Goal: Task Accomplishment & Management: Complete application form

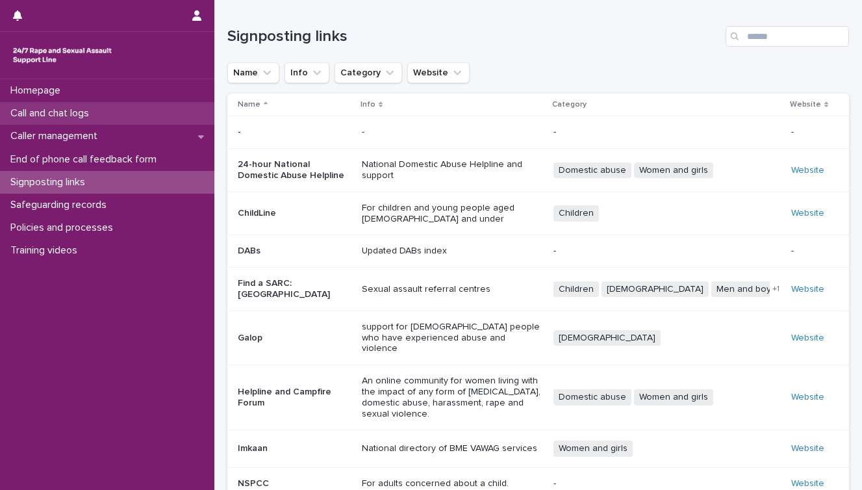
click at [76, 114] on p "Call and chat logs" at bounding box center [52, 113] width 94 height 12
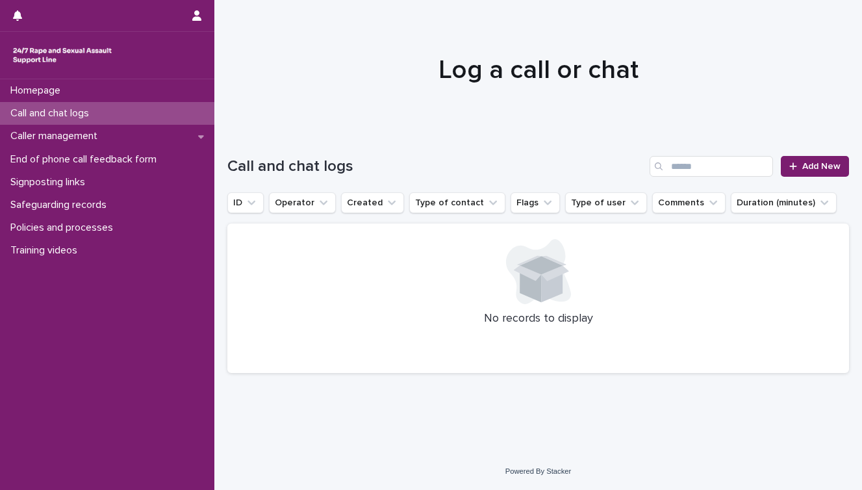
click at [544, 160] on h1 "Call and chat logs" at bounding box center [435, 166] width 417 height 19
click at [814, 166] on span "Add New" at bounding box center [822, 166] width 38 height 9
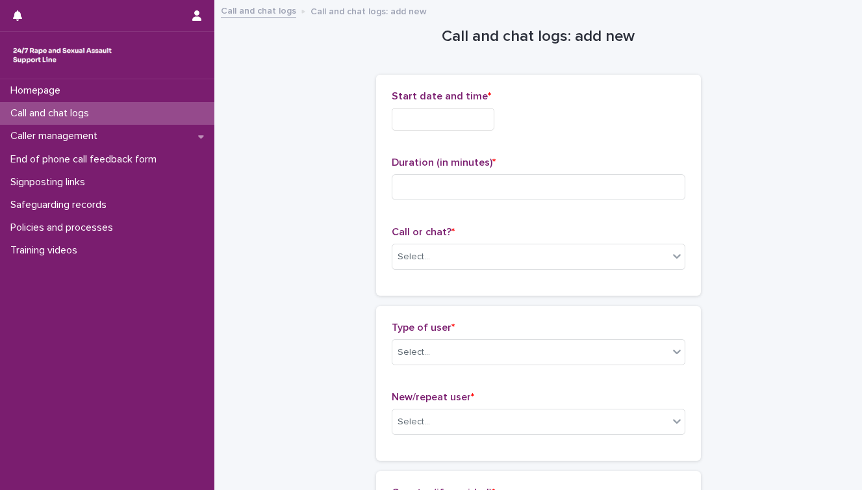
click at [432, 116] on input "text" at bounding box center [443, 119] width 103 height 23
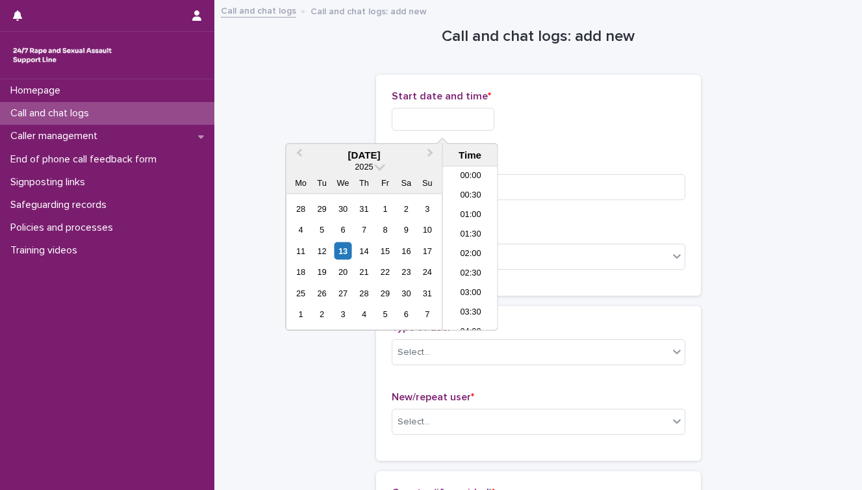
scroll to position [766, 0]
click at [690, 138] on div "Start date and time * ***** Duration (in minutes) * Call or chat? * Select..." at bounding box center [538, 185] width 325 height 221
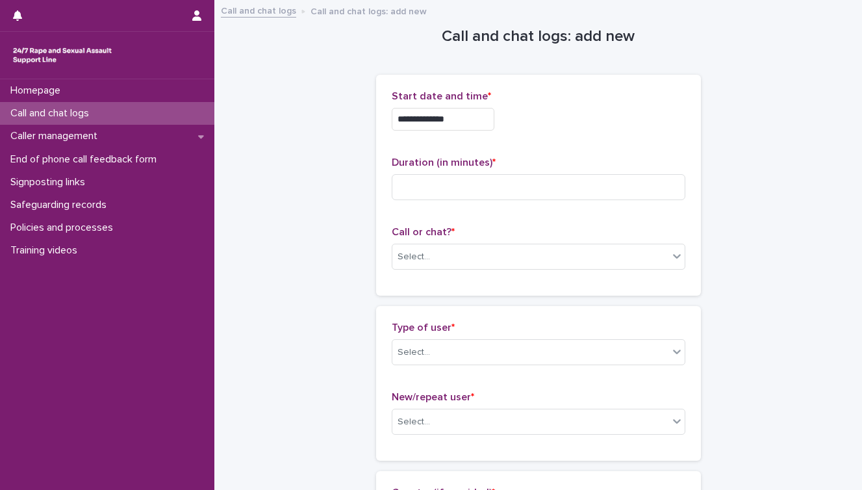
click at [436, 113] on input "**********" at bounding box center [443, 119] width 103 height 23
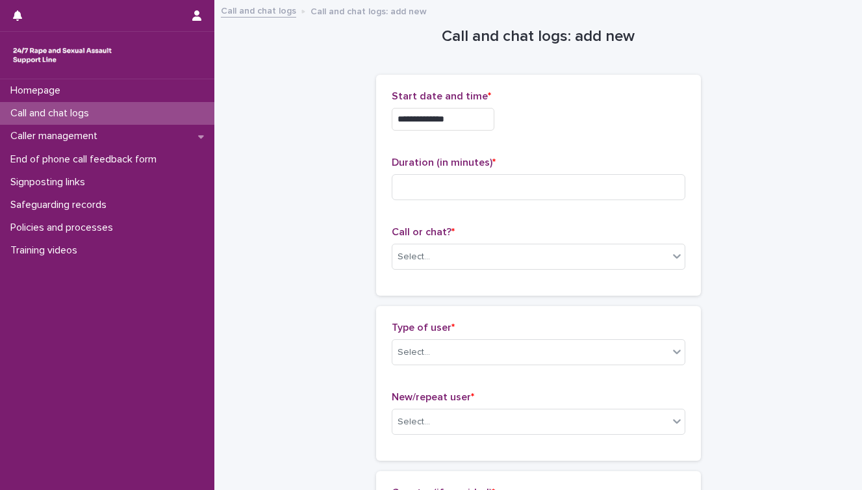
click at [392, 110] on input "**********" at bounding box center [443, 119] width 103 height 23
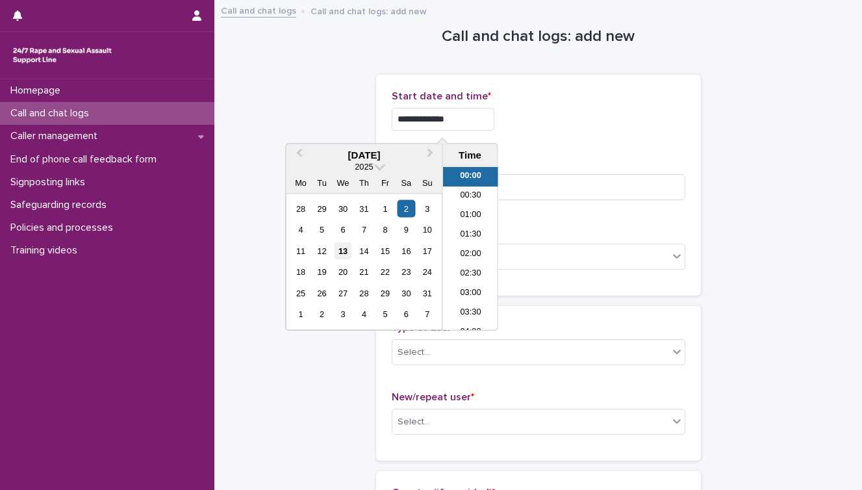
click at [345, 250] on div "13" at bounding box center [343, 251] width 18 height 18
click at [456, 124] on input "**********" at bounding box center [443, 119] width 103 height 23
click at [446, 116] on input "**********" at bounding box center [443, 119] width 103 height 23
click at [471, 118] on input "**********" at bounding box center [443, 119] width 103 height 23
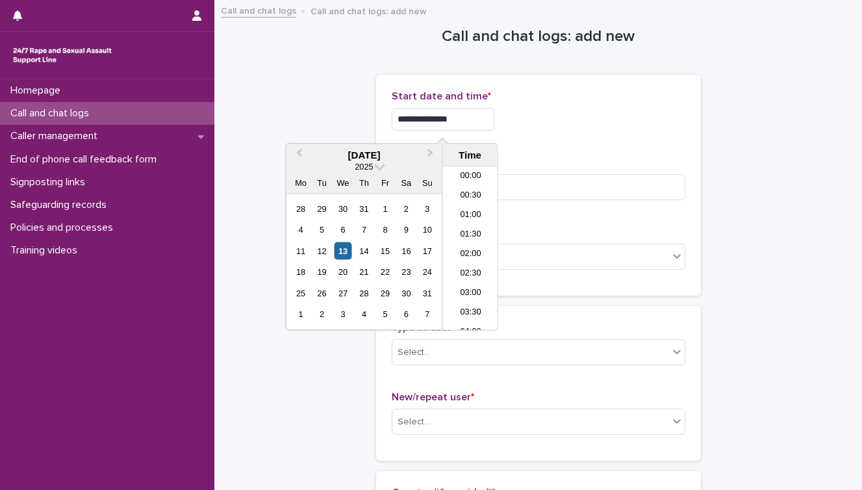
type input "**********"
click at [600, 97] on p "Start date and time *" at bounding box center [539, 96] width 294 height 12
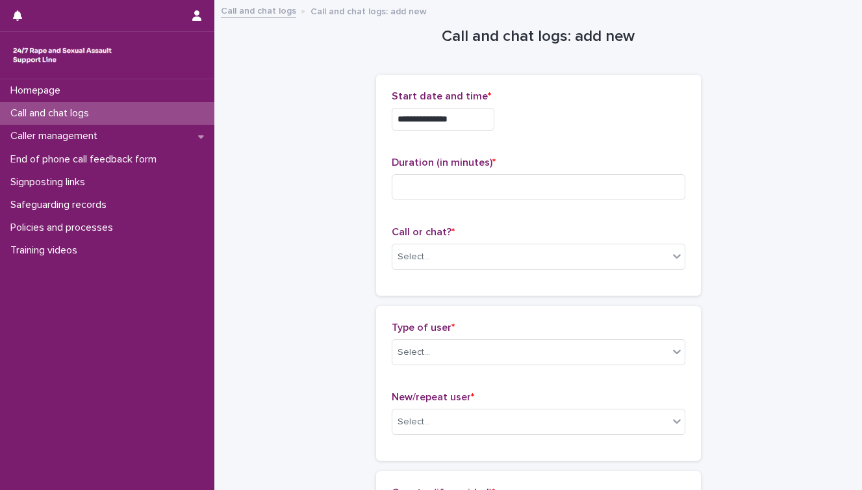
click at [490, 202] on div "Duration (in minutes) *" at bounding box center [539, 184] width 294 height 54
click at [497, 190] on input at bounding box center [539, 187] width 294 height 26
type input "**"
click at [452, 255] on div "Select..." at bounding box center [531, 256] width 276 height 21
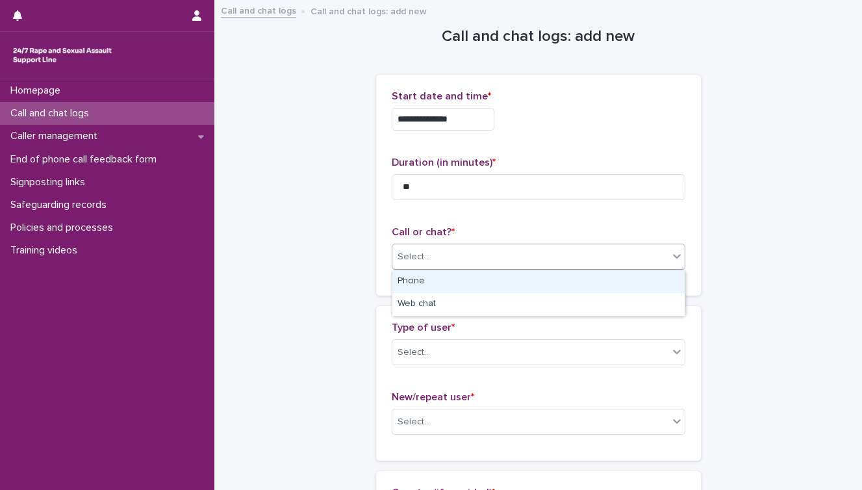
click at [436, 285] on div "Phone" at bounding box center [539, 281] width 292 height 23
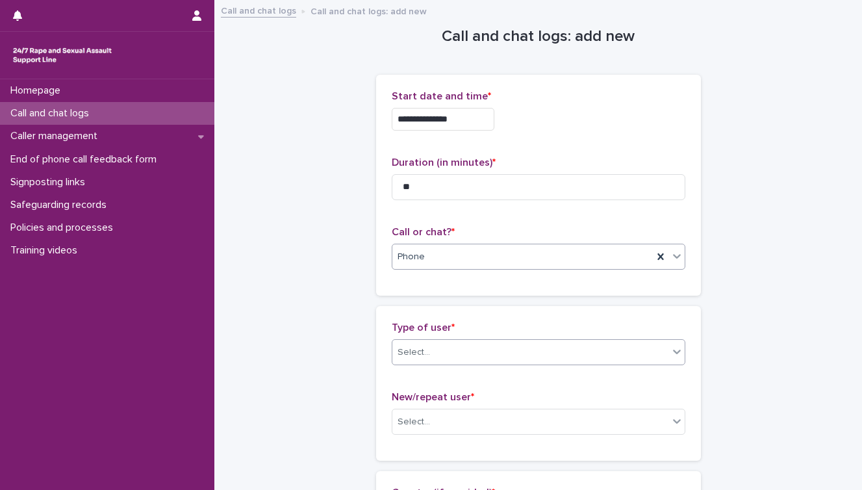
click at [432, 348] on input "text" at bounding box center [432, 352] width 1 height 11
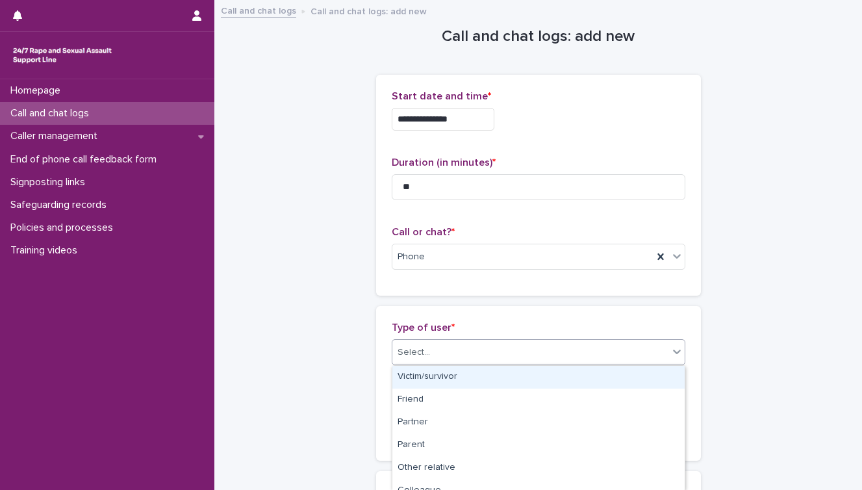
click at [428, 349] on div "Select..." at bounding box center [414, 353] width 32 height 14
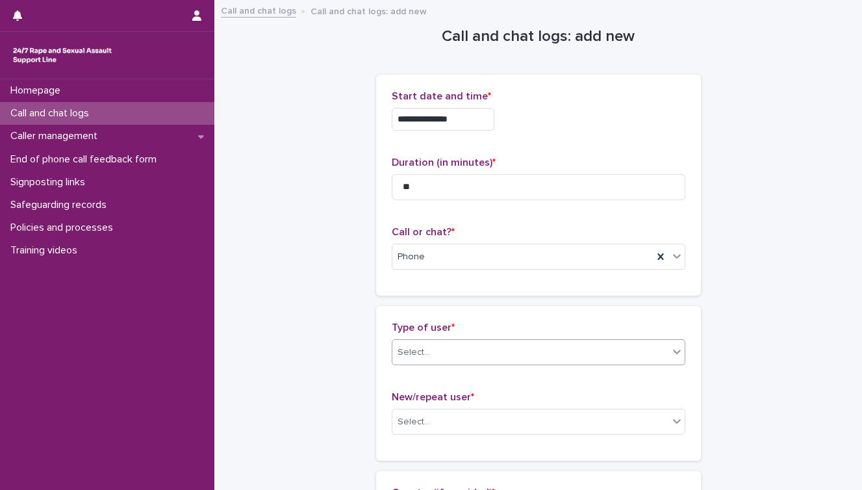
click at [428, 353] on div "Select..." at bounding box center [531, 352] width 276 height 21
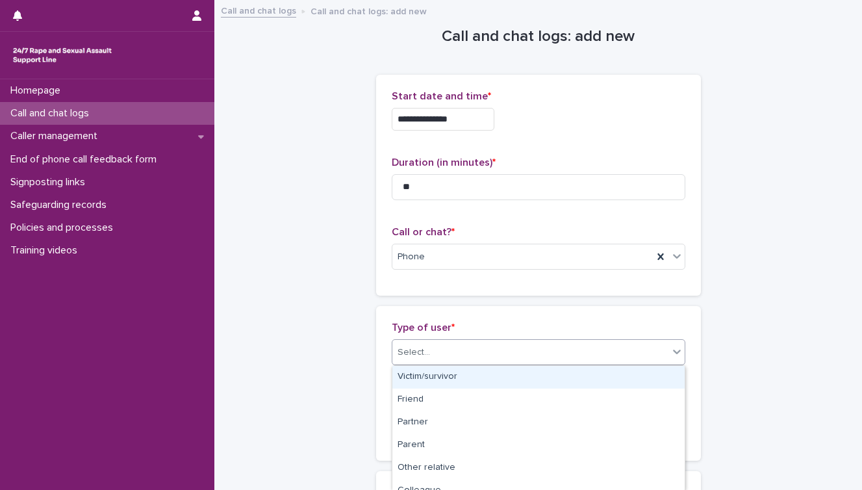
click at [431, 380] on div "Victim/survivor" at bounding box center [539, 377] width 292 height 23
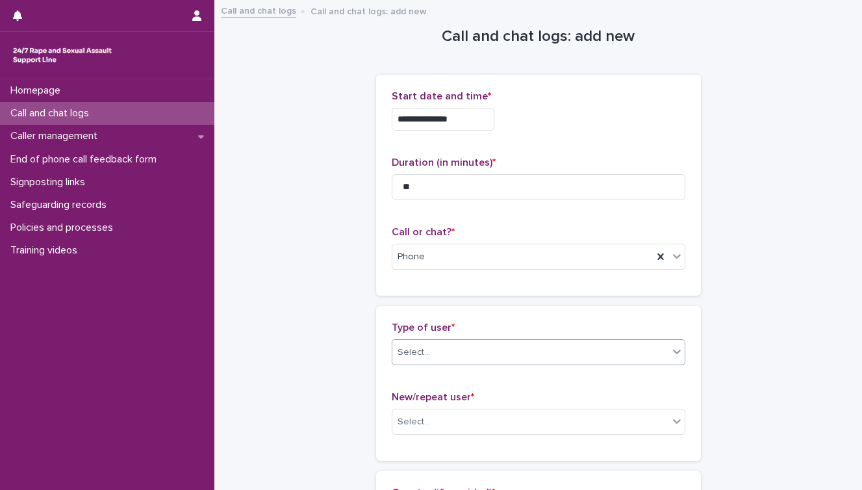
click at [431, 380] on div "Type of user * option Victim/survivor, selected. 0 results available. Select is…" at bounding box center [539, 383] width 294 height 123
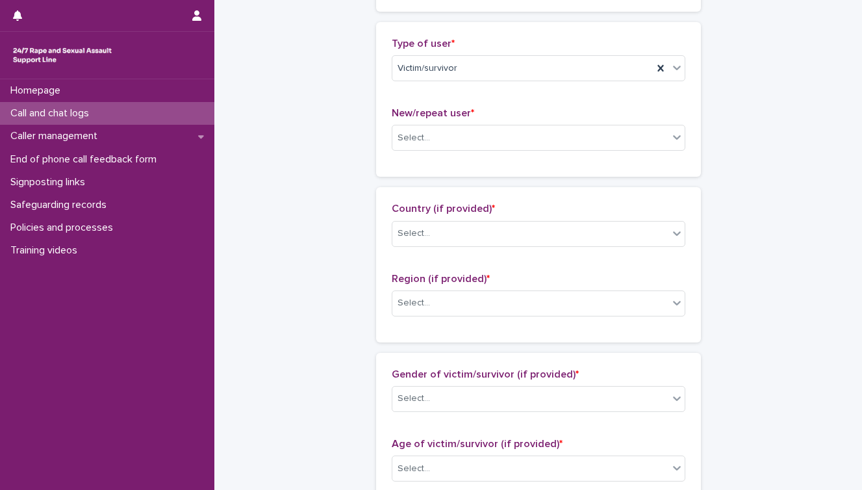
scroll to position [338, 0]
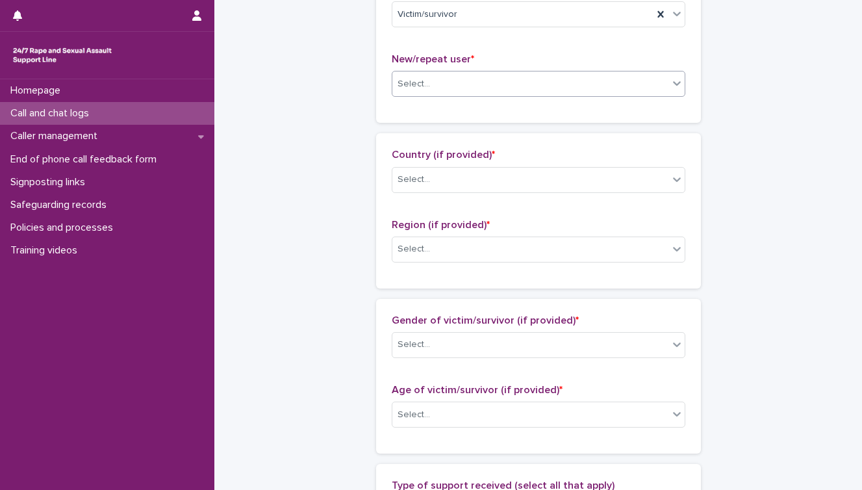
click at [510, 79] on div "Select..." at bounding box center [531, 83] width 276 height 21
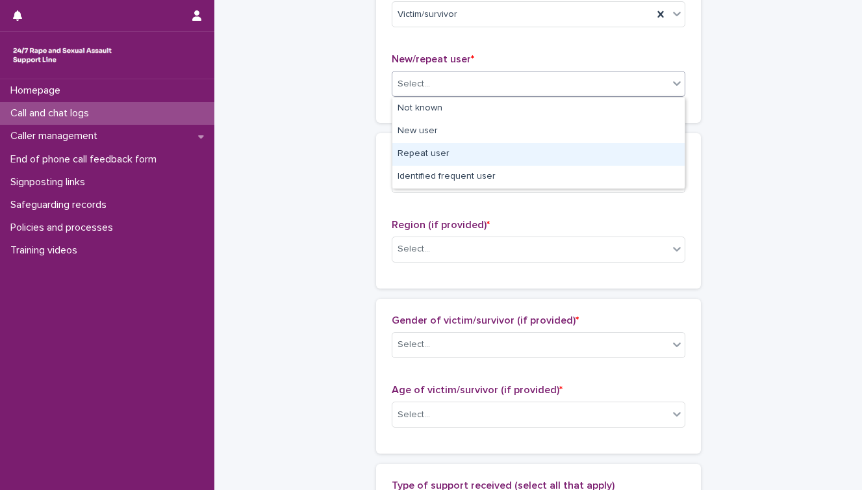
click at [481, 151] on div "Repeat user" at bounding box center [539, 154] width 292 height 23
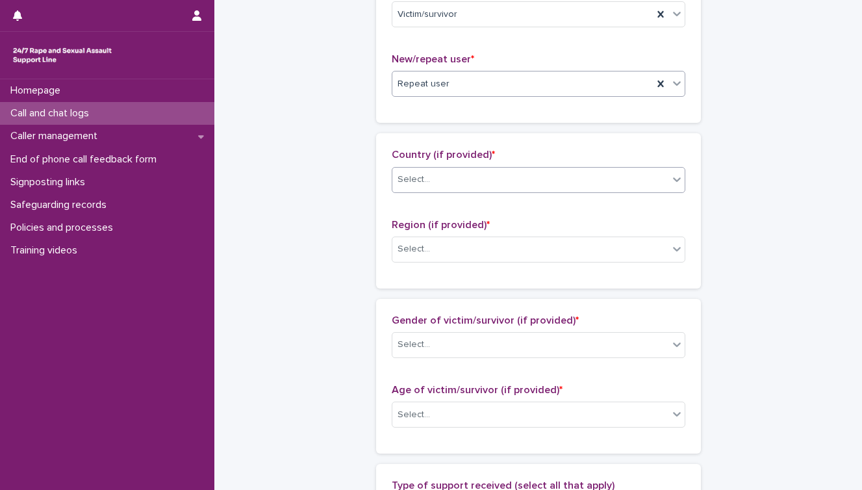
click at [432, 183] on input "text" at bounding box center [432, 179] width 1 height 11
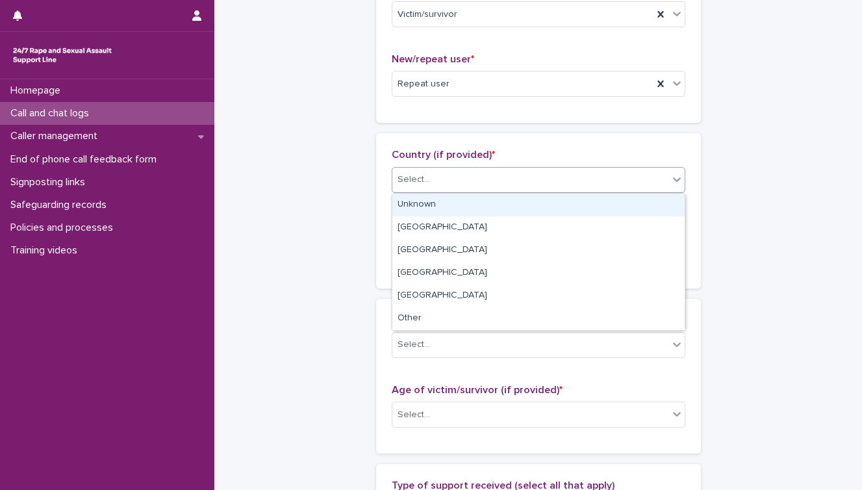
click at [424, 206] on div "Unknown" at bounding box center [539, 205] width 292 height 23
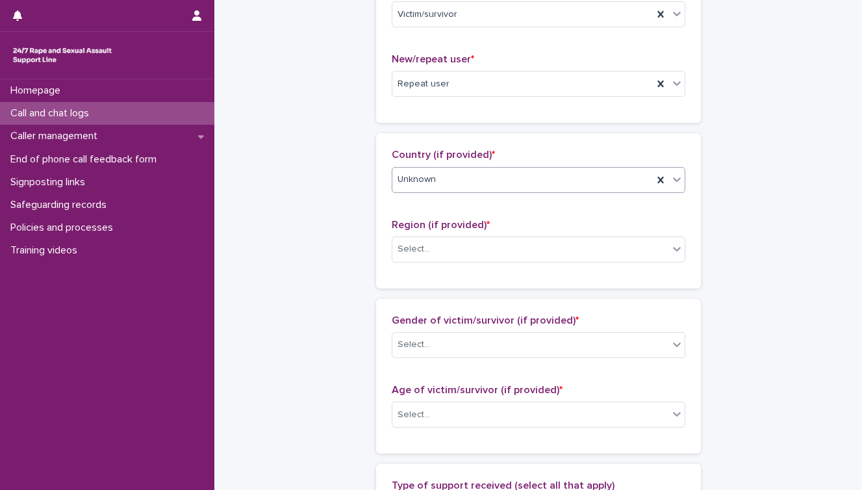
click at [426, 173] on span "Unknown" at bounding box center [417, 180] width 38 height 14
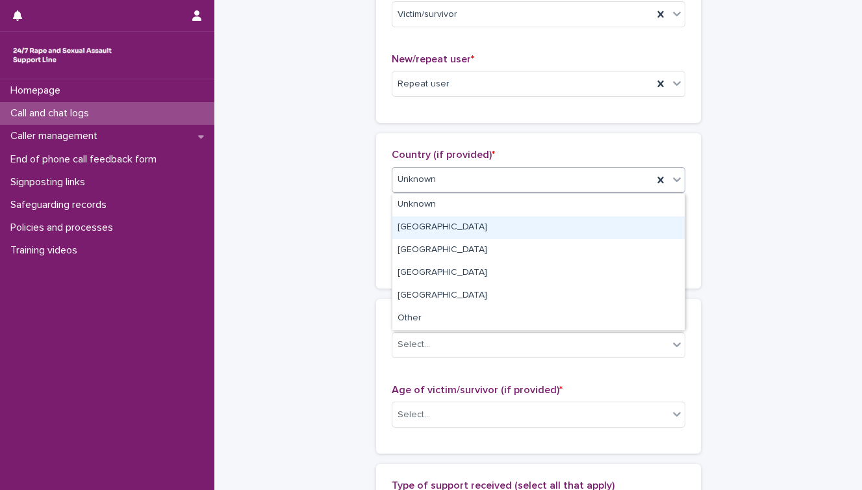
click at [421, 220] on div "[GEOGRAPHIC_DATA]" at bounding box center [539, 227] width 292 height 23
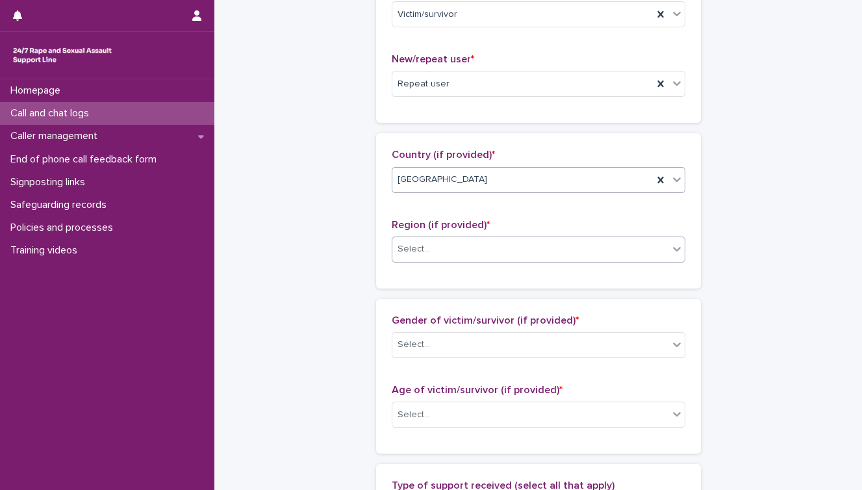
click at [427, 245] on div "Select..." at bounding box center [414, 249] width 32 height 14
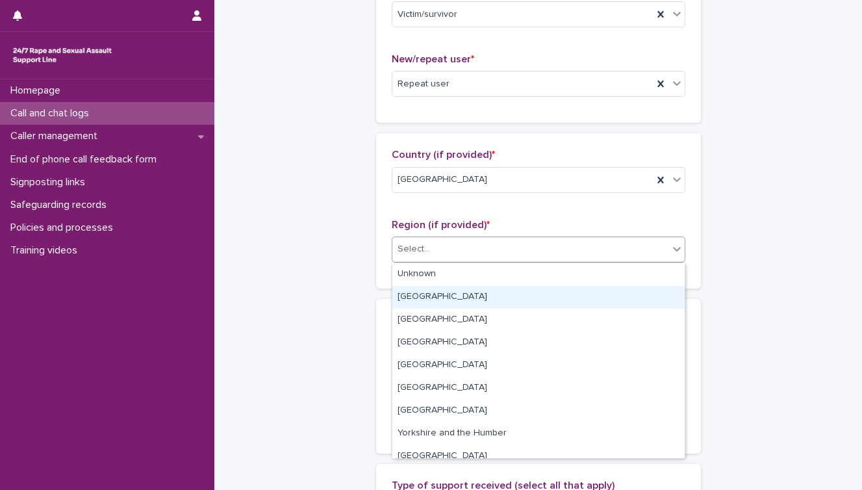
click at [435, 289] on div "[GEOGRAPHIC_DATA]" at bounding box center [539, 297] width 292 height 23
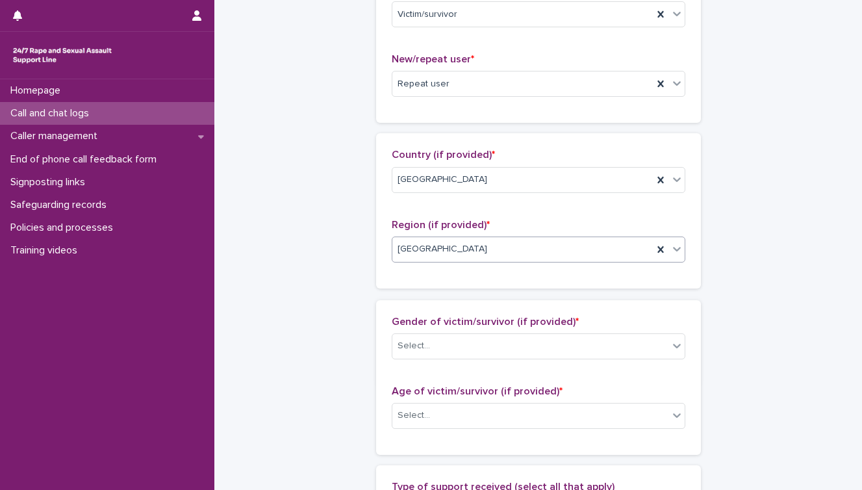
click at [434, 290] on div "**********" at bounding box center [538, 394] width 325 height 1314
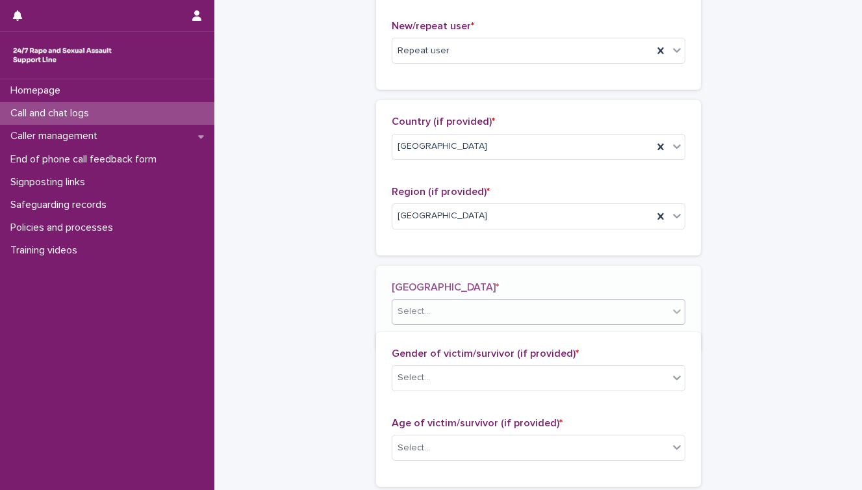
scroll to position [385, 0]
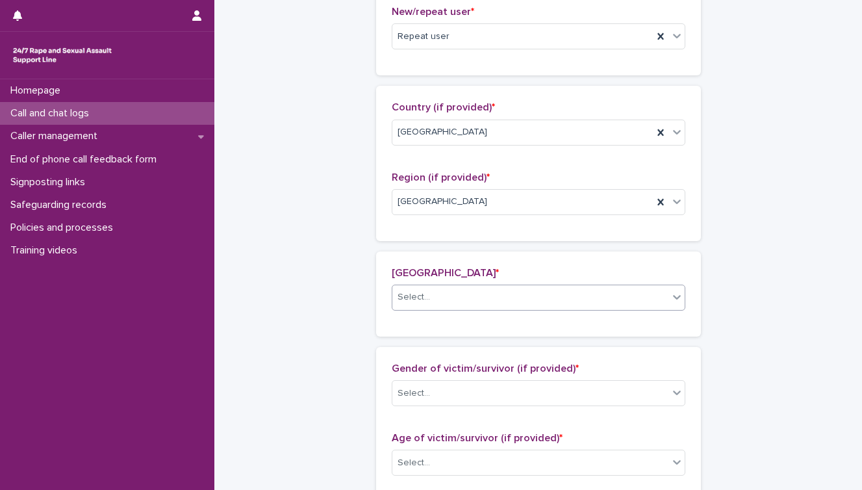
click at [423, 295] on div "Select..." at bounding box center [414, 298] width 32 height 14
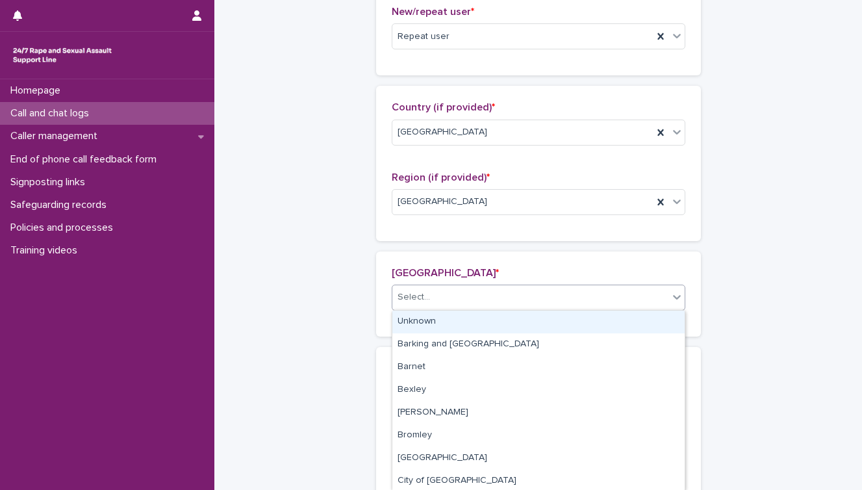
click at [420, 321] on div "Unknown" at bounding box center [539, 322] width 292 height 23
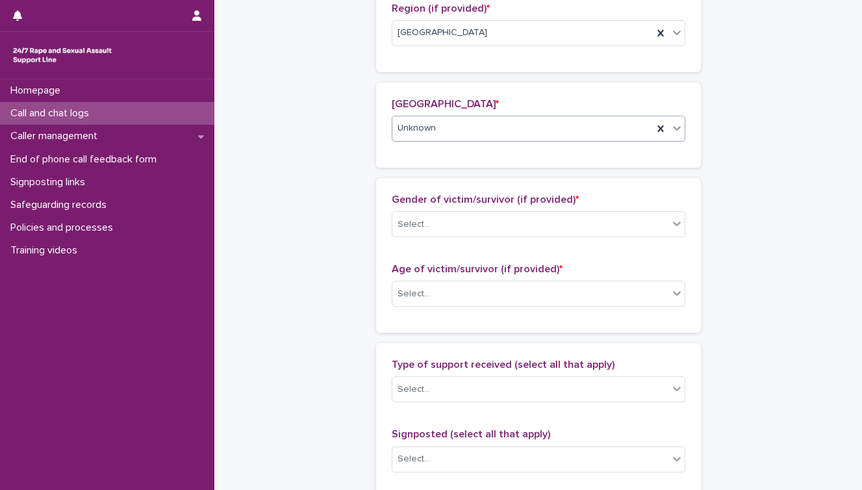
scroll to position [562, 0]
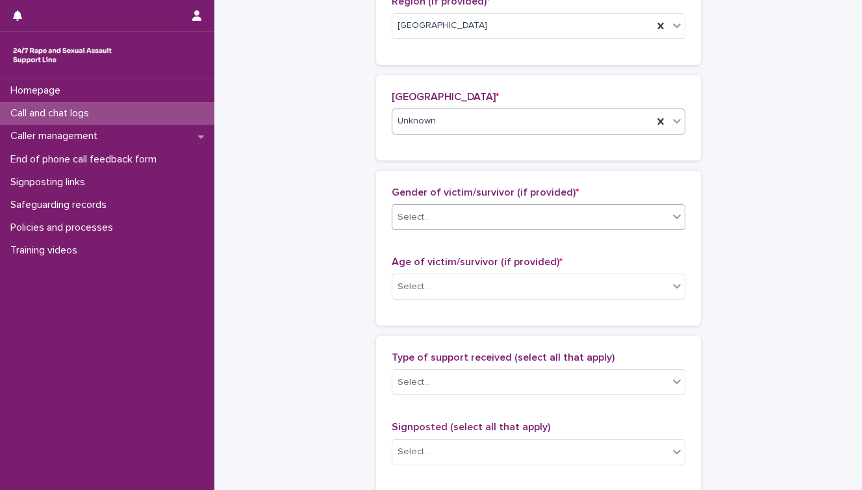
click at [459, 211] on div "Select..." at bounding box center [531, 217] width 276 height 21
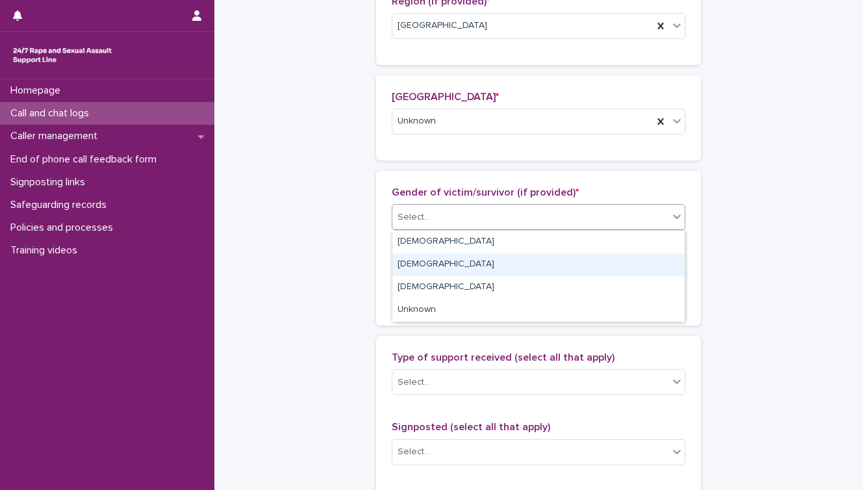
click at [439, 262] on div "[DEMOGRAPHIC_DATA]" at bounding box center [539, 264] width 292 height 23
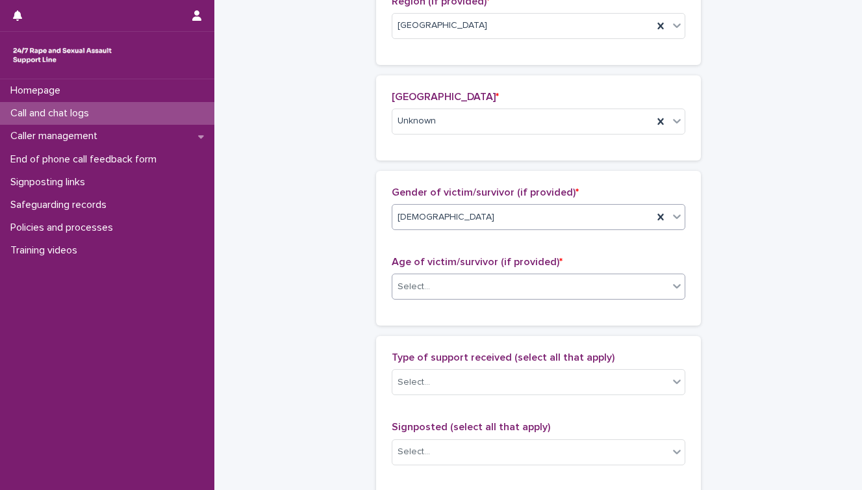
click at [435, 283] on div "Select..." at bounding box center [531, 286] width 276 height 21
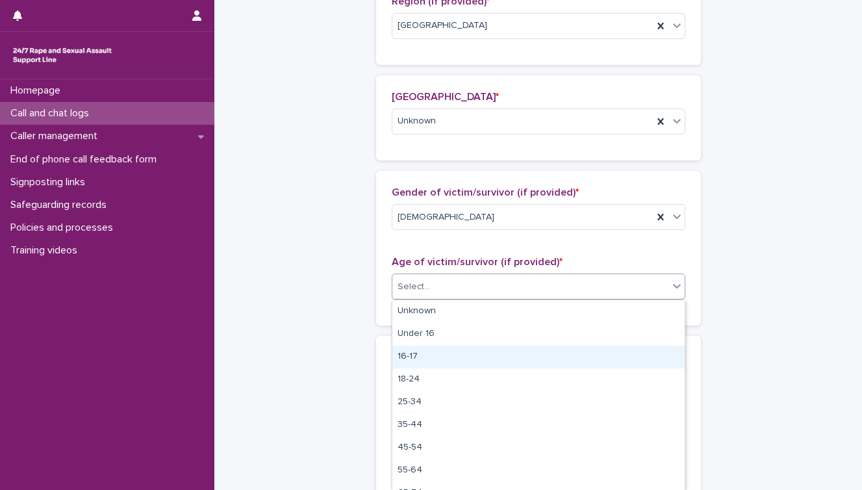
click at [435, 354] on div "16-17" at bounding box center [539, 357] width 292 height 23
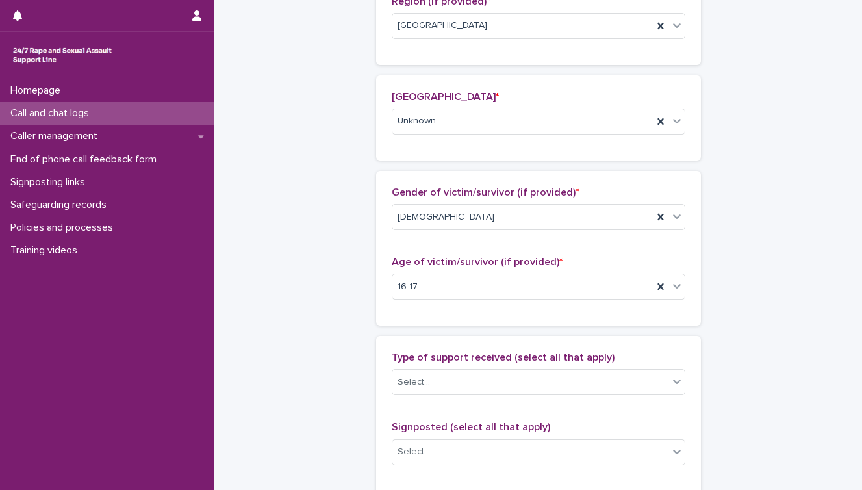
click at [434, 354] on span "Type of support received (select all that apply)" at bounding box center [503, 357] width 223 height 10
click at [332, 413] on div "**********" at bounding box center [538, 191] width 622 height 1503
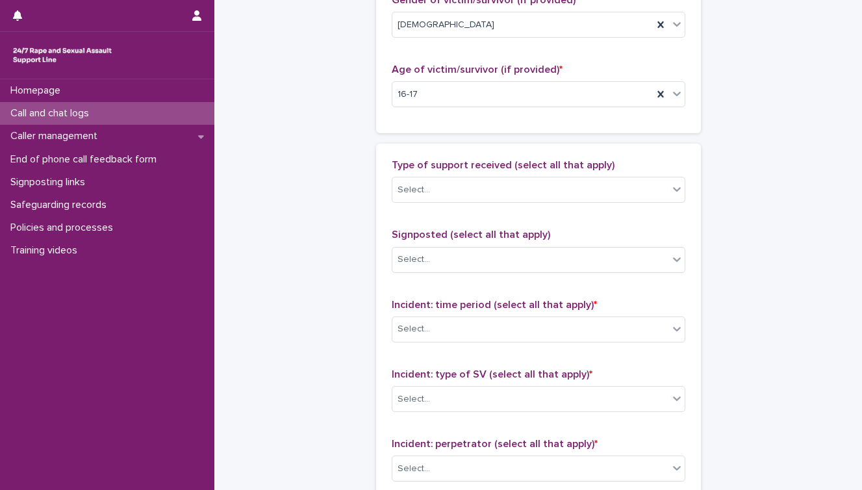
scroll to position [758, 0]
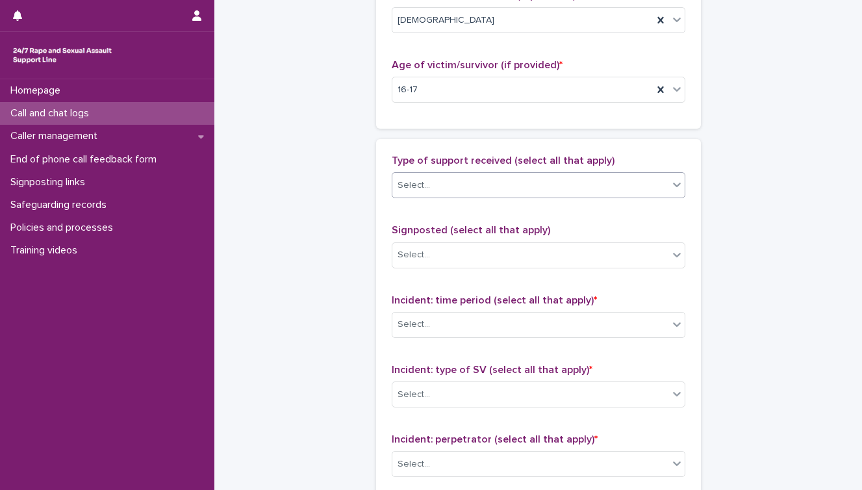
click at [461, 185] on div "Select..." at bounding box center [531, 185] width 276 height 21
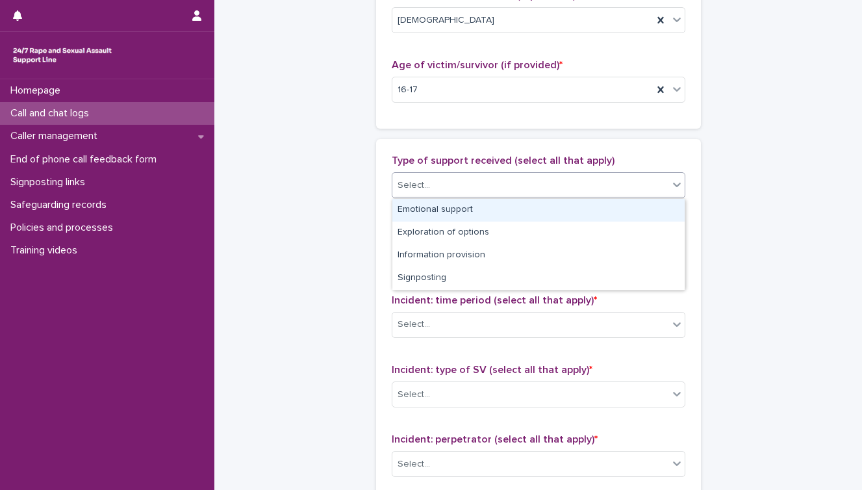
click at [461, 214] on div "Emotional support" at bounding box center [539, 210] width 292 height 23
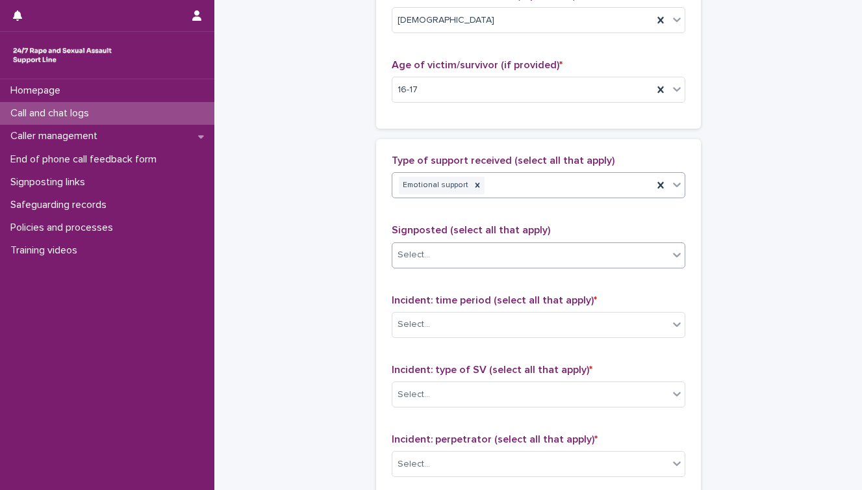
click at [455, 249] on div "Select..." at bounding box center [531, 254] width 276 height 21
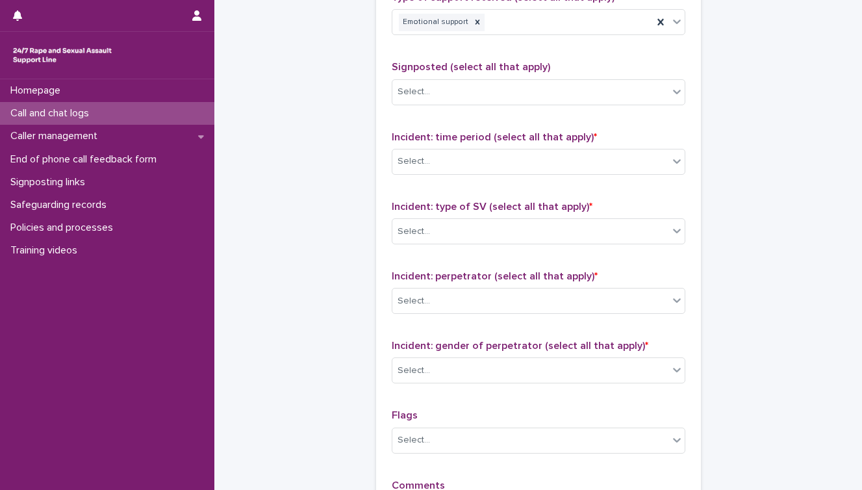
scroll to position [922, 0]
click at [479, 165] on div "Select..." at bounding box center [531, 160] width 276 height 21
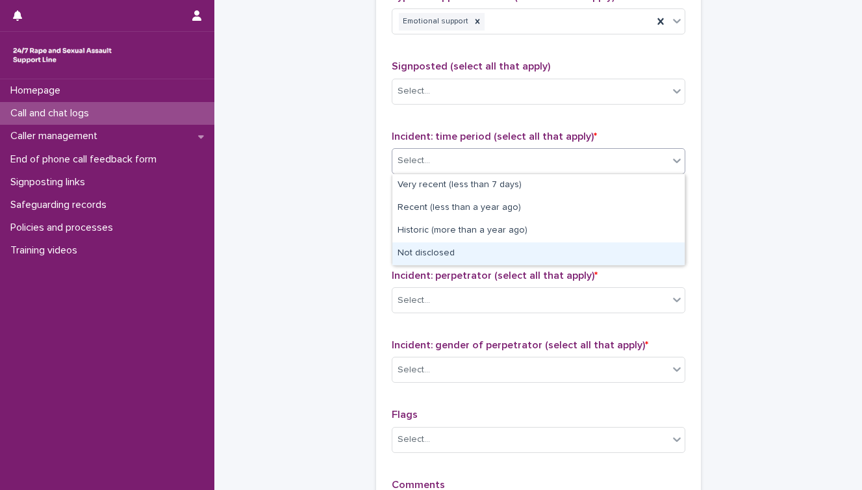
click at [439, 257] on div "Not disclosed" at bounding box center [539, 253] width 292 height 23
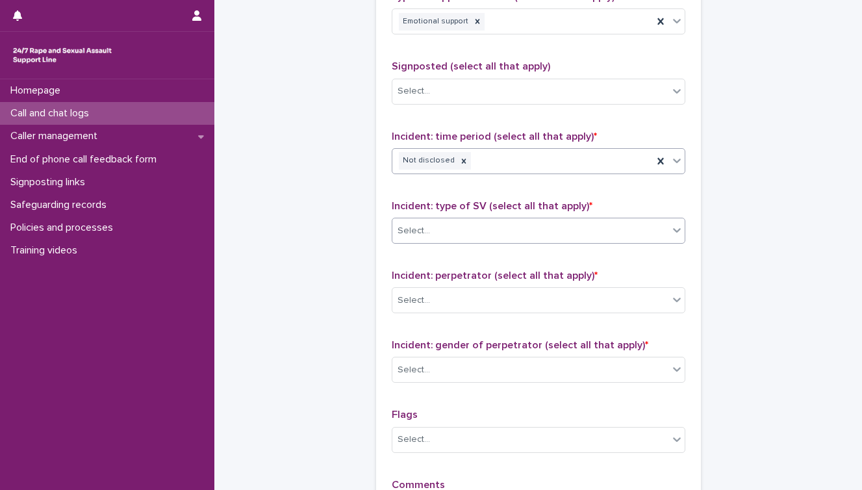
click at [463, 234] on div "Select..." at bounding box center [531, 230] width 276 height 21
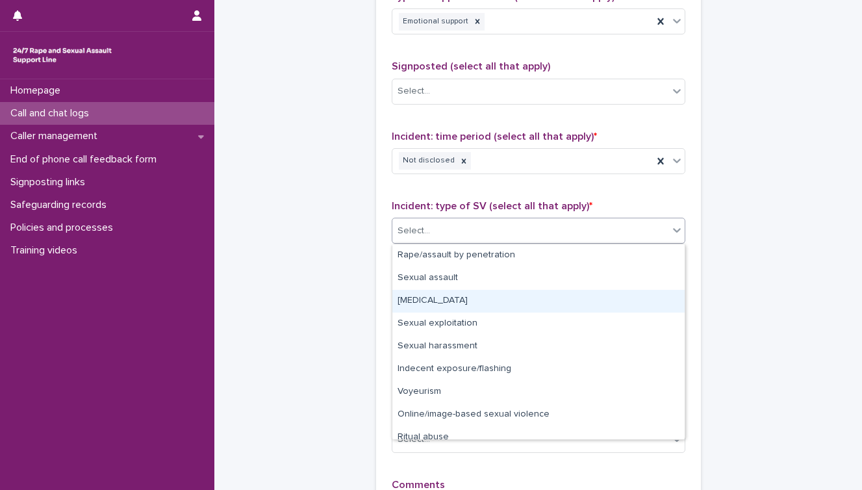
click at [444, 297] on div "[MEDICAL_DATA]" at bounding box center [539, 301] width 292 height 23
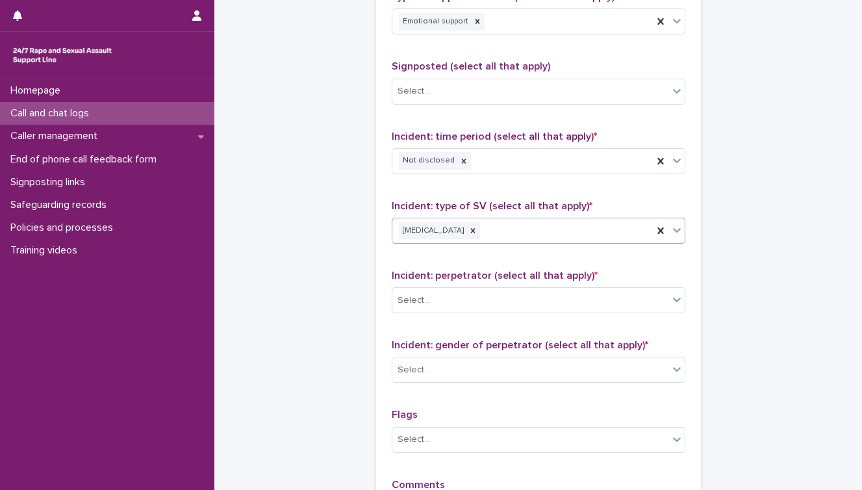
click at [519, 230] on div "[MEDICAL_DATA]" at bounding box center [523, 231] width 261 height 23
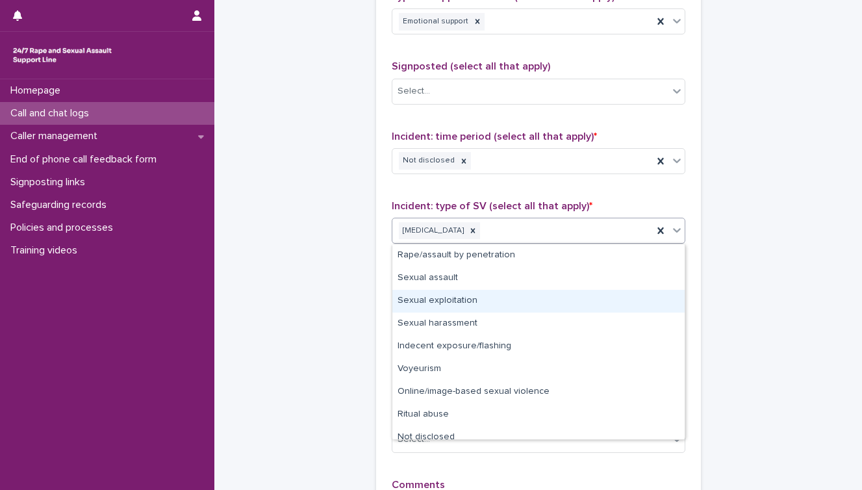
click at [469, 305] on div "Sexual exploitation" at bounding box center [539, 301] width 292 height 23
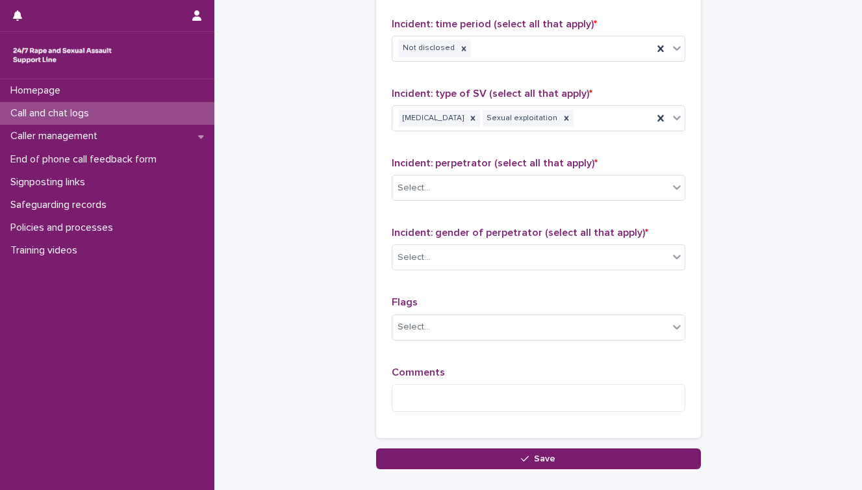
scroll to position [1036, 0]
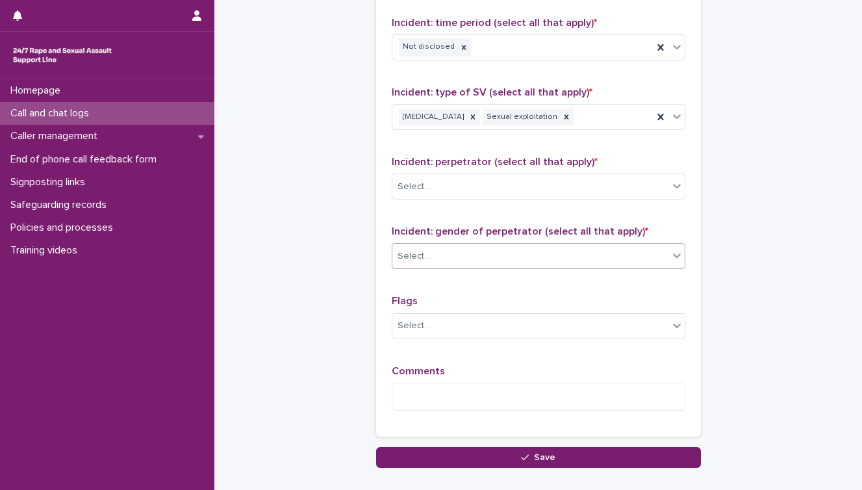
click at [440, 265] on div "Select..." at bounding box center [531, 256] width 276 height 21
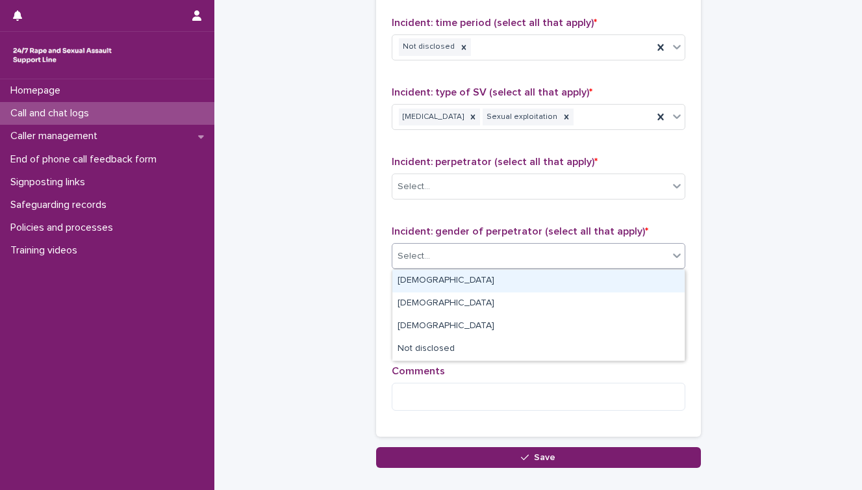
click at [434, 278] on div "[DEMOGRAPHIC_DATA]" at bounding box center [539, 281] width 292 height 23
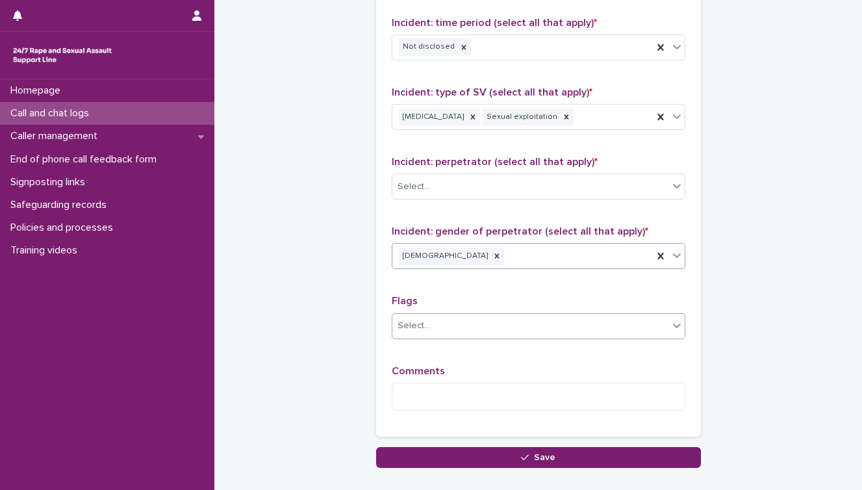
click at [417, 333] on div "Select..." at bounding box center [531, 325] width 276 height 21
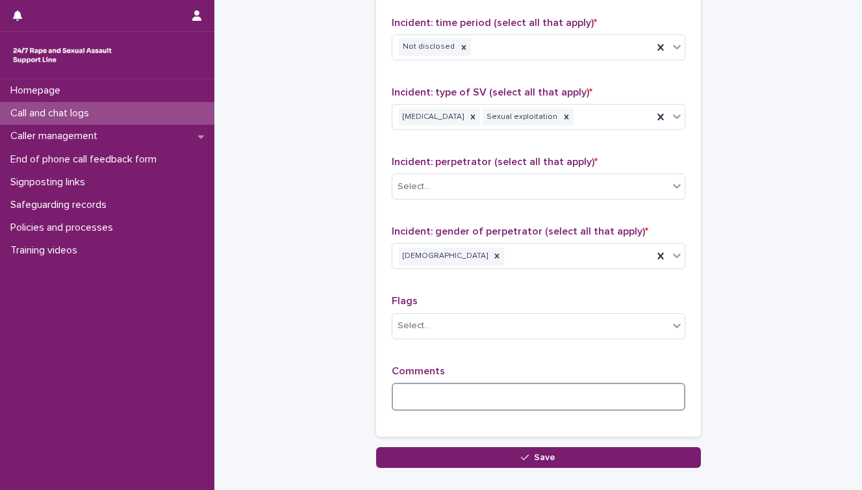
click at [418, 391] on textarea at bounding box center [539, 397] width 294 height 28
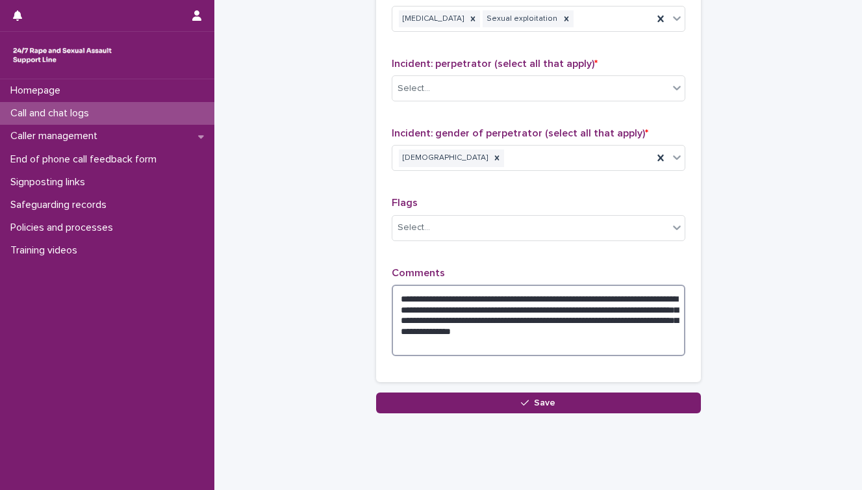
scroll to position [1136, 0]
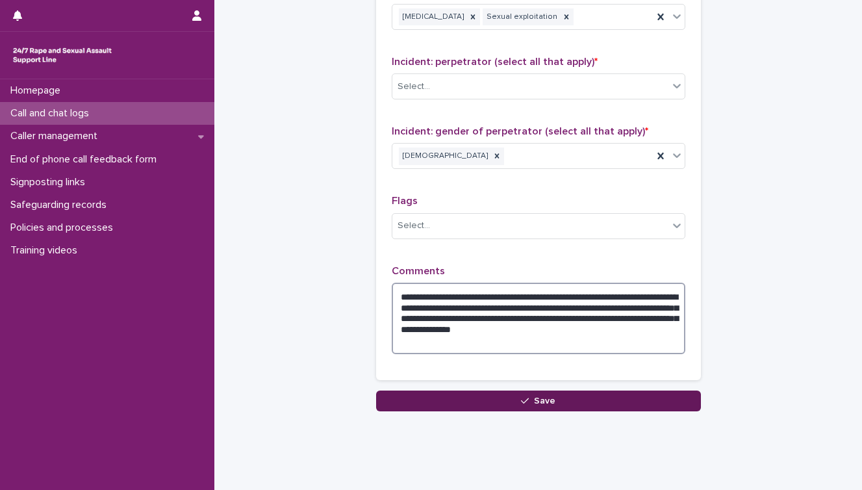
type textarea "**********"
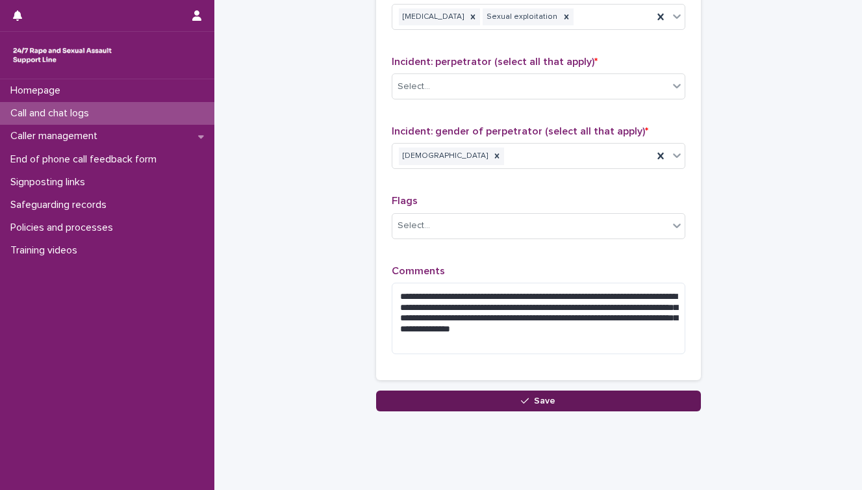
click at [545, 398] on span "Save" at bounding box center [544, 400] width 21 height 9
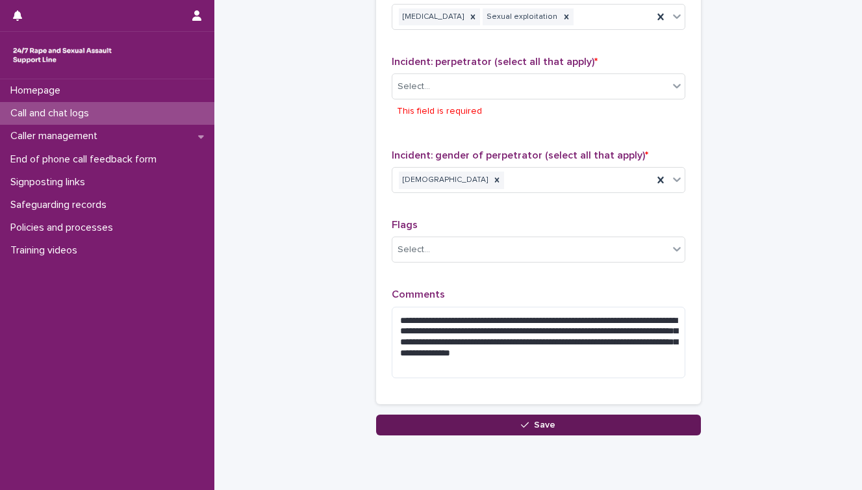
scroll to position [1183, 0]
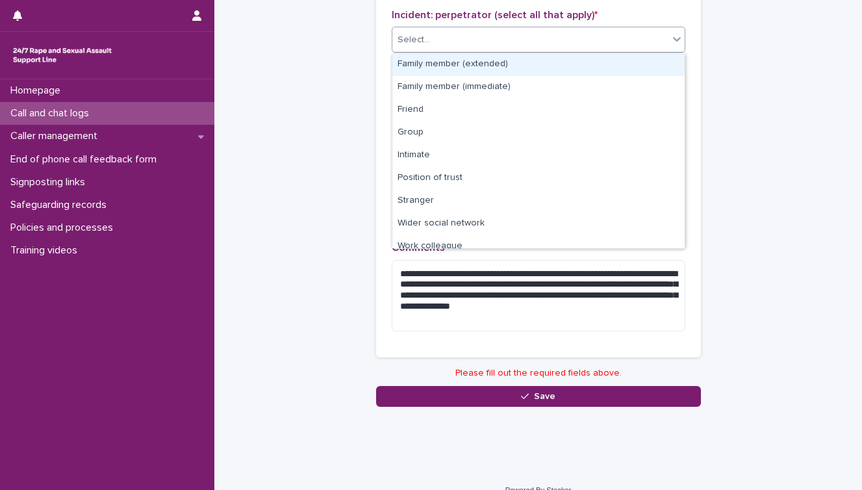
click at [508, 27] on div "Select..." at bounding box center [539, 40] width 294 height 26
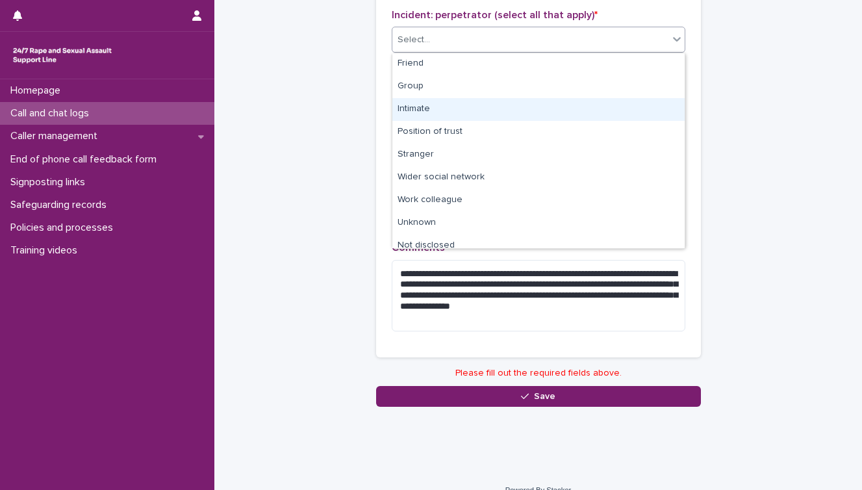
scroll to position [55, 0]
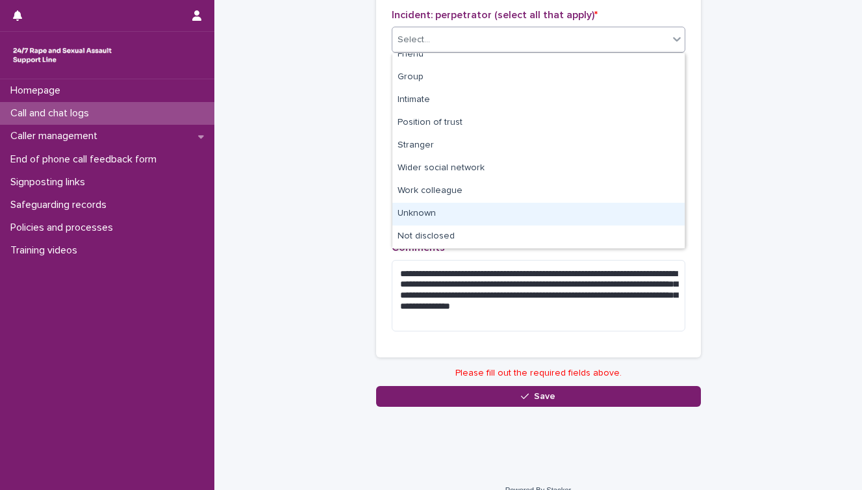
click at [447, 213] on div "Unknown" at bounding box center [539, 214] width 292 height 23
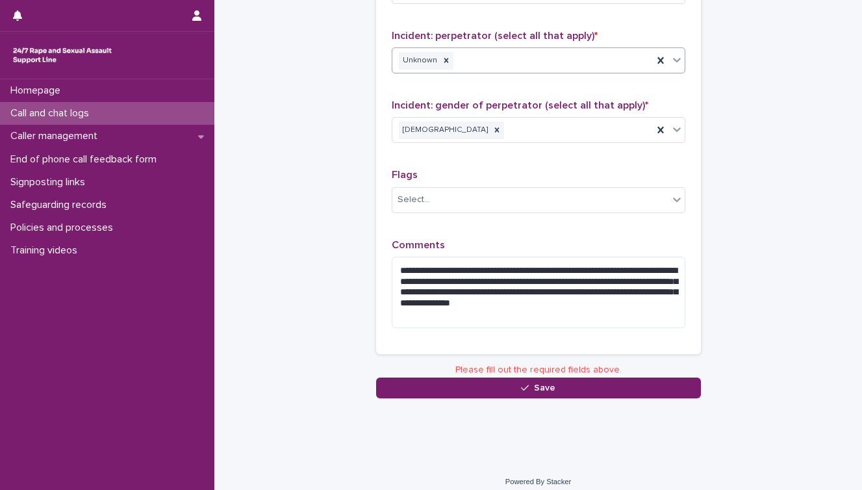
scroll to position [1159, 0]
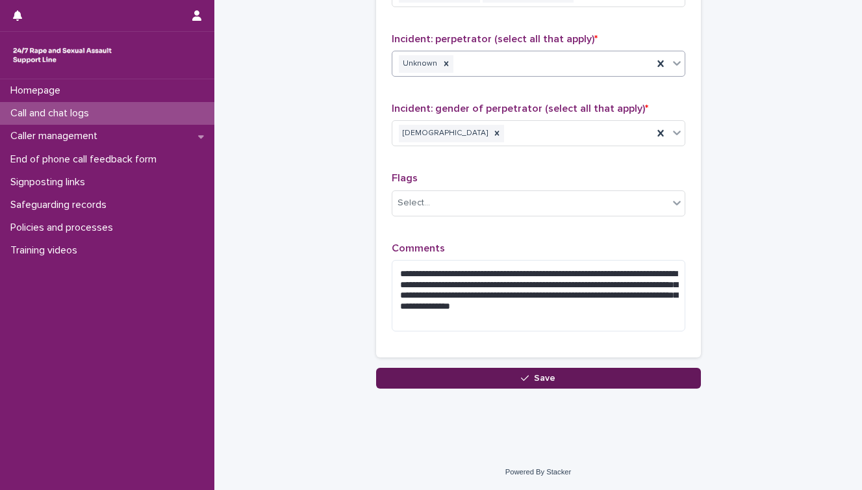
click at [497, 377] on button "Save" at bounding box center [538, 378] width 325 height 21
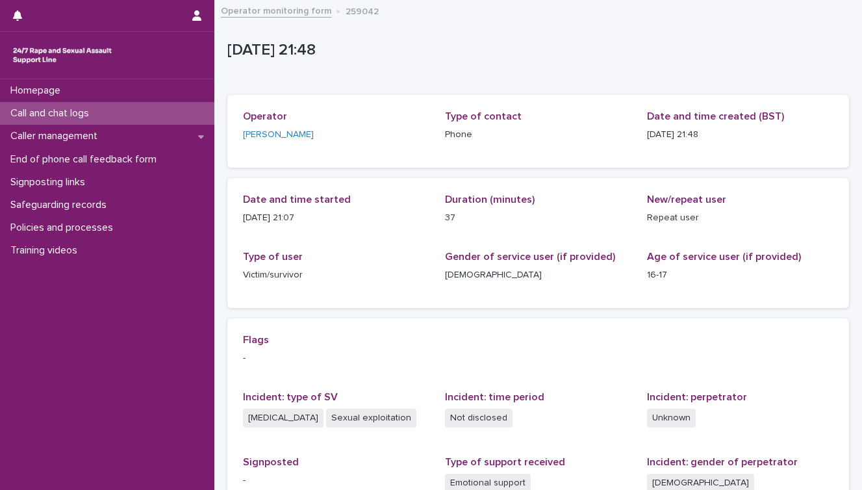
scroll to position [214, 0]
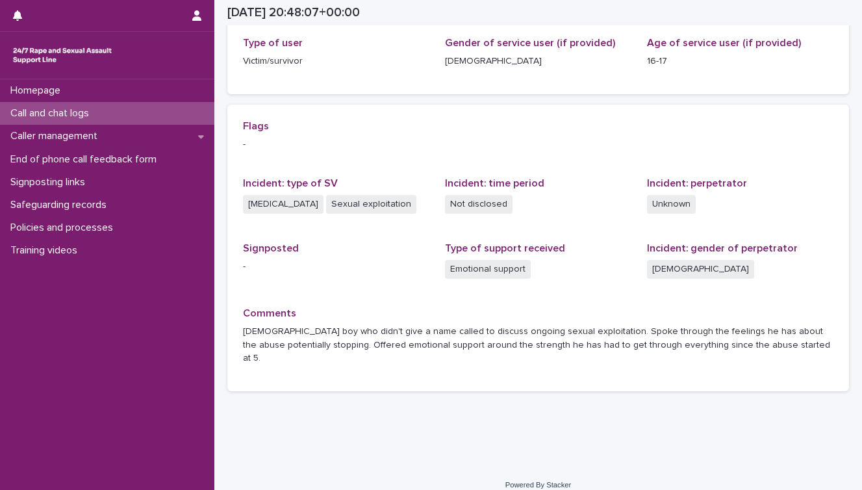
click at [114, 118] on div "Call and chat logs" at bounding box center [107, 113] width 214 height 23
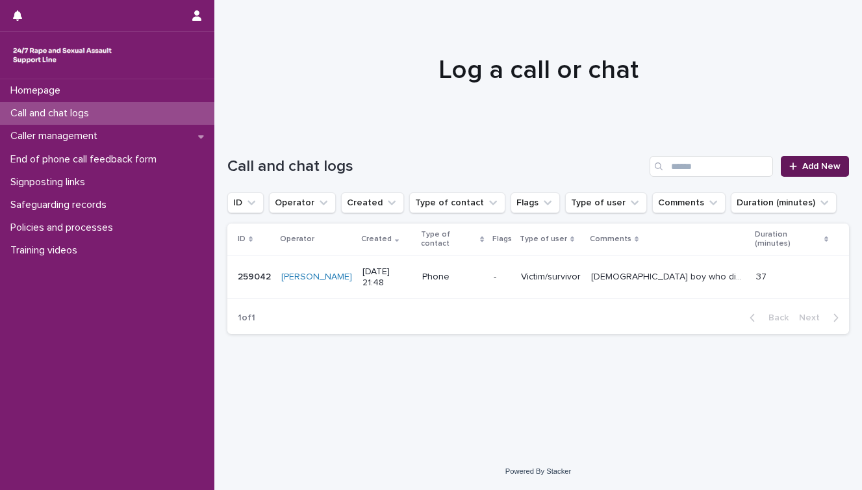
click at [831, 164] on span "Add New" at bounding box center [822, 166] width 38 height 9
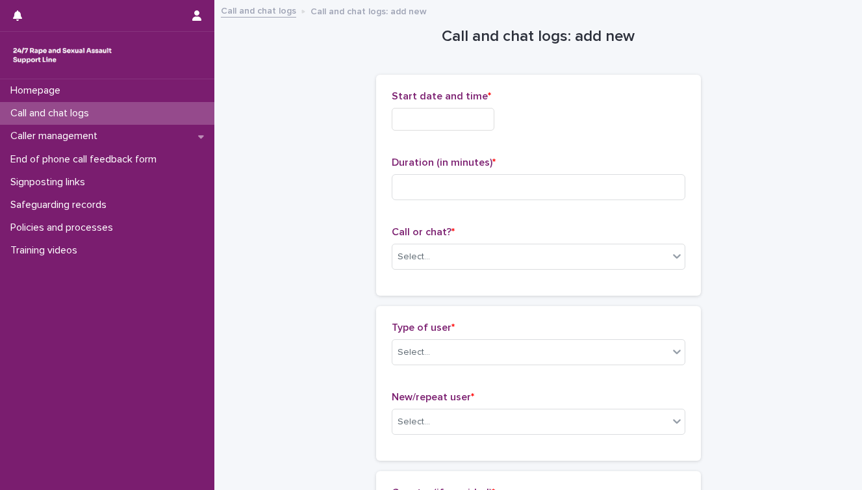
click at [484, 123] on input "text" at bounding box center [443, 119] width 103 height 23
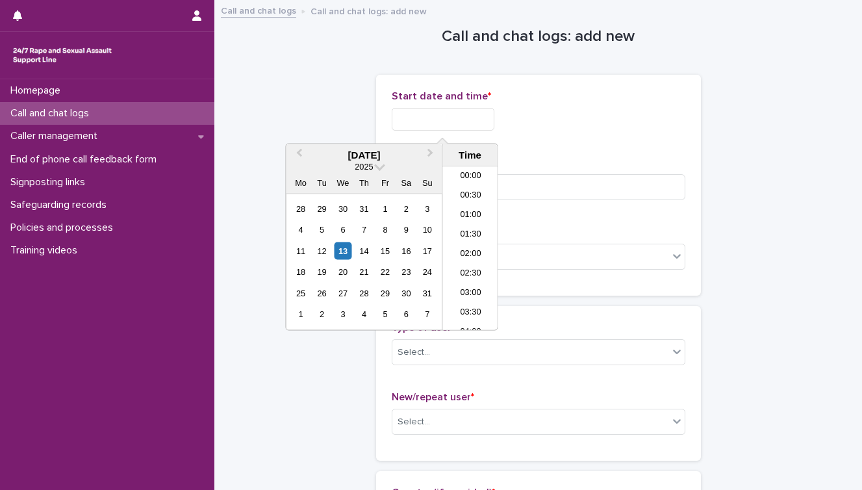
scroll to position [773, 0]
click at [341, 250] on div "13" at bounding box center [343, 251] width 18 height 18
click at [465, 124] on input "**********" at bounding box center [443, 119] width 103 height 23
type input "**********"
click at [565, 114] on div "**********" at bounding box center [539, 119] width 294 height 23
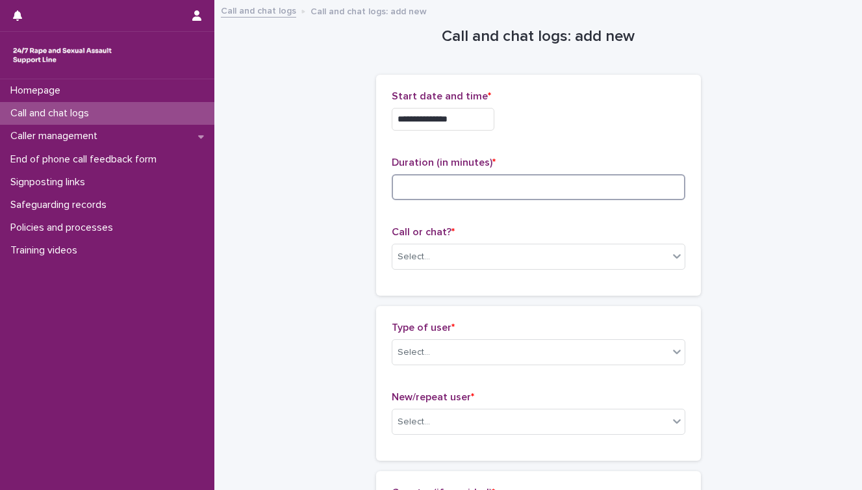
click at [463, 195] on input at bounding box center [539, 187] width 294 height 26
type input "*"
click at [424, 269] on div "Select..." at bounding box center [539, 257] width 294 height 26
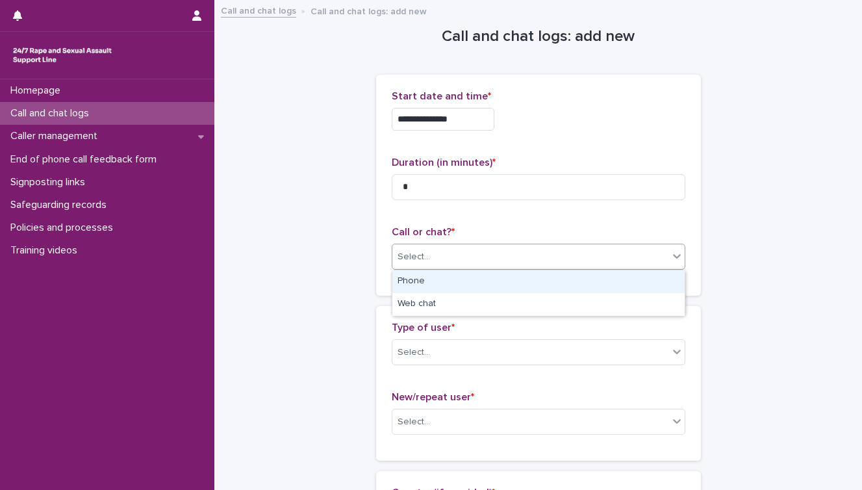
click at [420, 286] on div "Phone" at bounding box center [539, 281] width 292 height 23
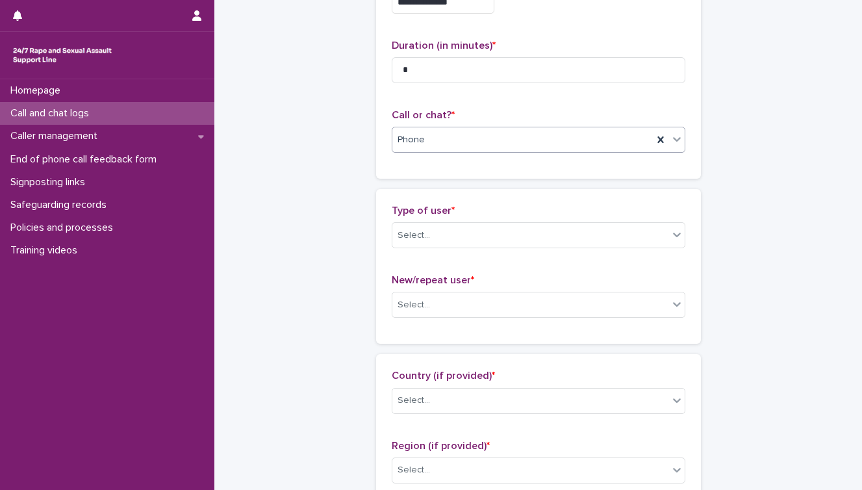
scroll to position [136, 0]
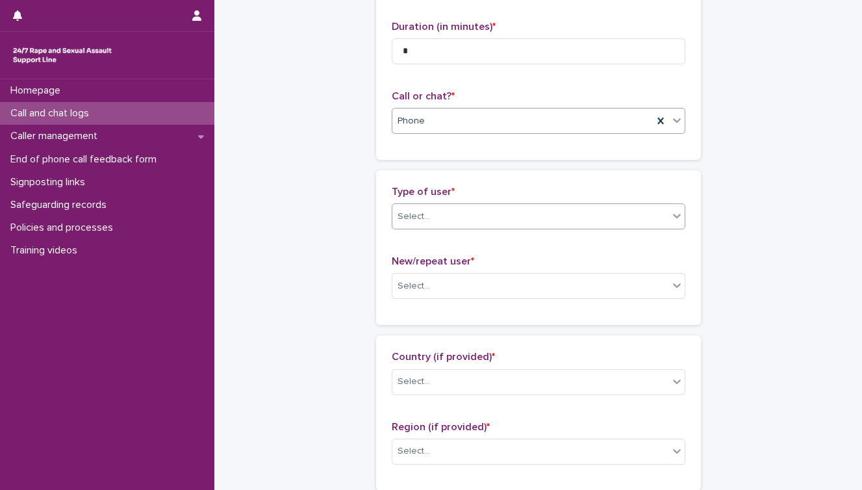
click at [459, 211] on div "Select..." at bounding box center [531, 216] width 276 height 21
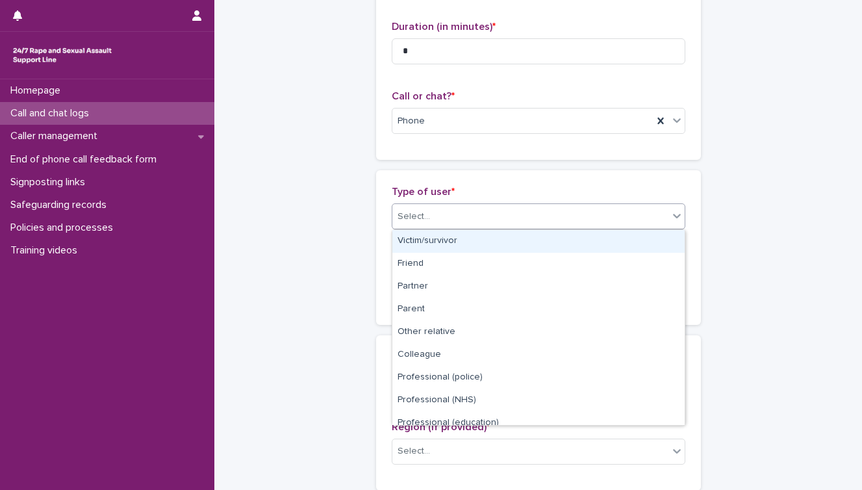
click at [459, 211] on div "Select..." at bounding box center [531, 216] width 276 height 21
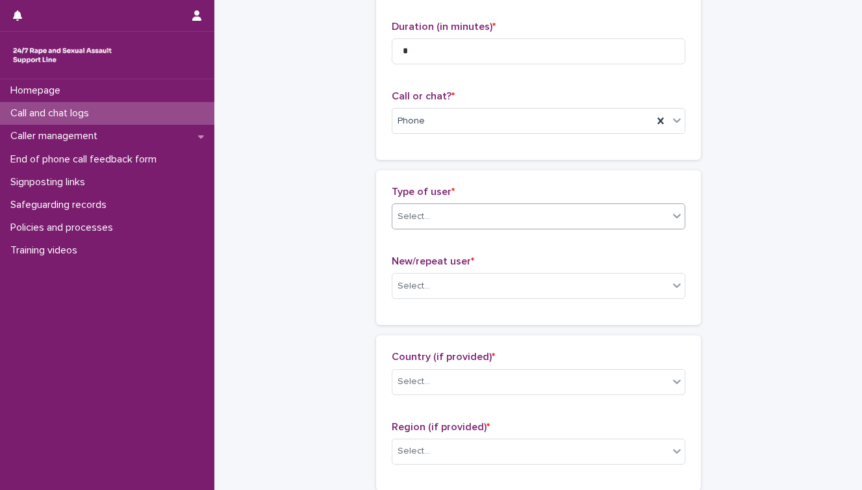
click at [443, 222] on div "Select..." at bounding box center [531, 216] width 276 height 21
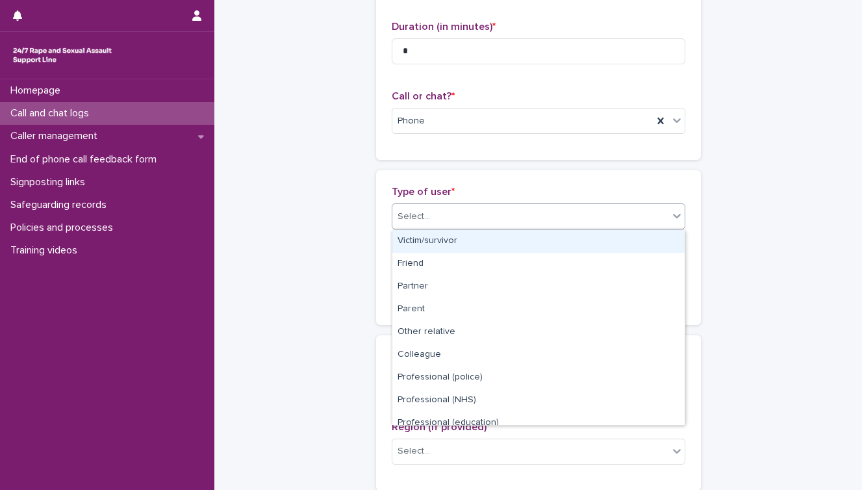
click at [439, 248] on div "Victim/survivor" at bounding box center [539, 241] width 292 height 23
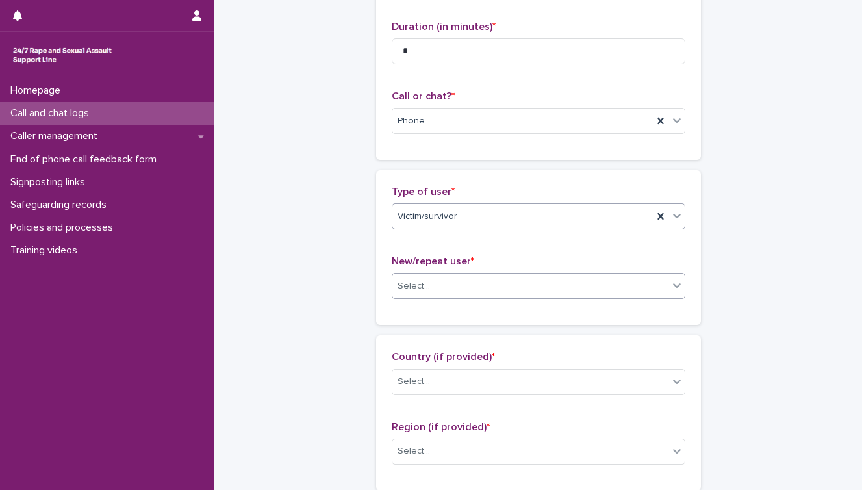
click at [426, 279] on div "Select..." at bounding box center [531, 286] width 276 height 21
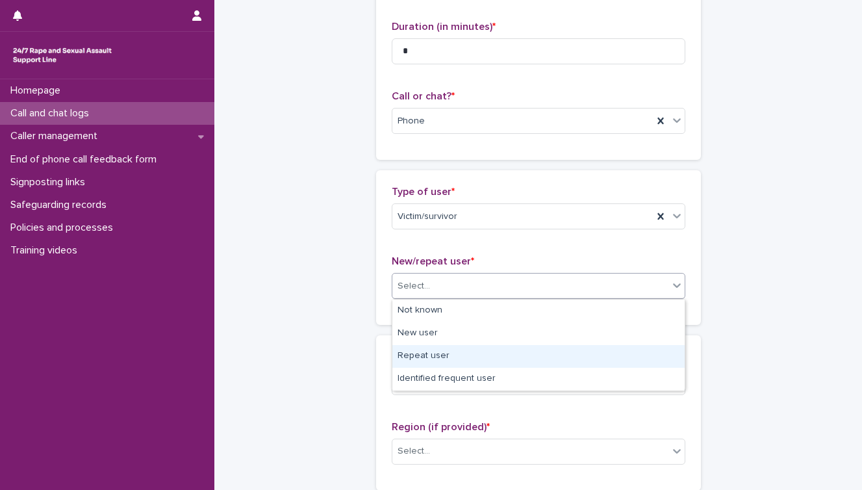
click at [415, 350] on div "Repeat user" at bounding box center [539, 356] width 292 height 23
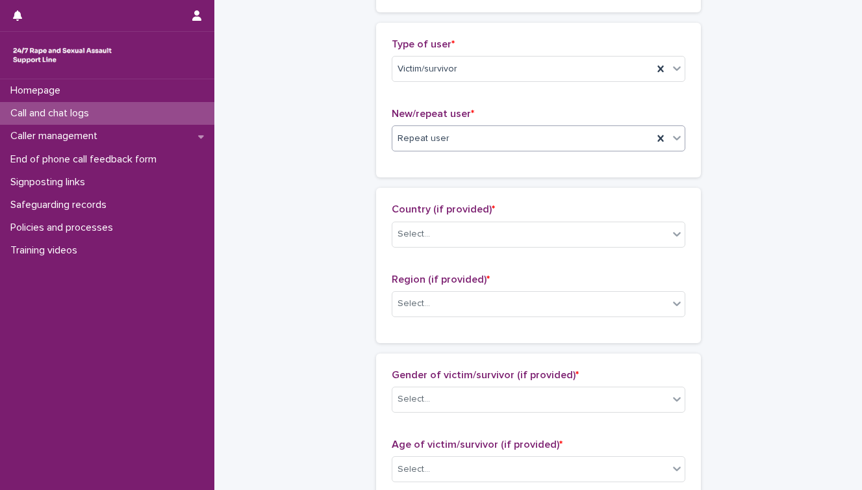
scroll to position [309, 0]
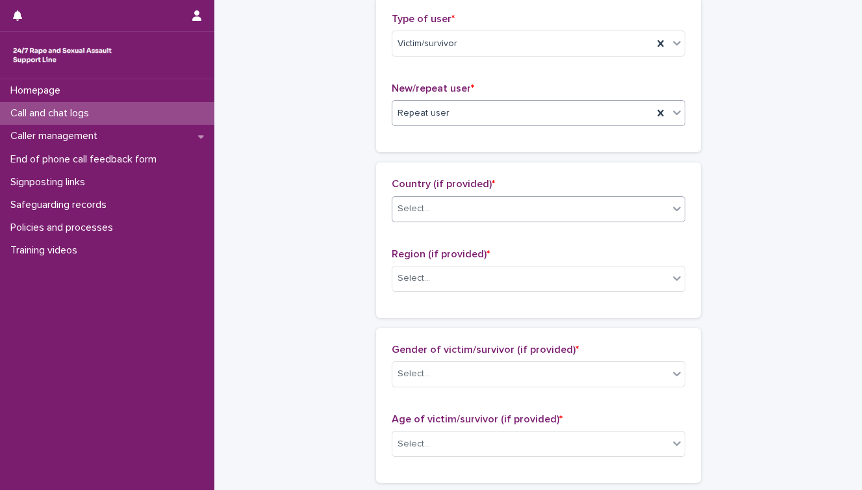
click at [469, 196] on div "Select..." at bounding box center [539, 209] width 294 height 26
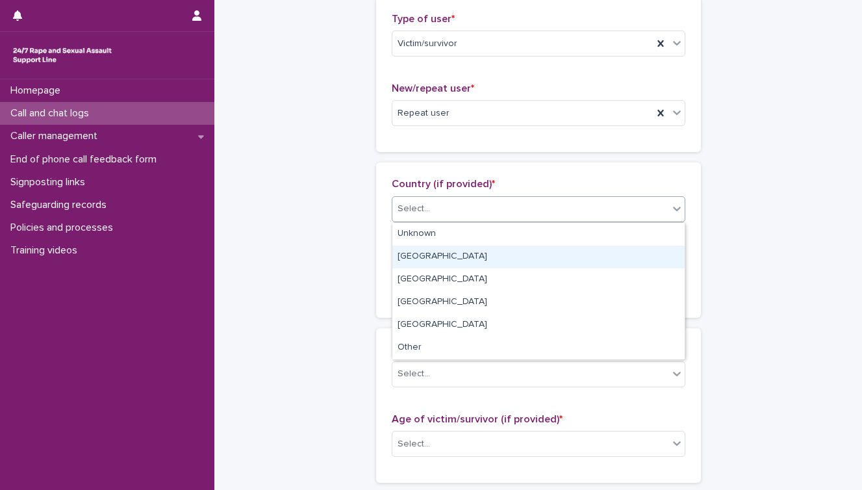
click at [452, 251] on div "[GEOGRAPHIC_DATA]" at bounding box center [539, 257] width 292 height 23
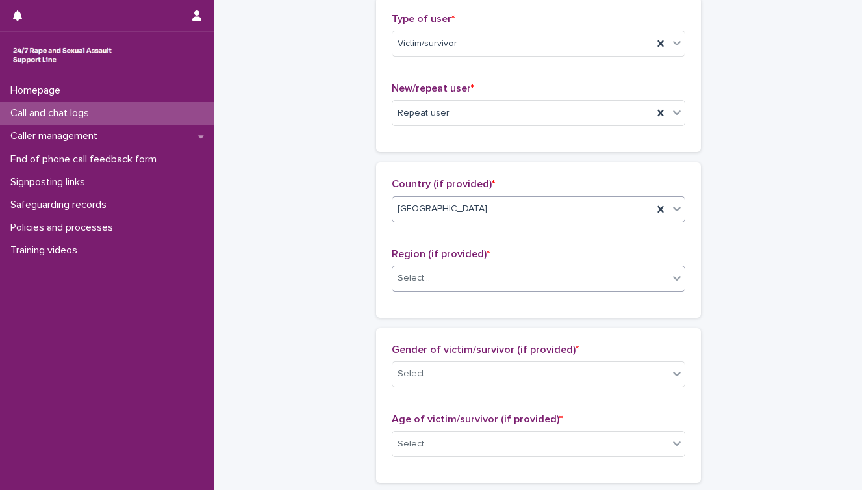
click at [445, 272] on div "Select..." at bounding box center [531, 278] width 276 height 21
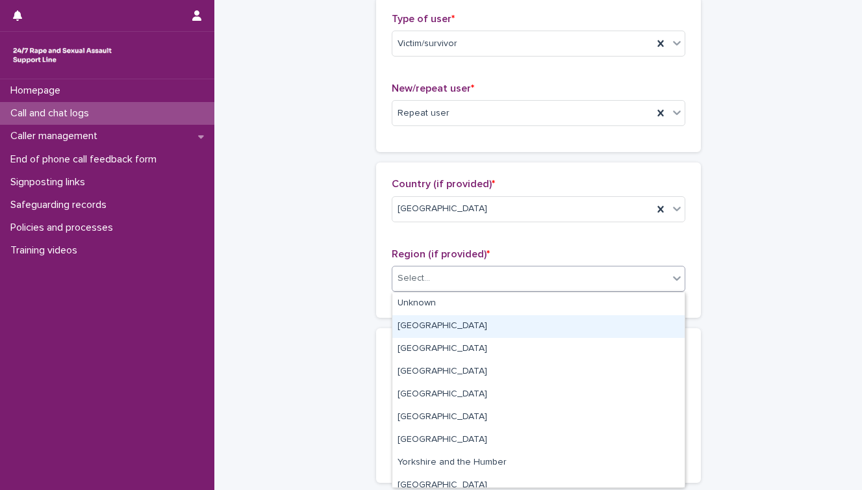
click at [444, 329] on div "[GEOGRAPHIC_DATA]" at bounding box center [539, 326] width 292 height 23
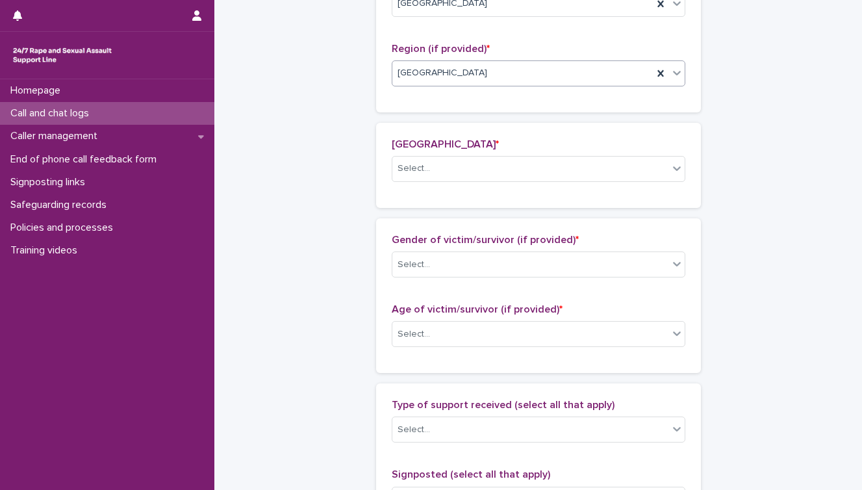
scroll to position [523, 0]
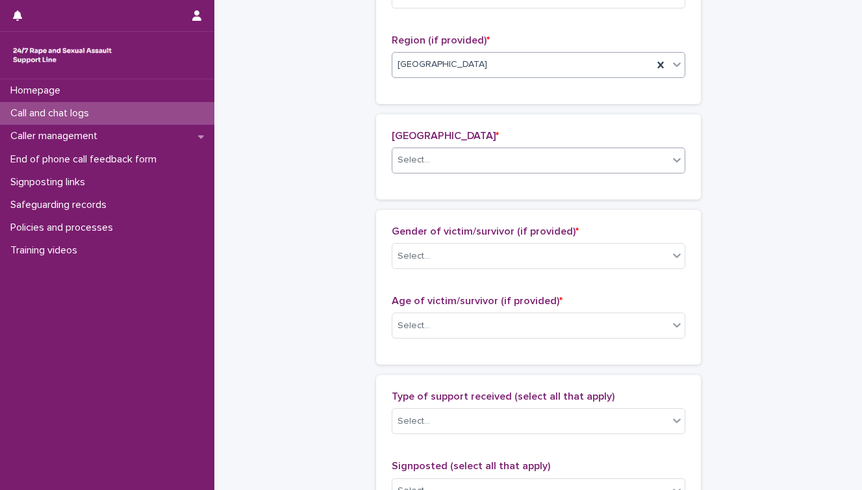
click at [472, 157] on div "Select..." at bounding box center [531, 159] width 276 height 21
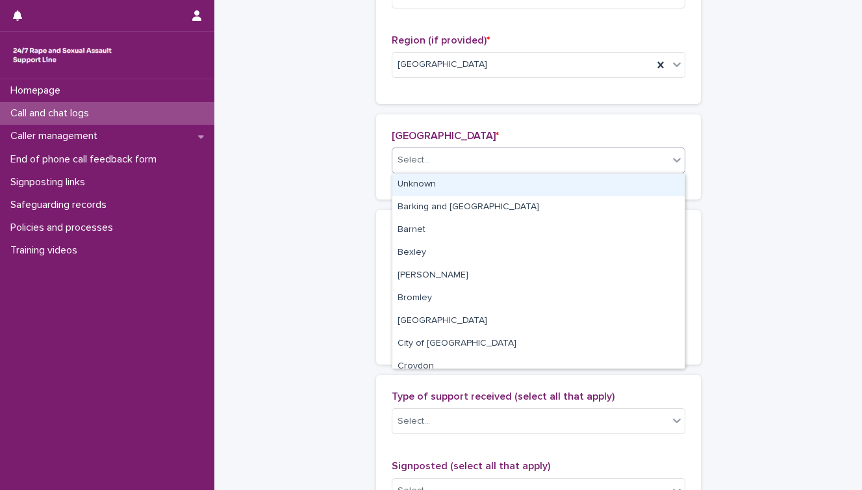
click at [454, 186] on div "Unknown" at bounding box center [539, 185] width 292 height 23
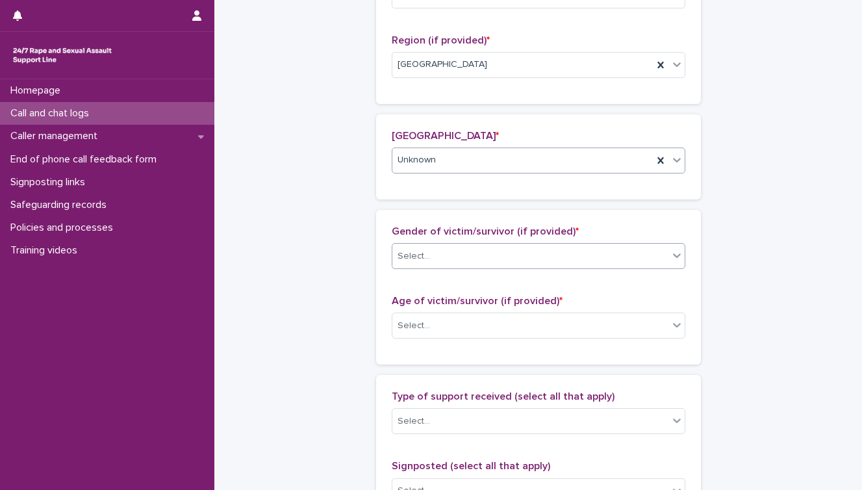
click at [436, 266] on div "Select..." at bounding box center [531, 256] width 276 height 21
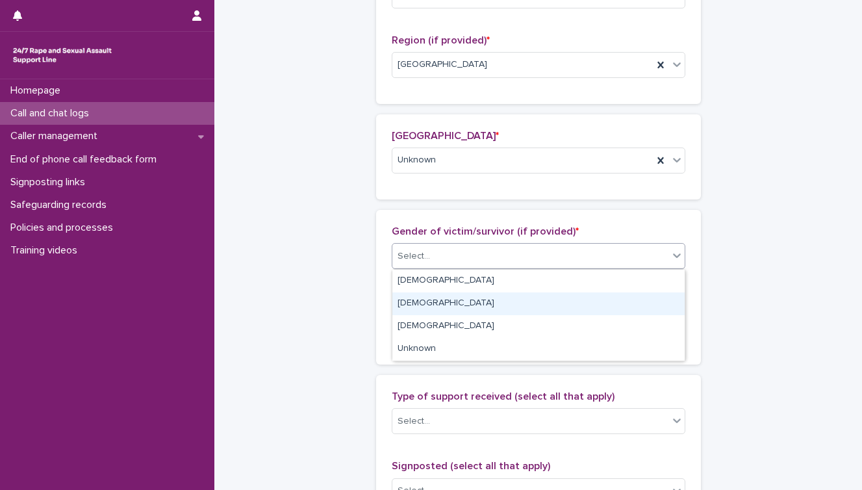
click at [425, 301] on div "[DEMOGRAPHIC_DATA]" at bounding box center [539, 303] width 292 height 23
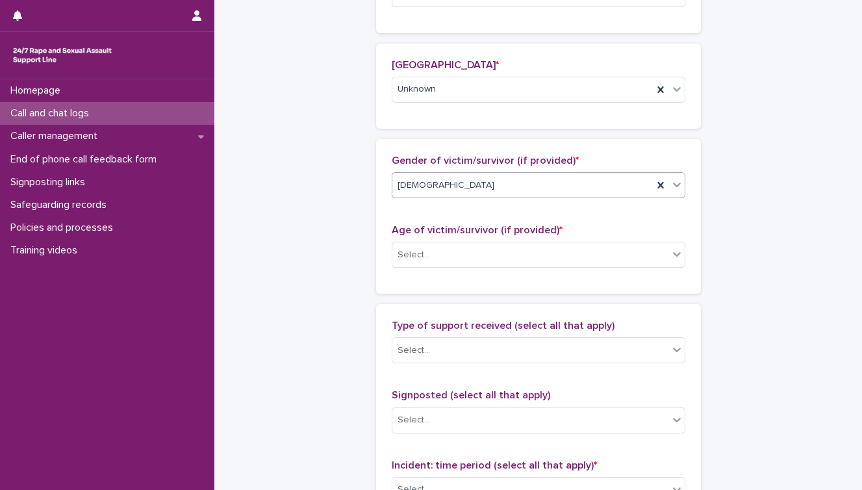
scroll to position [611, 0]
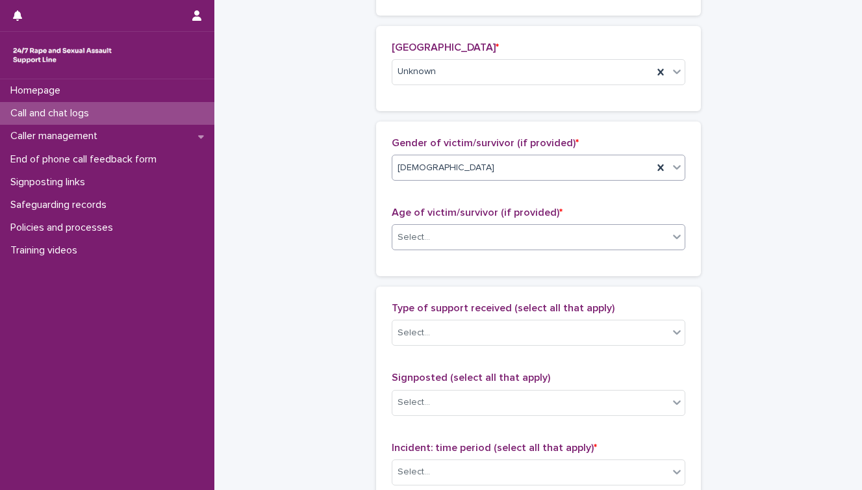
click at [456, 249] on div "Select..." at bounding box center [539, 237] width 294 height 26
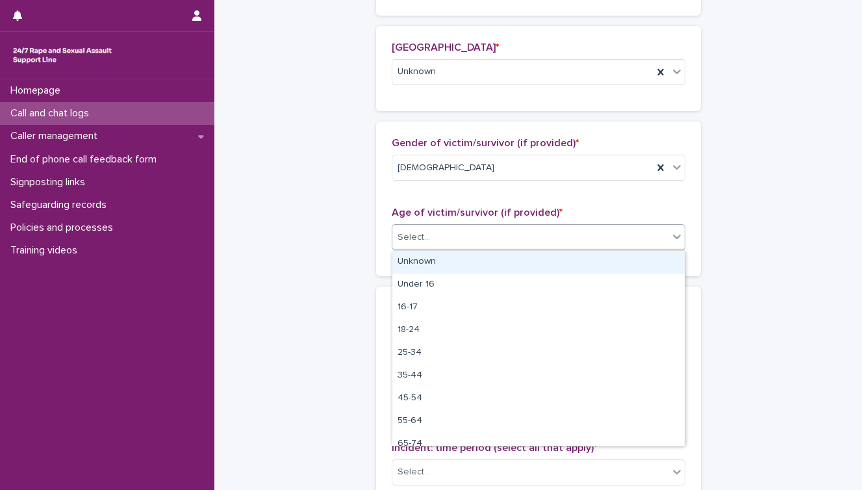
click at [449, 266] on div "Unknown" at bounding box center [539, 262] width 292 height 23
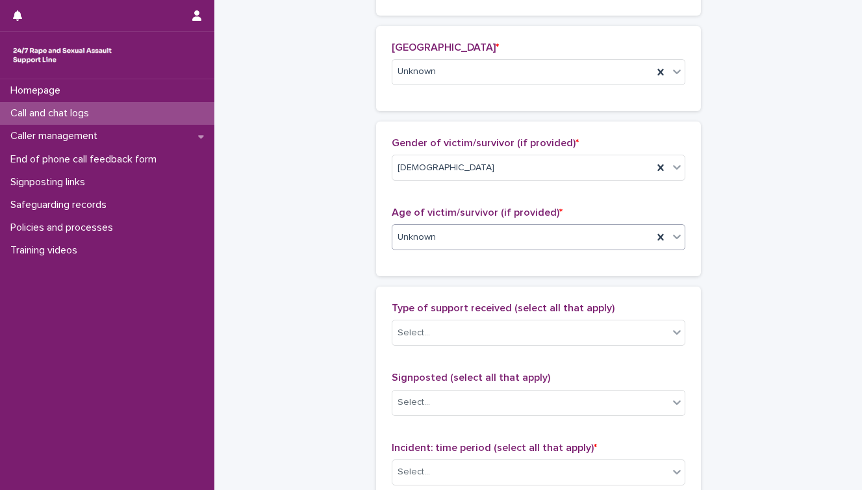
click at [454, 230] on div "Unknown" at bounding box center [523, 237] width 261 height 21
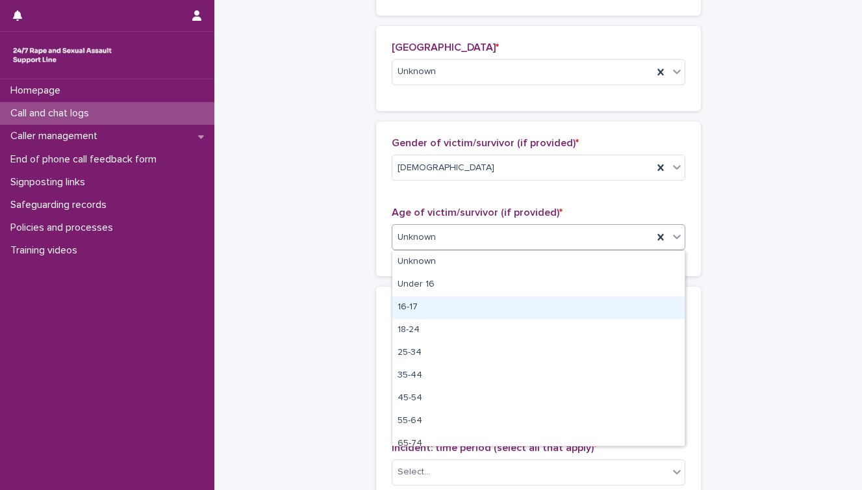
click at [445, 303] on div "16-17" at bounding box center [539, 307] width 292 height 23
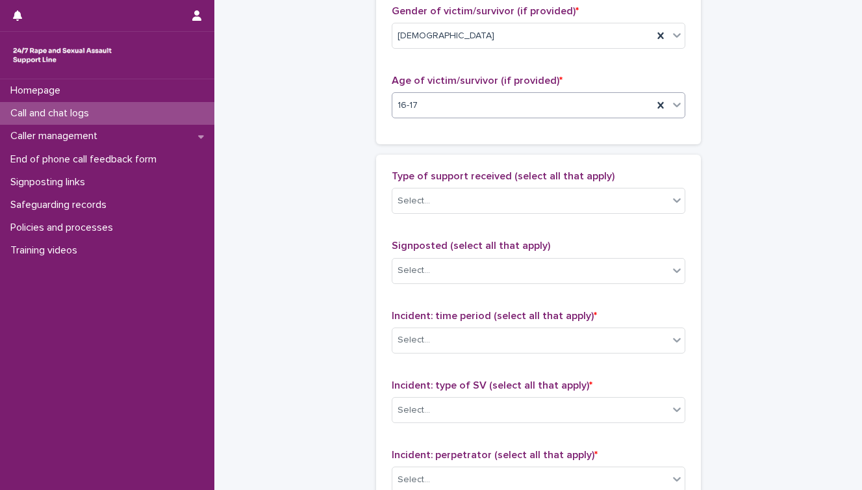
scroll to position [745, 0]
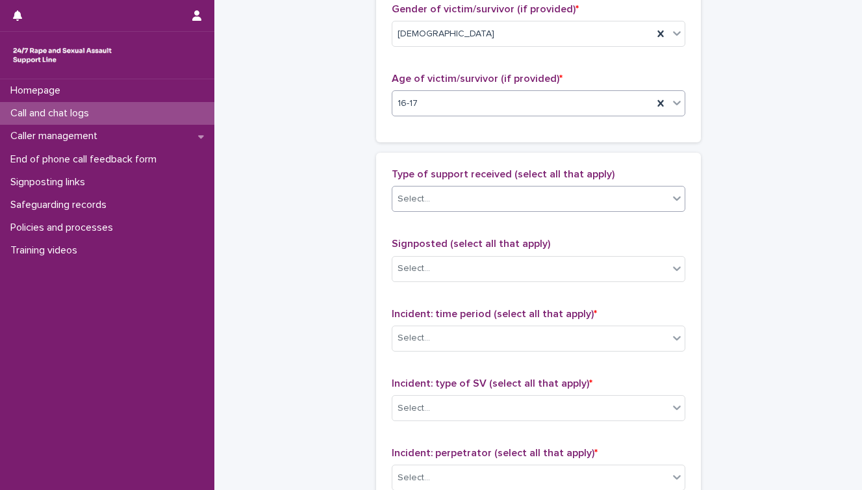
click at [459, 200] on div "Select..." at bounding box center [531, 198] width 276 height 21
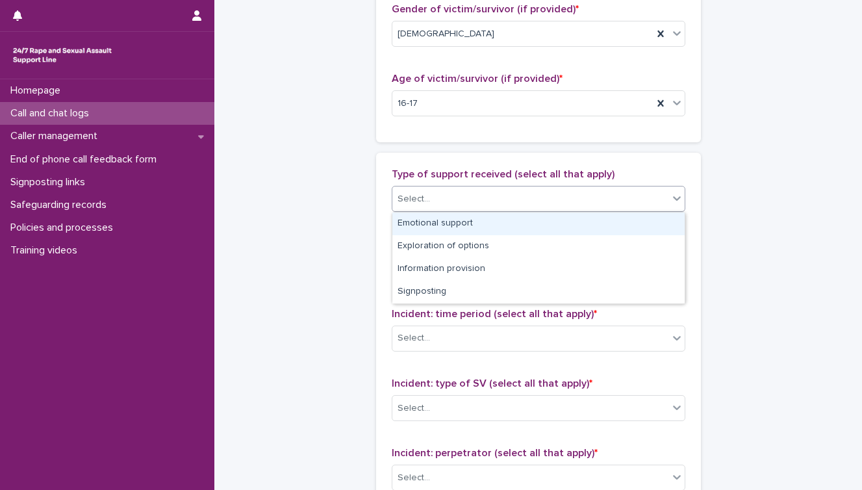
click at [455, 226] on div "Emotional support" at bounding box center [539, 224] width 292 height 23
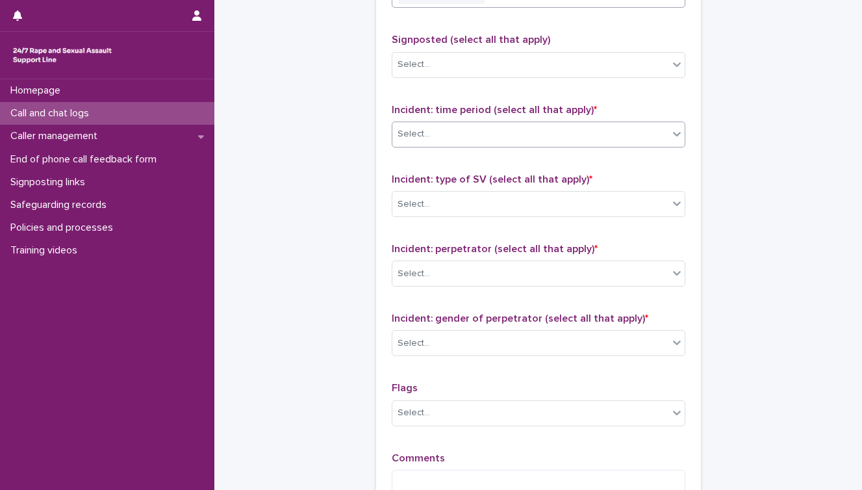
scroll to position [963, 0]
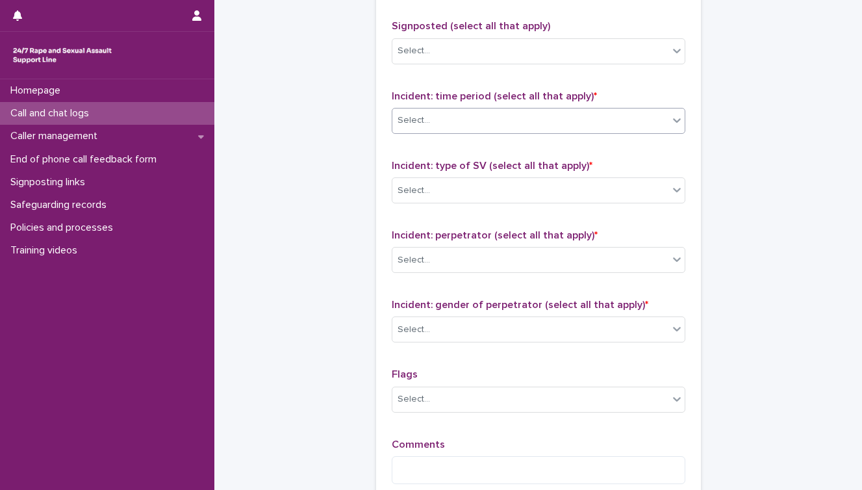
click at [479, 118] on div "Select..." at bounding box center [531, 120] width 276 height 21
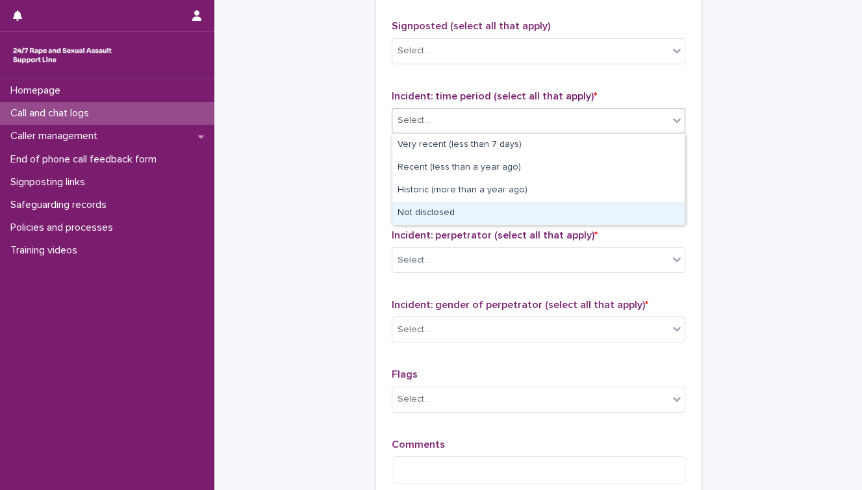
click at [443, 209] on div "Not disclosed" at bounding box center [539, 213] width 292 height 23
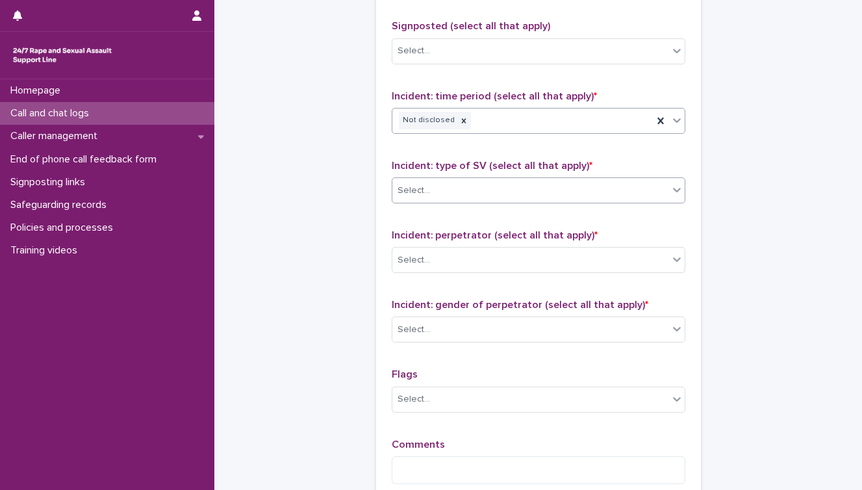
click at [445, 182] on div "Select..." at bounding box center [531, 190] width 276 height 21
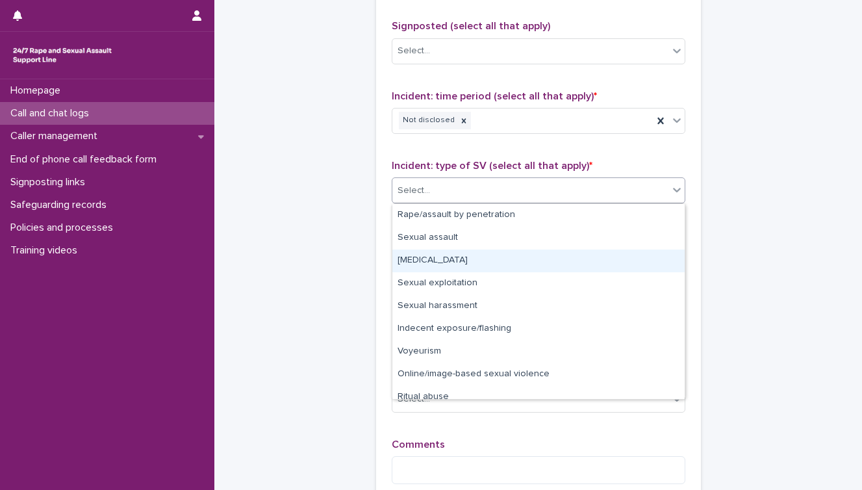
click at [428, 256] on div "[MEDICAL_DATA]" at bounding box center [539, 261] width 292 height 23
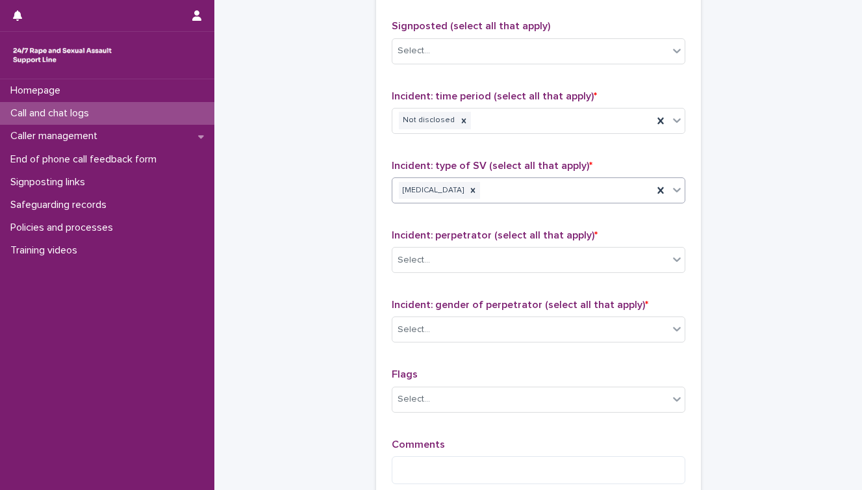
click at [502, 190] on div "[MEDICAL_DATA]" at bounding box center [523, 190] width 261 height 23
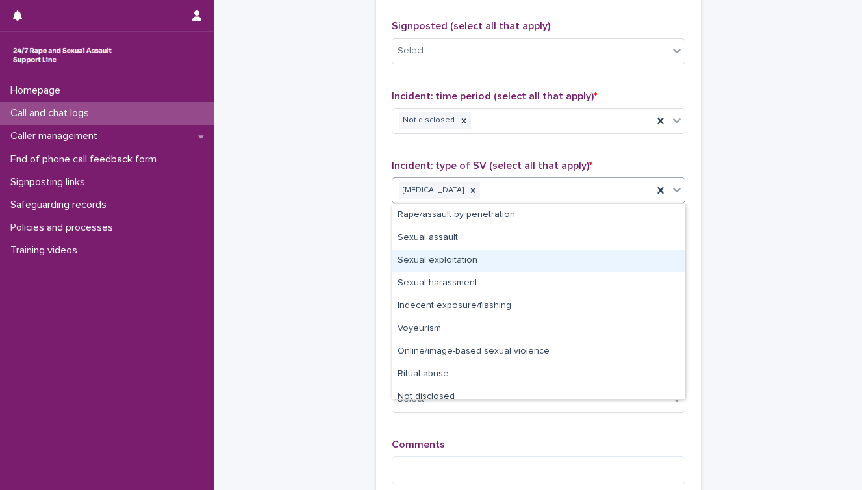
click at [487, 266] on div "Sexual exploitation" at bounding box center [539, 261] width 292 height 23
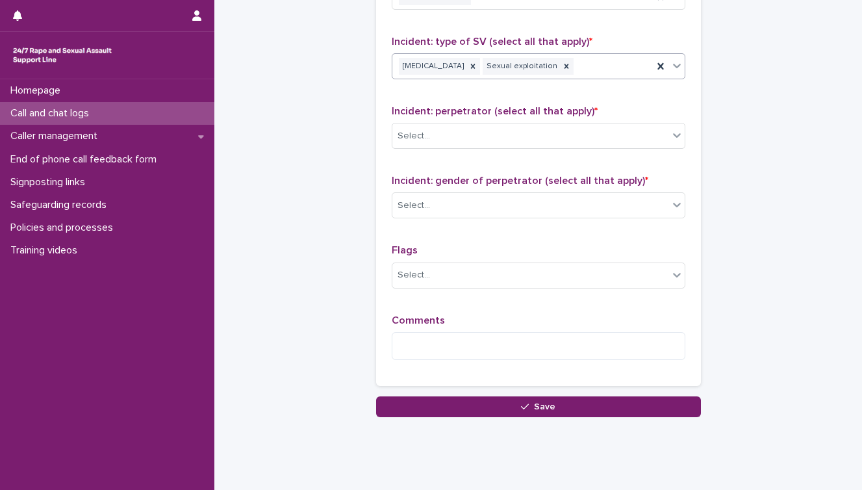
scroll to position [1096, 0]
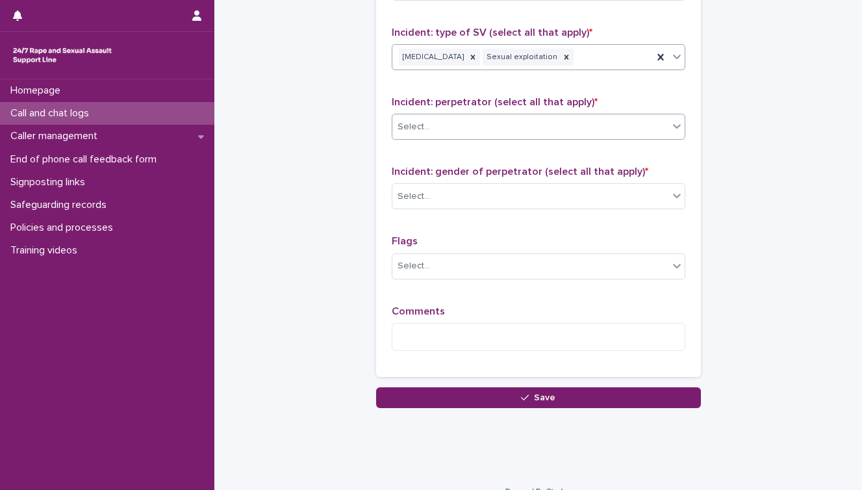
click at [474, 123] on div "Select..." at bounding box center [531, 126] width 276 height 21
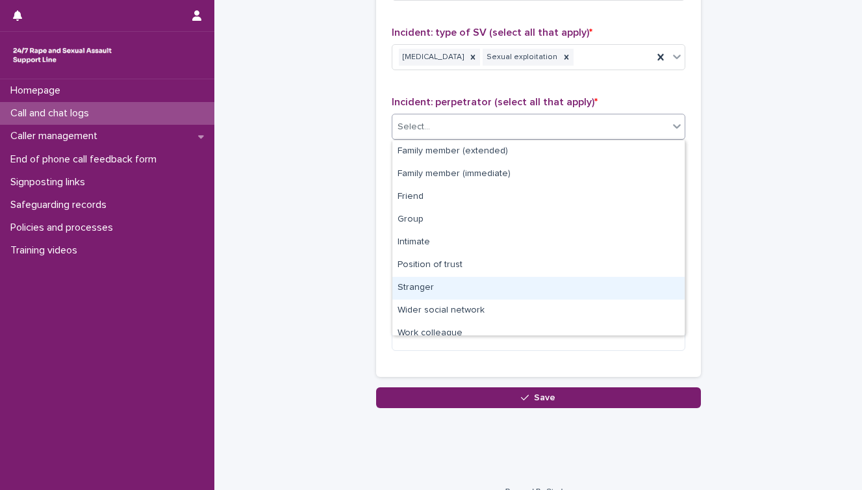
scroll to position [55, 0]
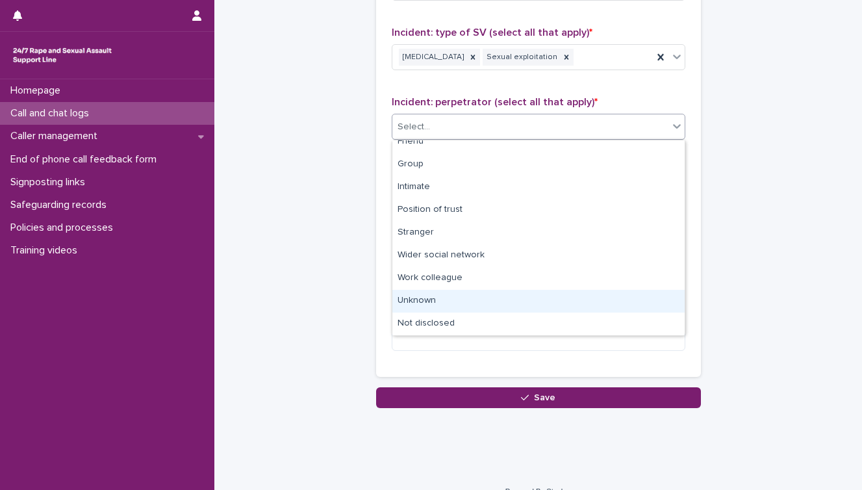
click at [435, 304] on div "Unknown" at bounding box center [539, 301] width 292 height 23
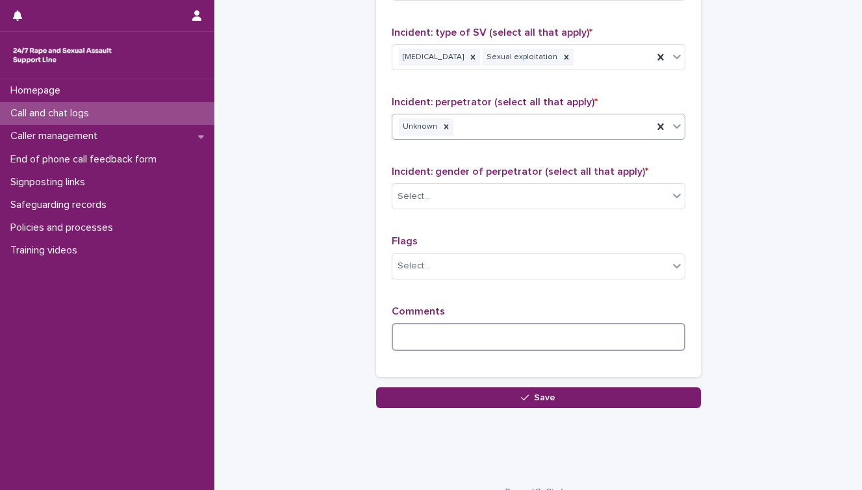
click at [422, 330] on textarea at bounding box center [539, 337] width 294 height 28
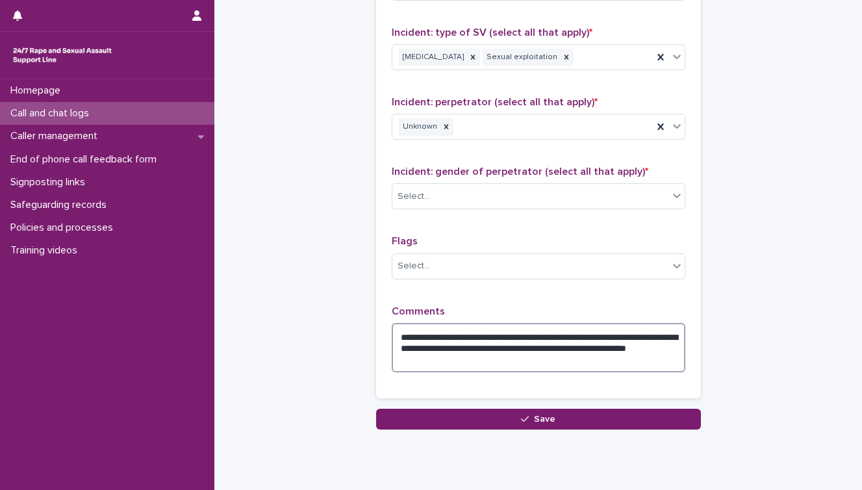
type textarea "**********"
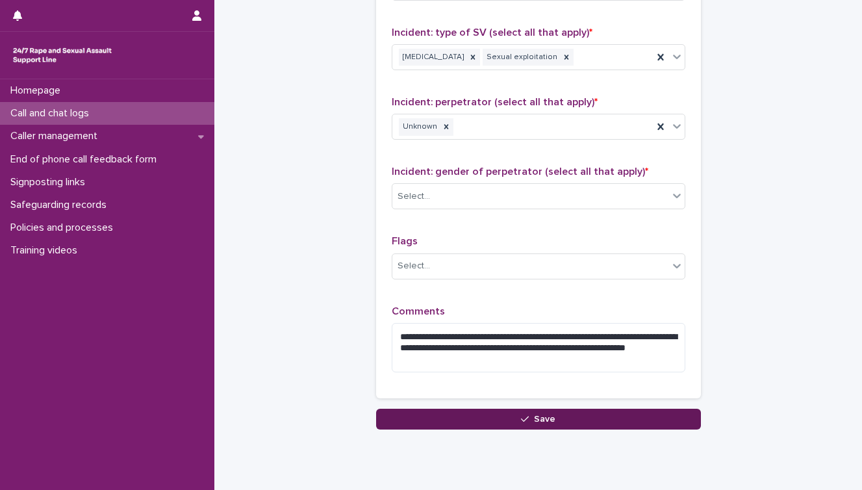
click at [516, 424] on button "Save" at bounding box center [538, 419] width 325 height 21
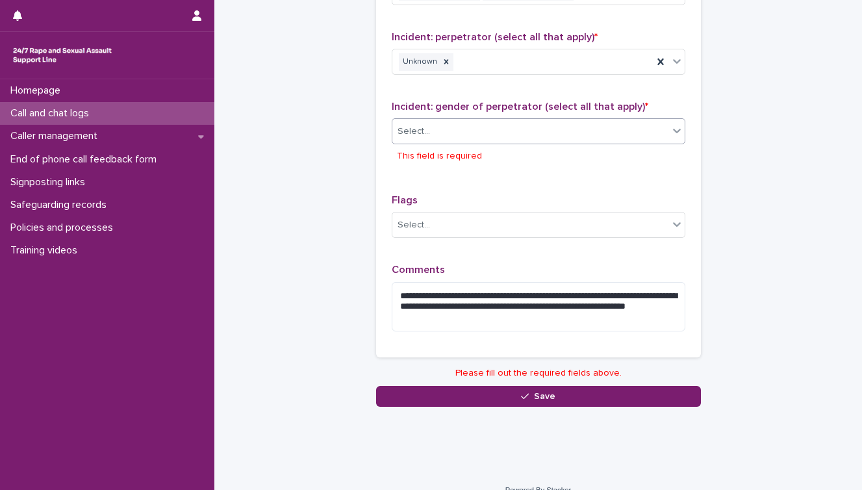
click at [473, 140] on div "Select..." at bounding box center [531, 131] width 276 height 21
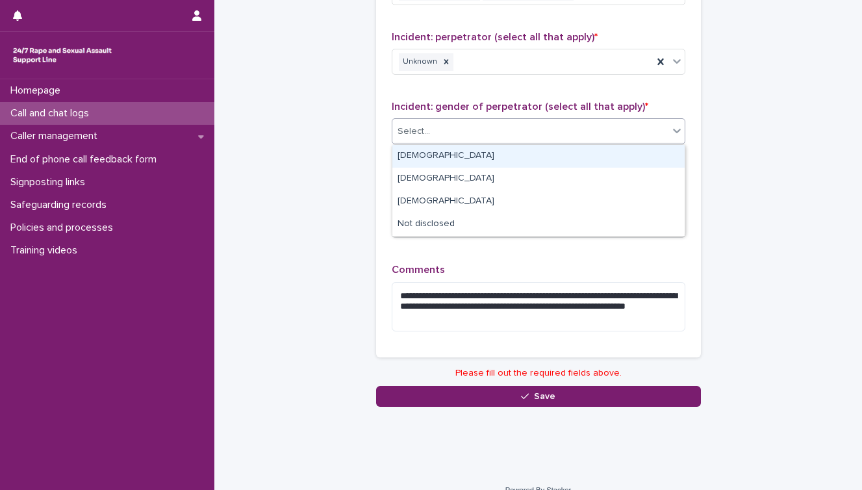
click at [452, 164] on div "[DEMOGRAPHIC_DATA]" at bounding box center [539, 156] width 292 height 23
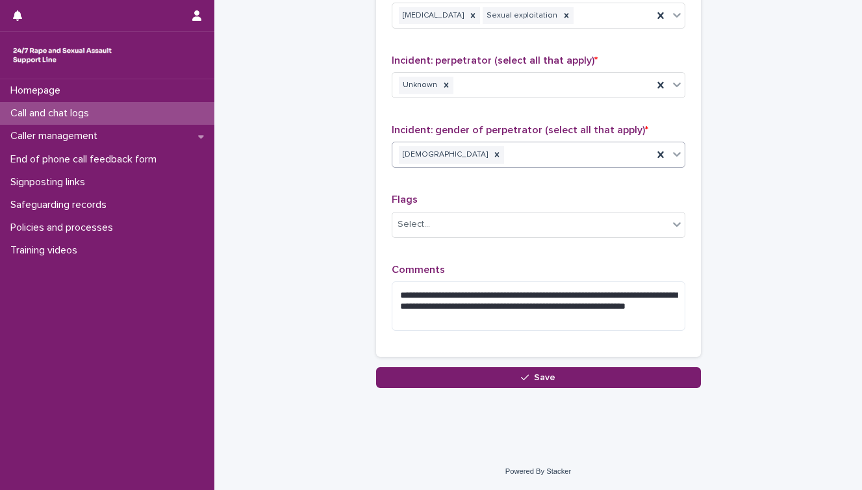
scroll to position [1137, 0]
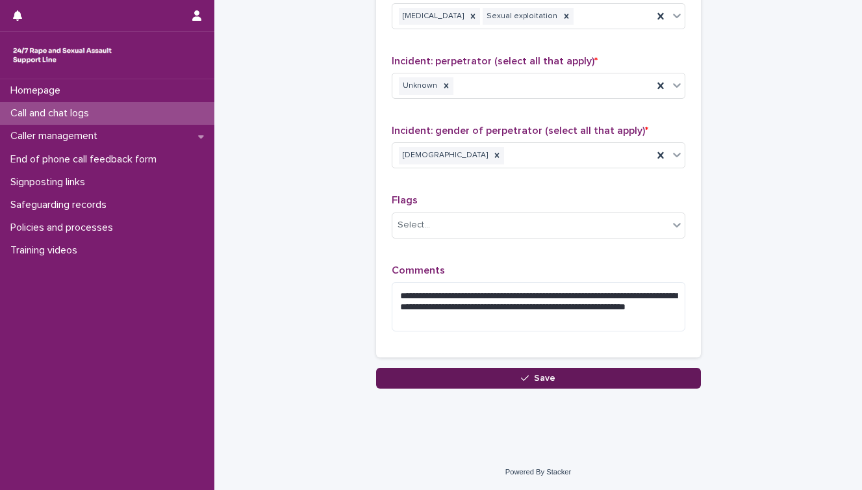
click at [495, 380] on button "Save" at bounding box center [538, 378] width 325 height 21
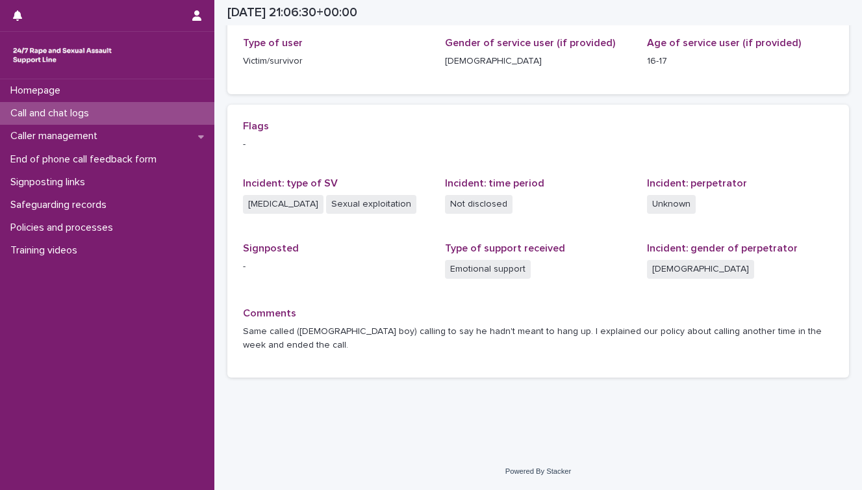
scroll to position [214, 0]
click at [64, 112] on p "Call and chat logs" at bounding box center [52, 113] width 94 height 12
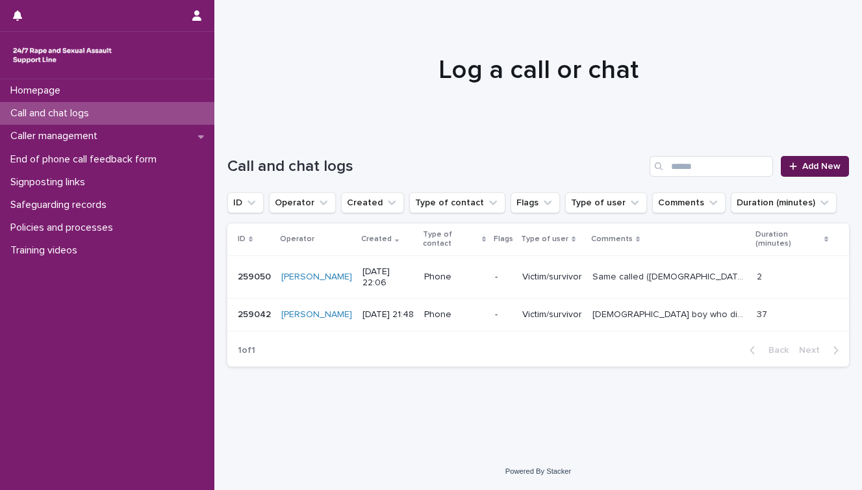
click at [816, 166] on span "Add New" at bounding box center [822, 166] width 38 height 9
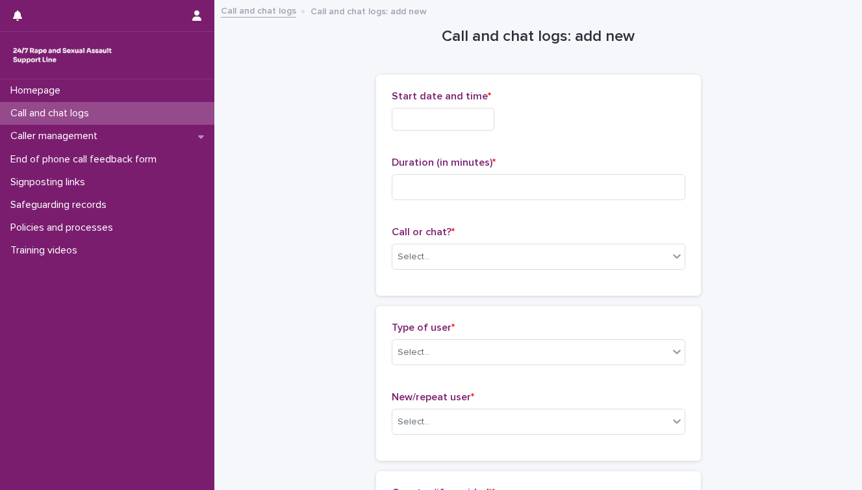
click at [446, 118] on input "text" at bounding box center [443, 119] width 103 height 23
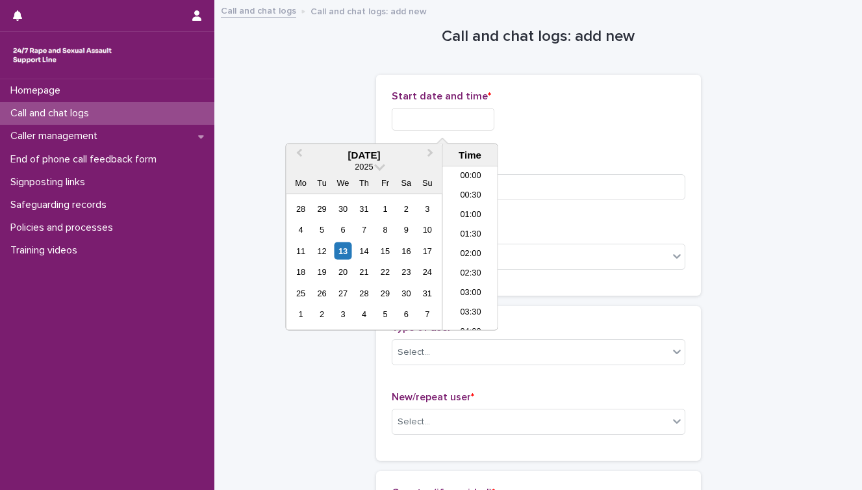
scroll to position [773, 0]
click at [342, 250] on div "13" at bounding box center [343, 251] width 18 height 18
click at [448, 120] on input "**********" at bounding box center [443, 119] width 103 height 23
click at [469, 117] on input "**********" at bounding box center [443, 119] width 103 height 23
click at [481, 118] on input "**********" at bounding box center [443, 119] width 103 height 23
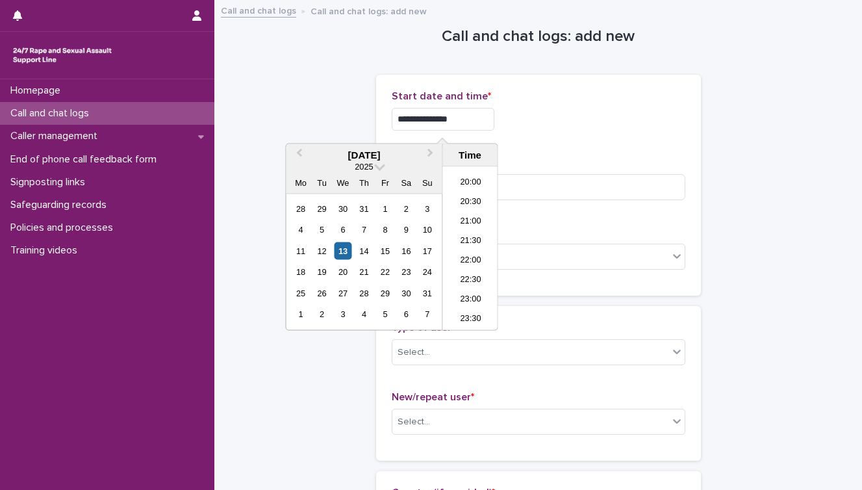
type input "**********"
click at [567, 85] on div "**********" at bounding box center [538, 185] width 325 height 221
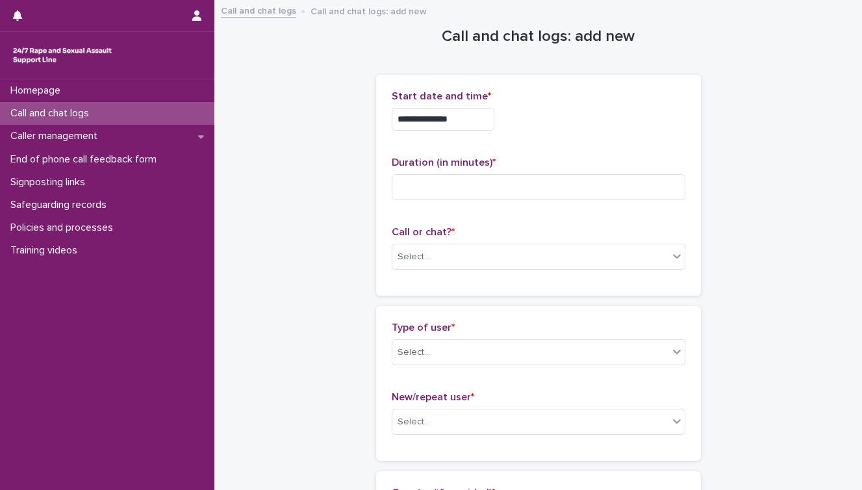
click at [485, 166] on span "Duration (in minutes) *" at bounding box center [444, 162] width 104 height 10
click at [479, 177] on input at bounding box center [539, 187] width 294 height 26
type input "*"
click at [432, 261] on input "text" at bounding box center [432, 257] width 1 height 11
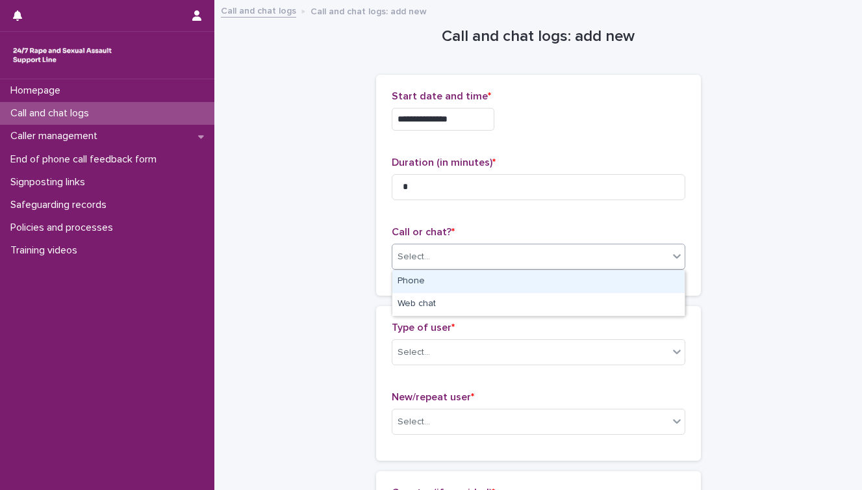
click at [422, 284] on div "Phone" at bounding box center [539, 281] width 292 height 23
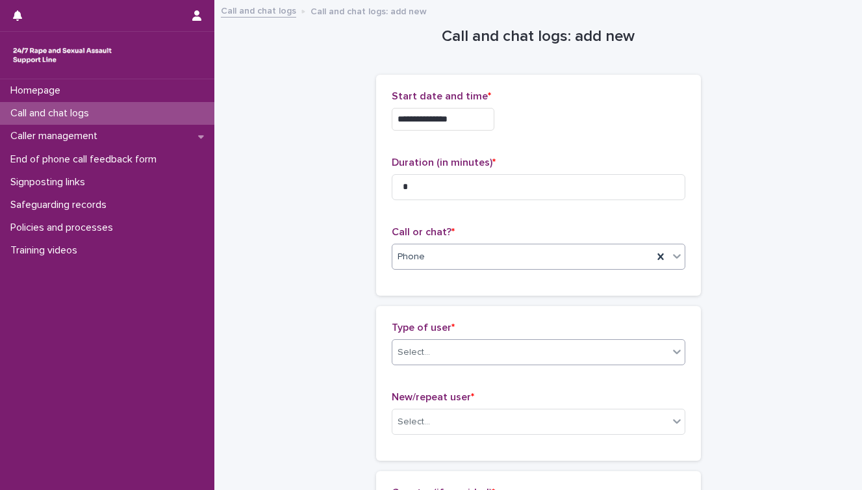
click at [420, 355] on div "Select..." at bounding box center [414, 353] width 32 height 14
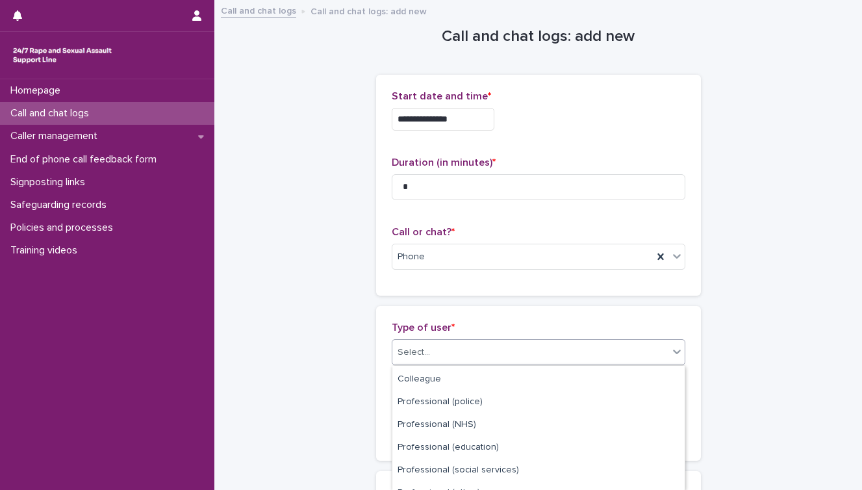
scroll to position [109, 0]
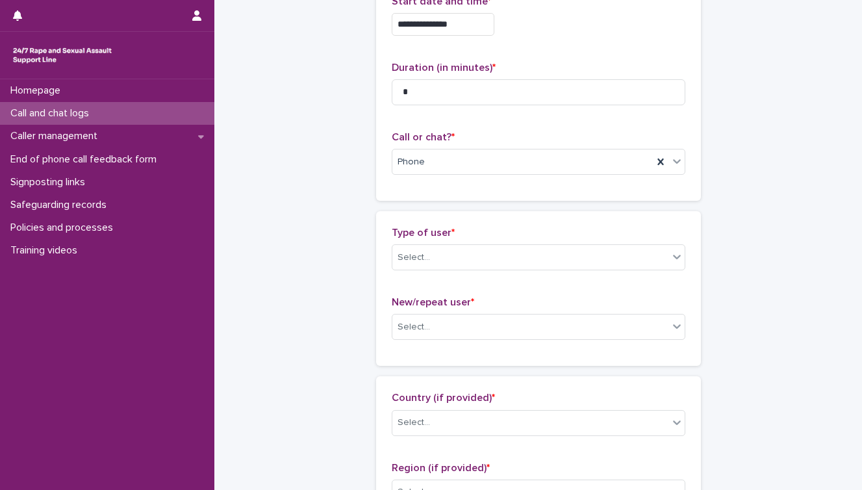
scroll to position [96, 0]
click at [431, 318] on div "Select..." at bounding box center [531, 325] width 276 height 21
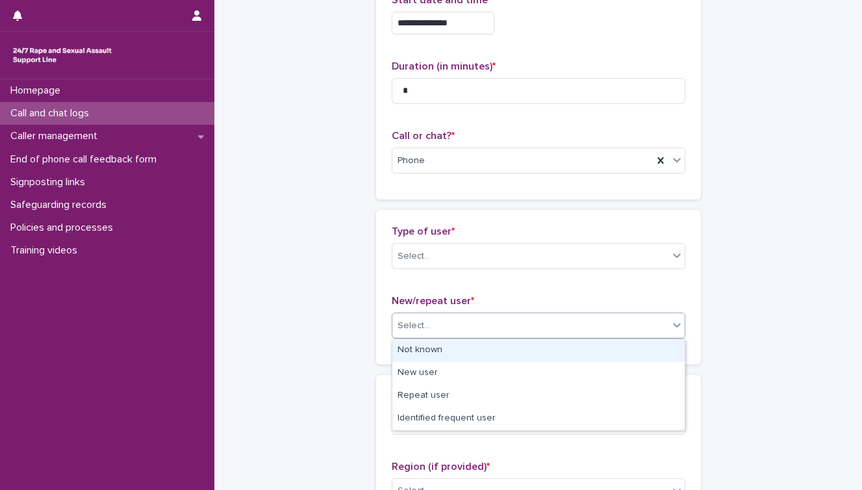
click at [441, 351] on div "Not known" at bounding box center [539, 350] width 292 height 23
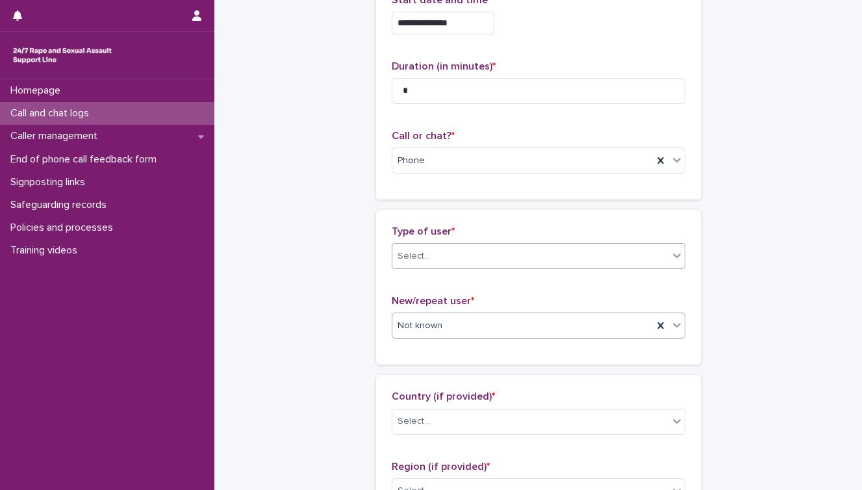
click at [414, 259] on div "Select..." at bounding box center [414, 257] width 32 height 14
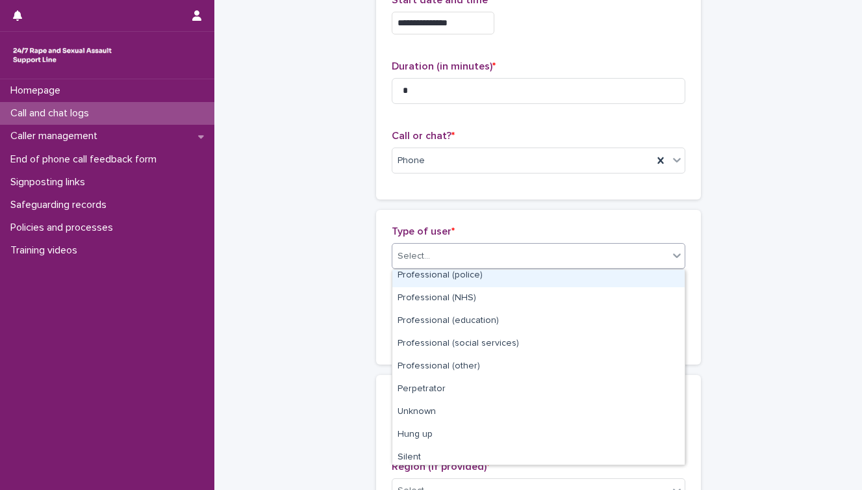
scroll to position [146, 0]
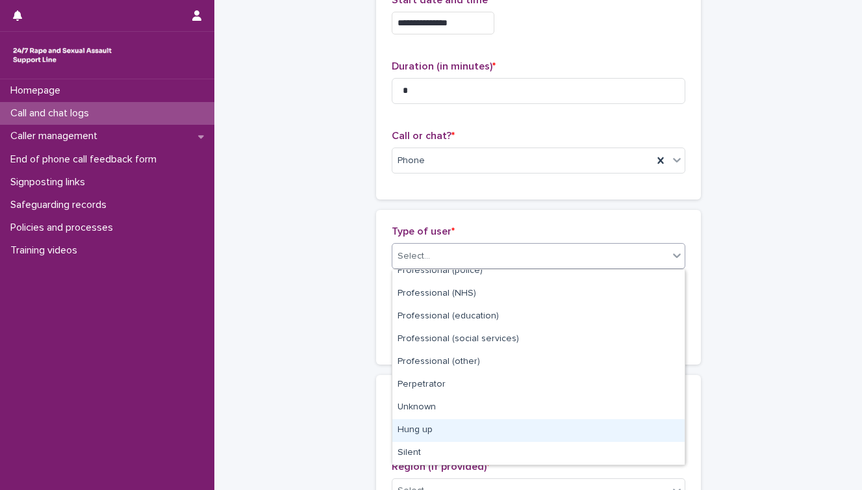
click at [446, 424] on div "Hung up" at bounding box center [539, 430] width 292 height 23
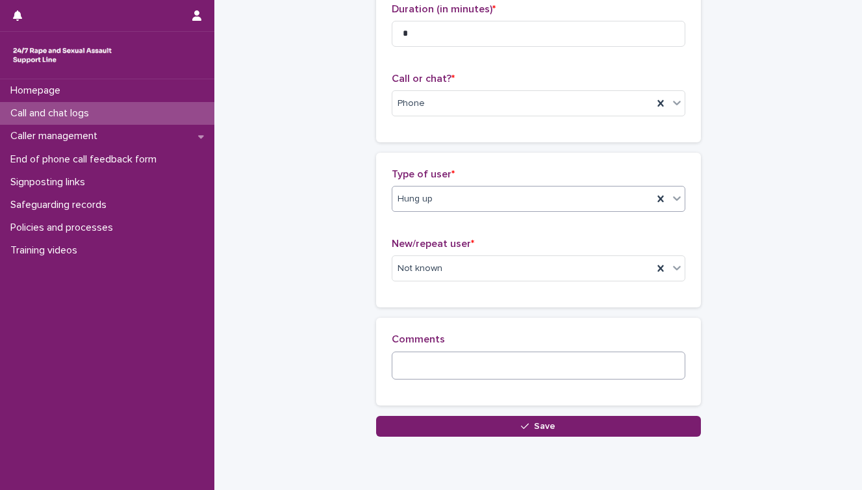
scroll to position [171, 0]
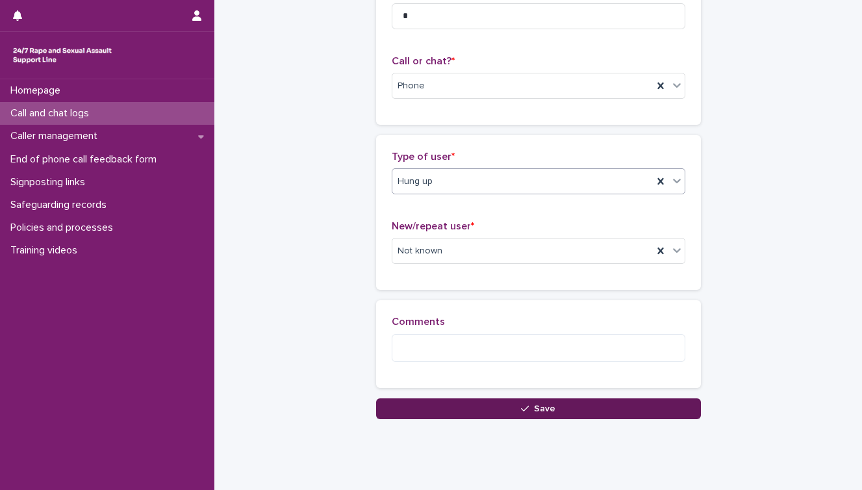
click at [528, 401] on button "Save" at bounding box center [538, 408] width 325 height 21
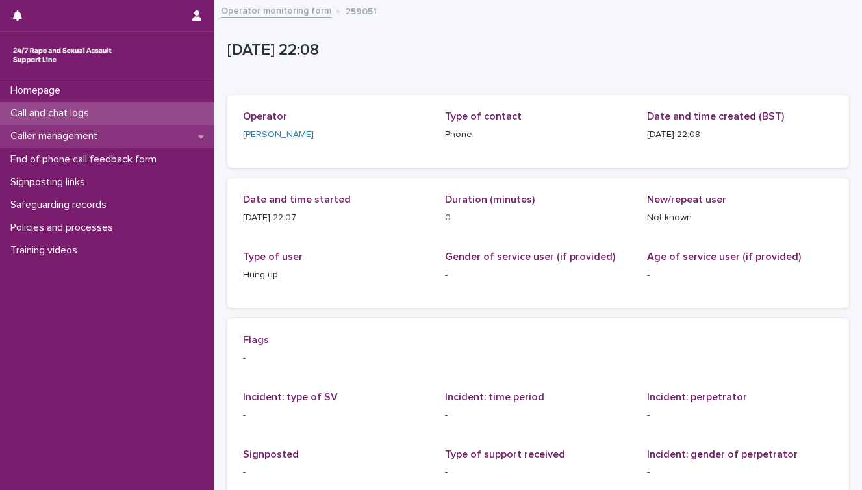
click at [97, 141] on p "Caller management" at bounding box center [56, 136] width 103 height 12
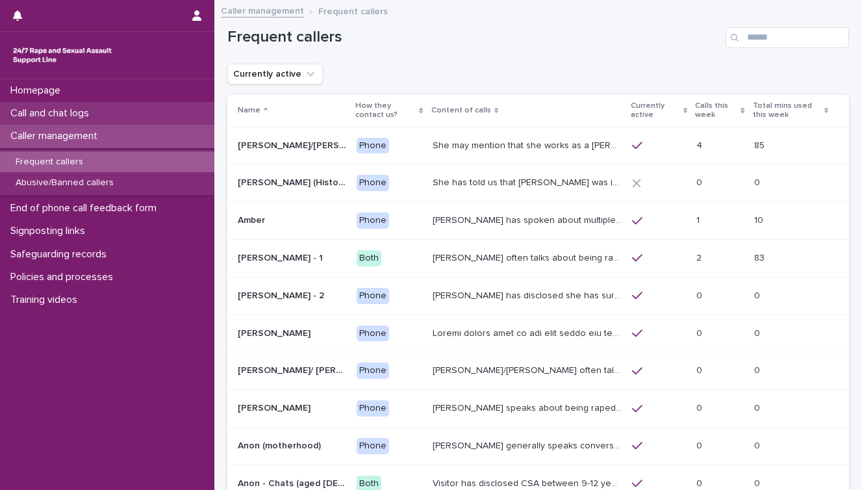
click at [76, 114] on p "Call and chat logs" at bounding box center [52, 113] width 94 height 12
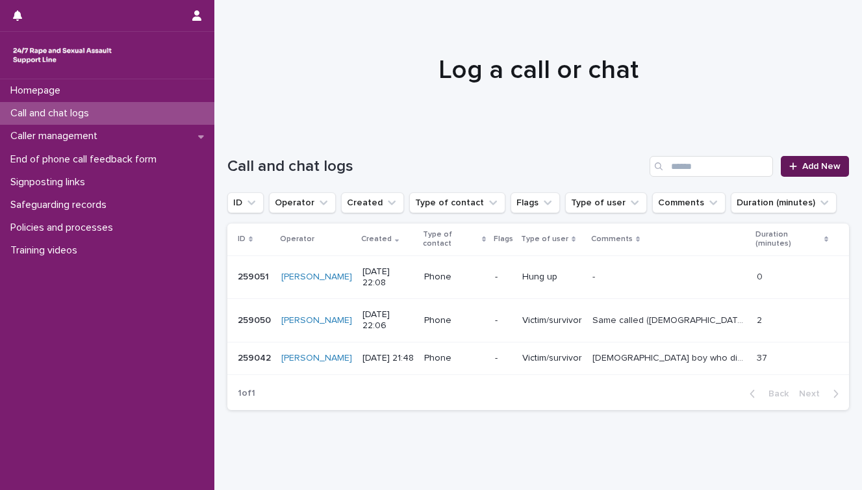
click at [803, 164] on span "Add New" at bounding box center [822, 166] width 38 height 9
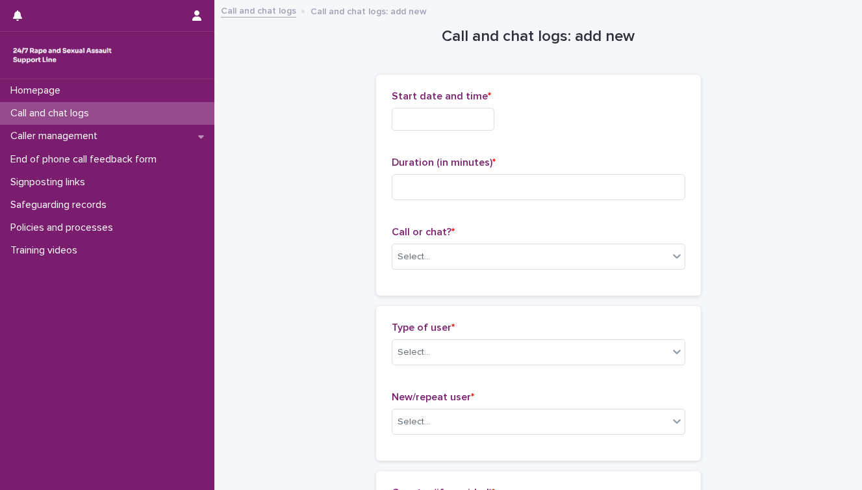
click at [472, 116] on input "text" at bounding box center [443, 119] width 103 height 23
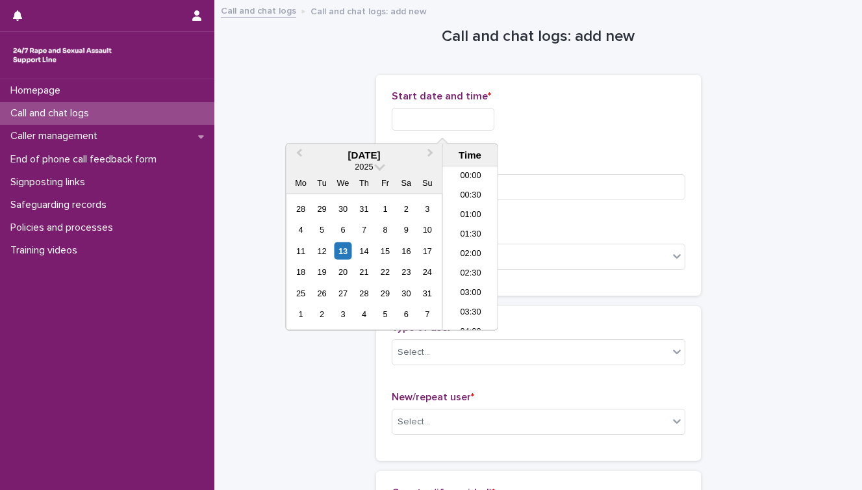
scroll to position [773, 0]
click at [342, 250] on div "13" at bounding box center [343, 251] width 18 height 18
click at [471, 125] on input "**********" at bounding box center [443, 119] width 103 height 23
type input "**********"
click at [617, 127] on div "**********" at bounding box center [539, 119] width 294 height 23
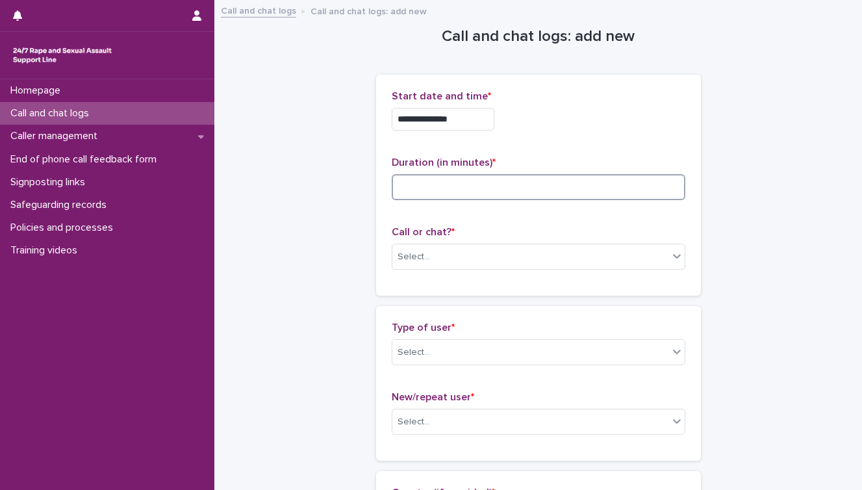
click at [503, 184] on input at bounding box center [539, 187] width 294 height 26
type input "*"
click at [426, 261] on div "Select..." at bounding box center [414, 257] width 32 height 14
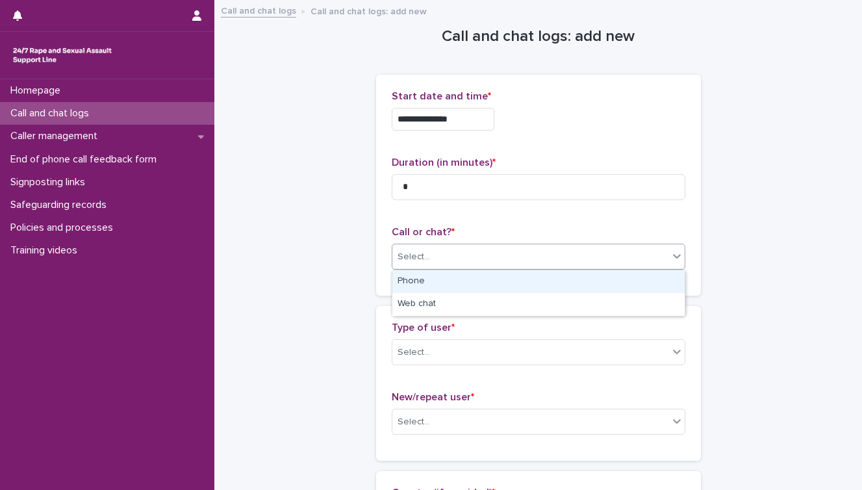
click at [424, 284] on div "Phone" at bounding box center [539, 281] width 292 height 23
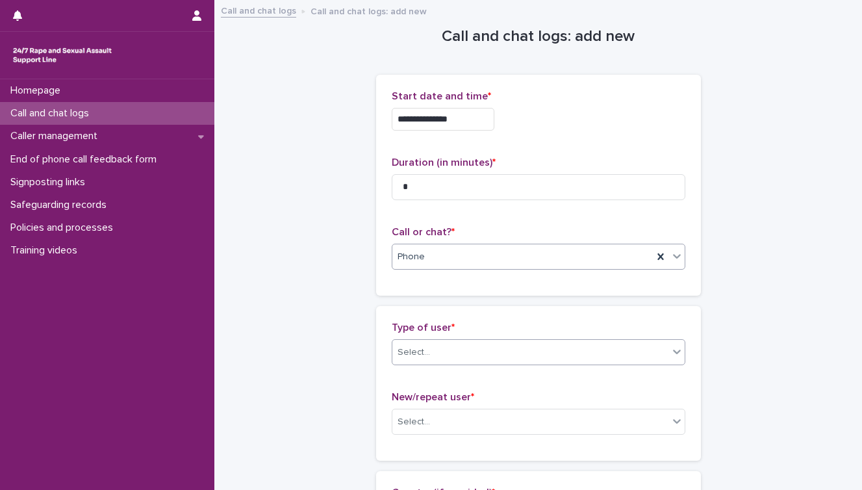
click at [432, 360] on div at bounding box center [432, 352] width 1 height 16
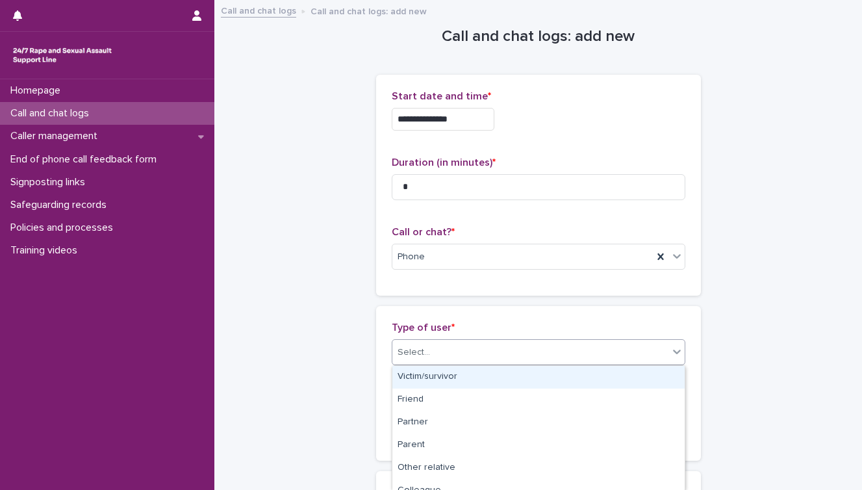
click at [429, 374] on div "Victim/survivor" at bounding box center [539, 377] width 292 height 23
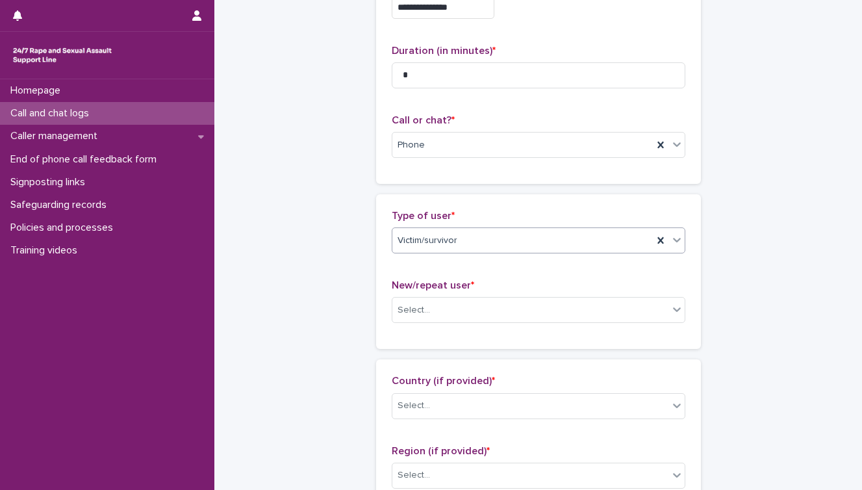
scroll to position [132, 0]
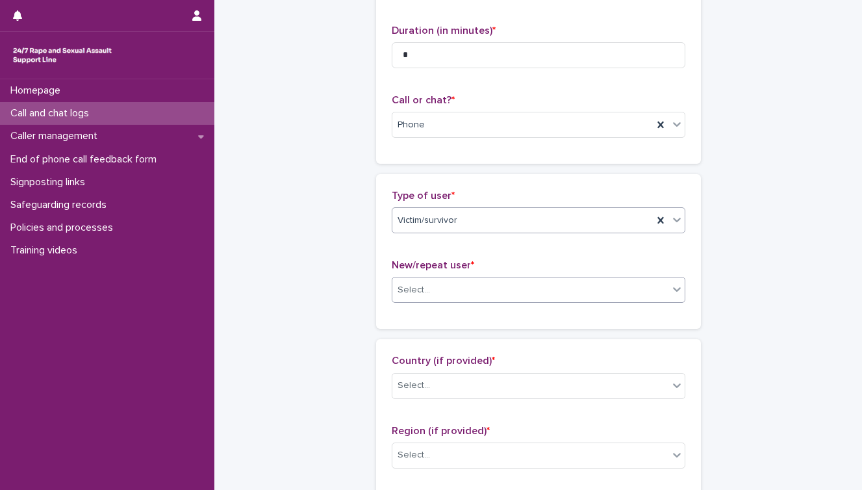
click at [441, 301] on div "Select..." at bounding box center [539, 290] width 294 height 26
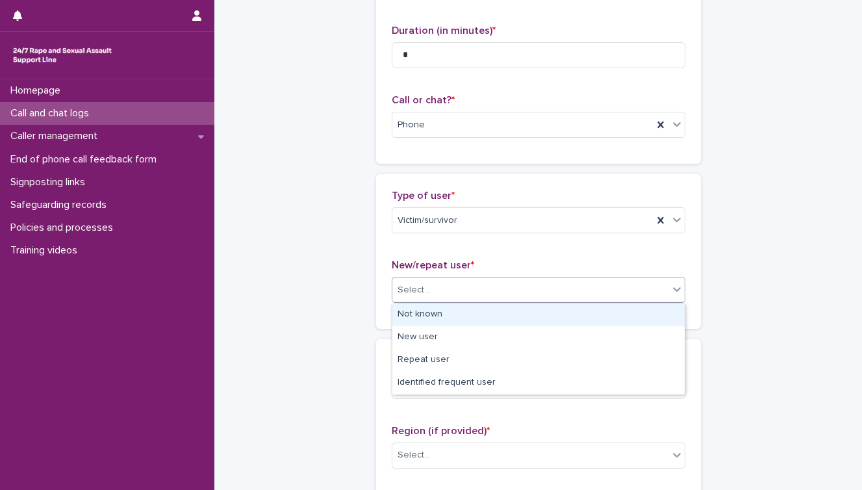
click at [445, 320] on div "Not known" at bounding box center [539, 315] width 292 height 23
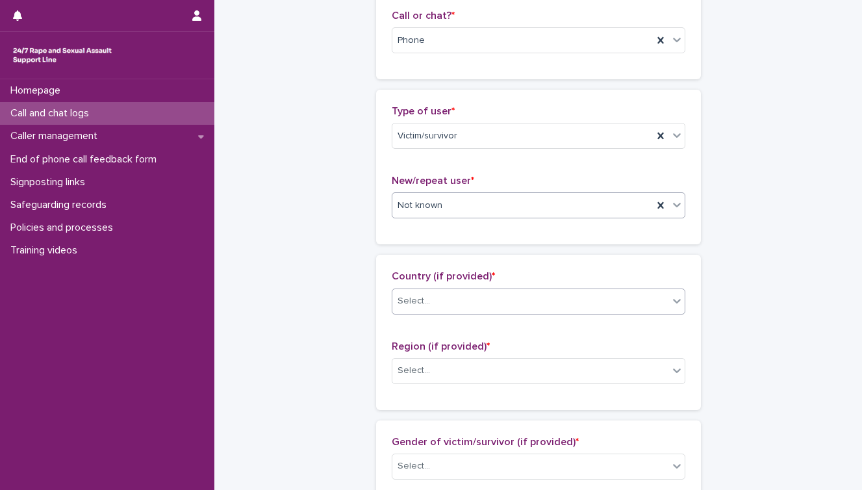
scroll to position [218, 0]
click at [463, 131] on div "Victim/survivor" at bounding box center [523, 133] width 261 height 21
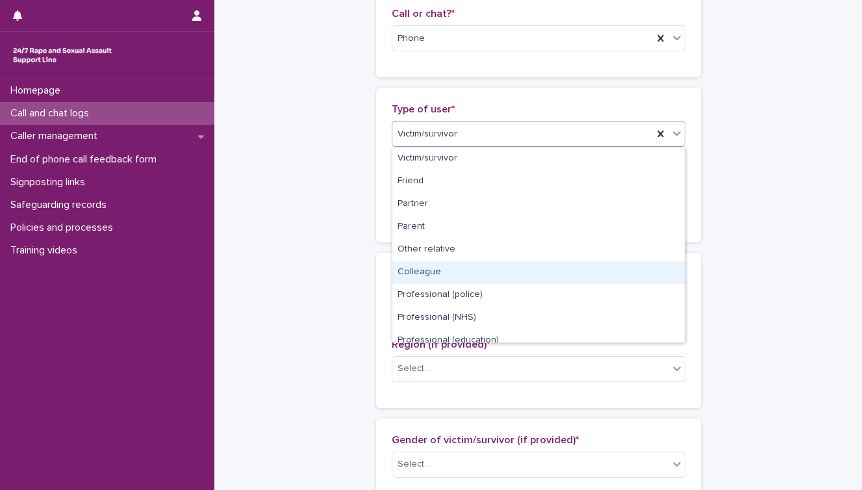
scroll to position [146, 0]
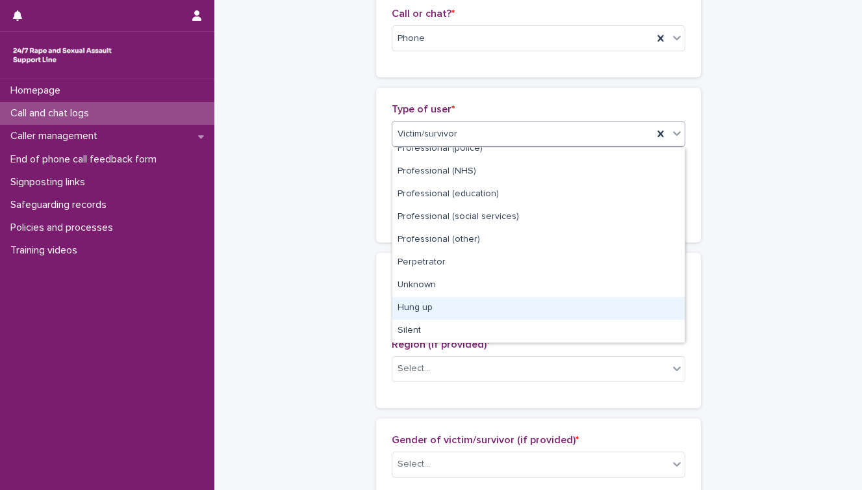
click at [450, 307] on div "Hung up" at bounding box center [539, 308] width 292 height 23
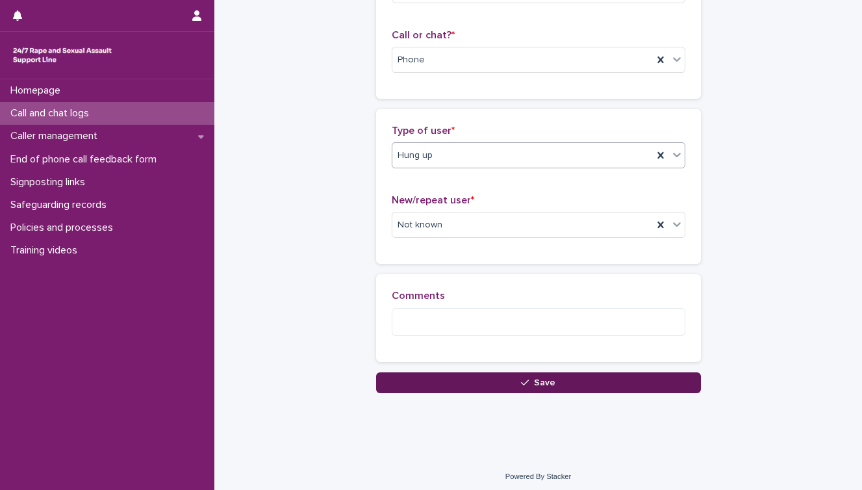
scroll to position [196, 0]
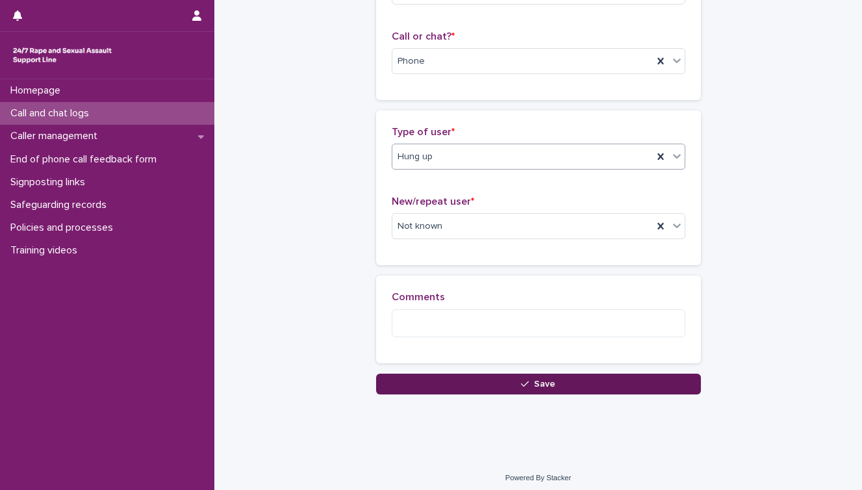
click at [456, 376] on button "Save" at bounding box center [538, 384] width 325 height 21
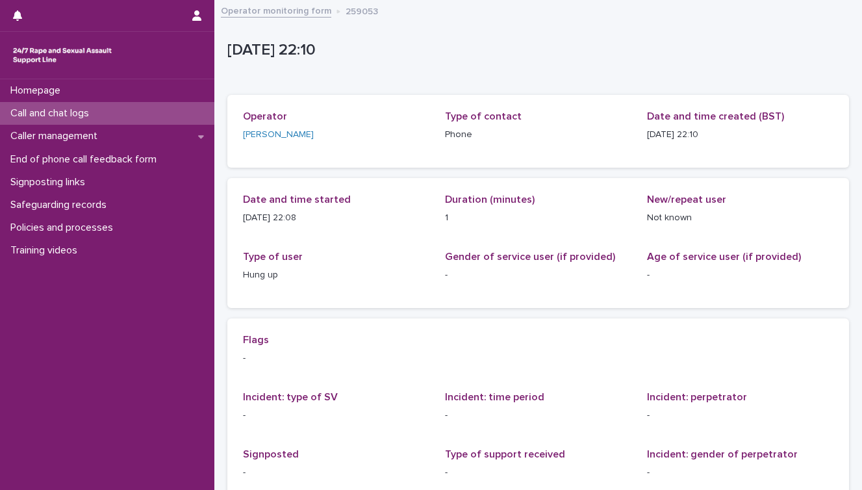
click at [112, 335] on div "Homepage Call and chat logs Caller management End of phone call feedback form S…" at bounding box center [107, 284] width 214 height 411
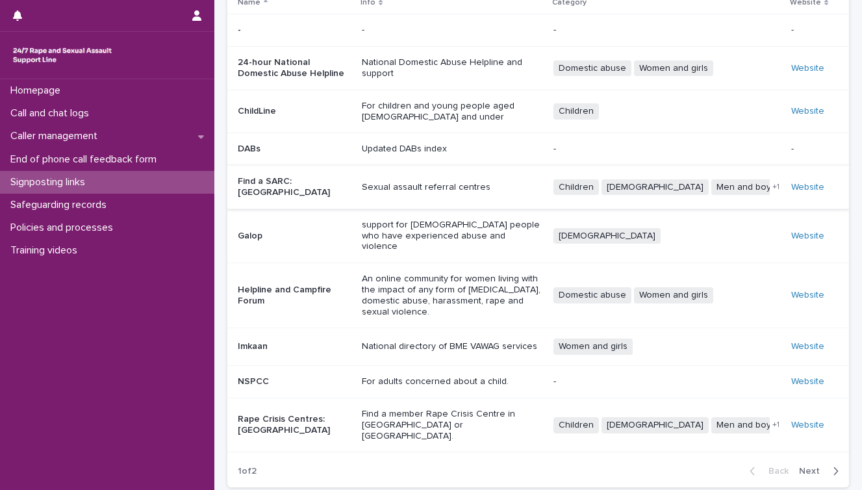
scroll to position [107, 0]
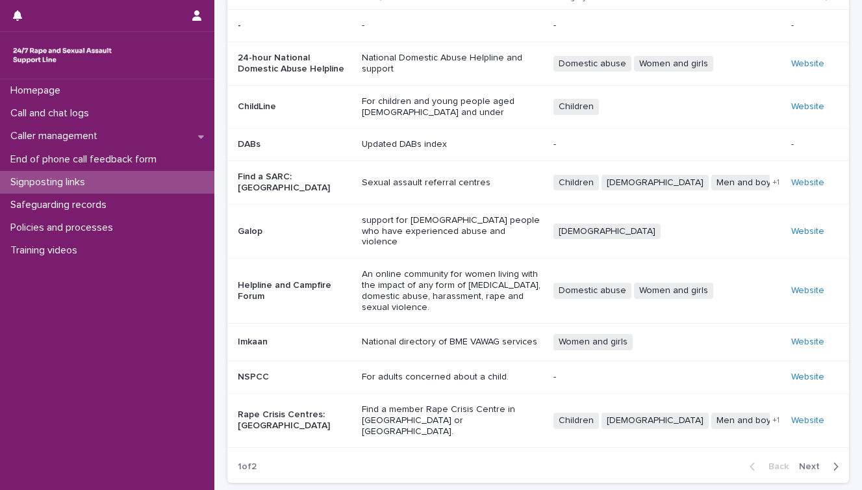
click at [809, 462] on span "Next" at bounding box center [813, 466] width 29 height 9
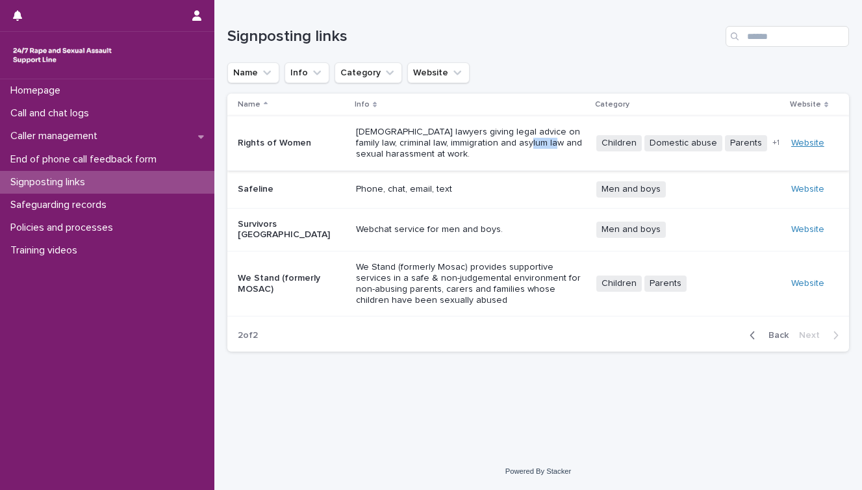
click at [804, 140] on link "Website" at bounding box center [808, 142] width 33 height 9
click at [777, 319] on div "Back Next" at bounding box center [795, 335] width 110 height 32
click at [781, 331] on span "Back" at bounding box center [775, 335] width 28 height 9
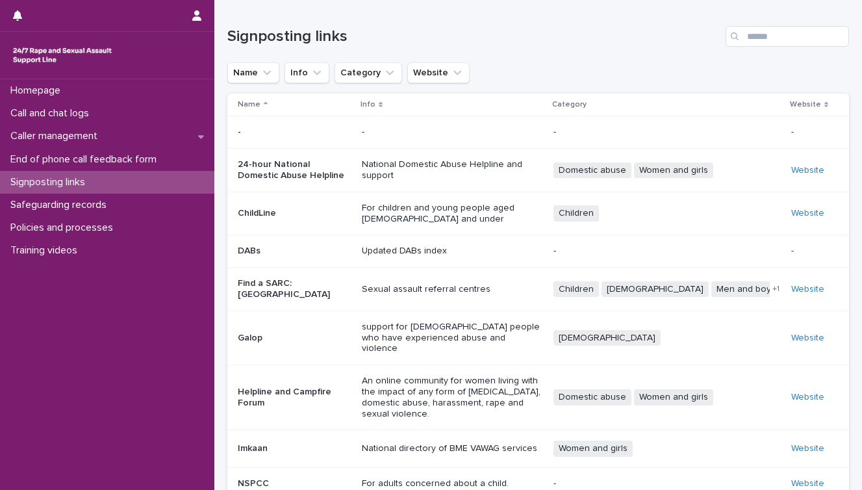
click at [406, 190] on td "National Domestic Abuse Helpline and support" at bounding box center [453, 171] width 192 height 44
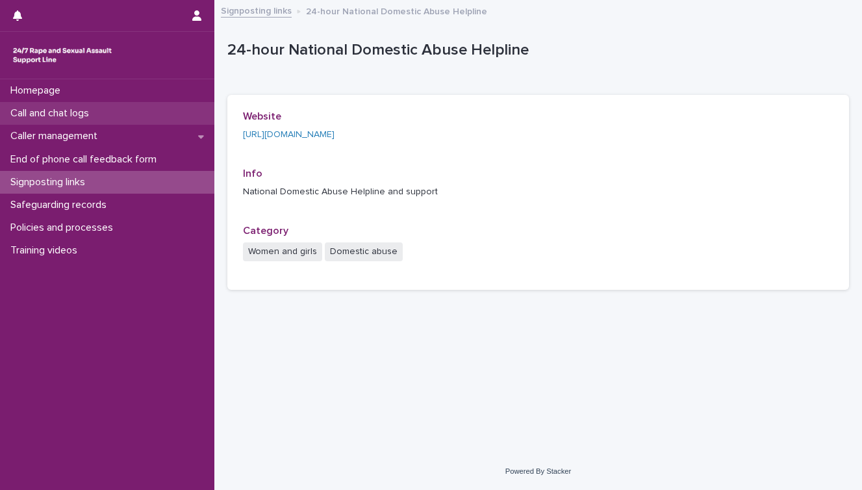
click at [87, 114] on p "Call and chat logs" at bounding box center [52, 113] width 94 height 12
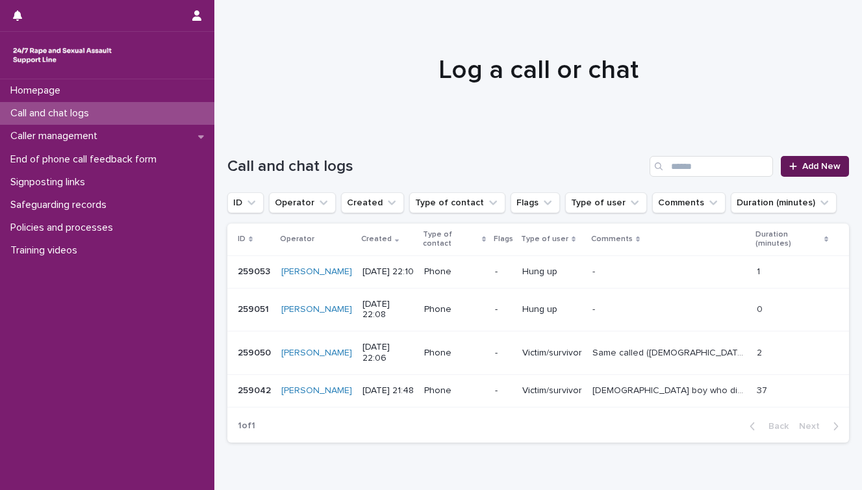
click at [806, 158] on link "Add New" at bounding box center [815, 166] width 68 height 21
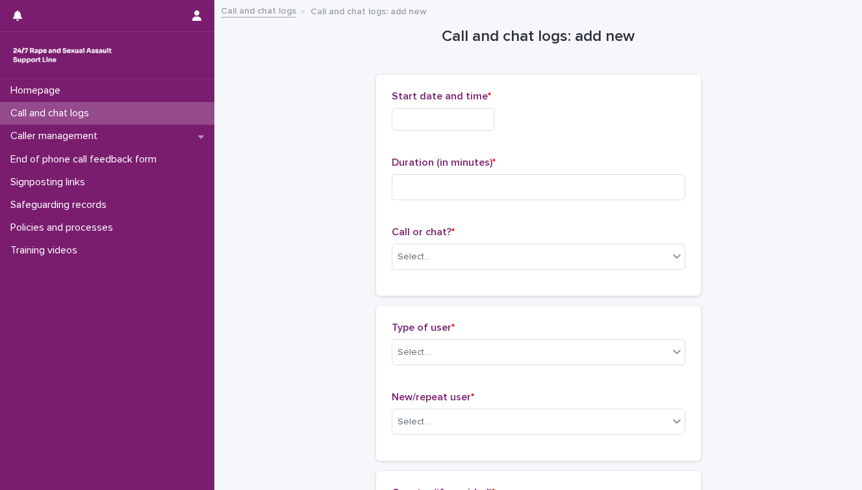
click at [454, 116] on input "text" at bounding box center [443, 119] width 103 height 23
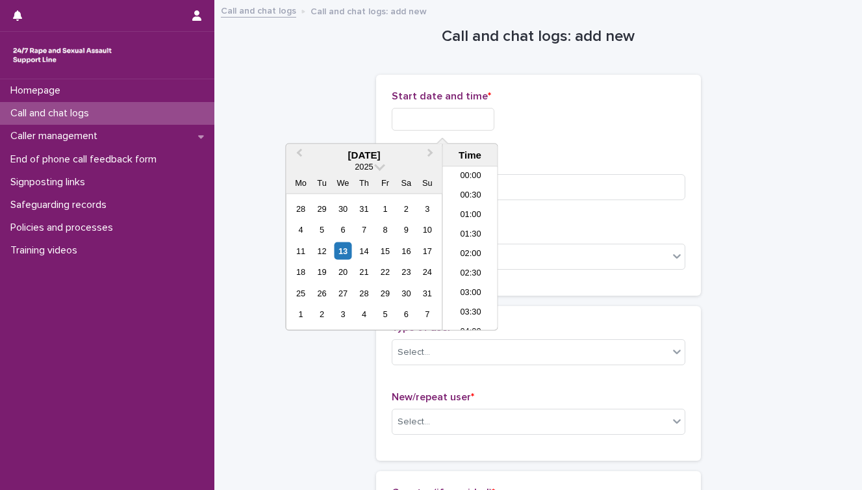
scroll to position [773, 0]
click at [346, 249] on div "13" at bounding box center [343, 251] width 18 height 18
click at [466, 116] on input "**********" at bounding box center [443, 119] width 103 height 23
type input "**********"
click at [559, 112] on div "**********" at bounding box center [539, 119] width 294 height 23
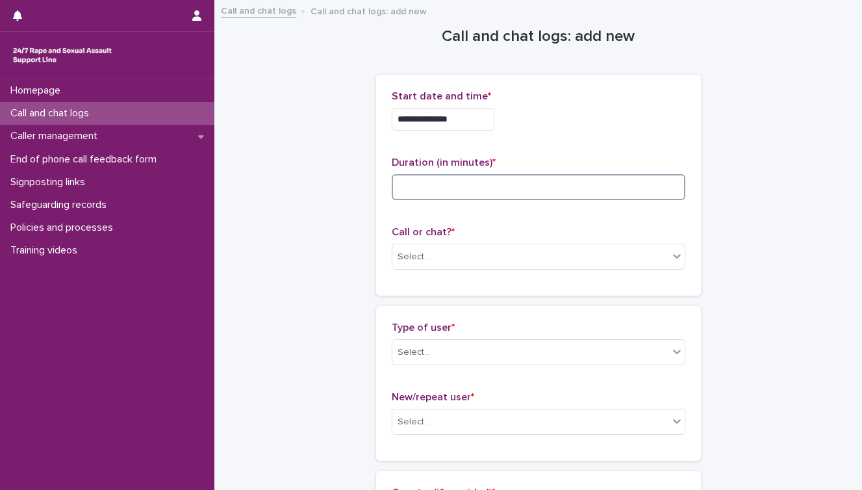
click at [492, 187] on input at bounding box center [539, 187] width 294 height 26
type input "**"
click at [464, 254] on div "Select..." at bounding box center [531, 256] width 276 height 21
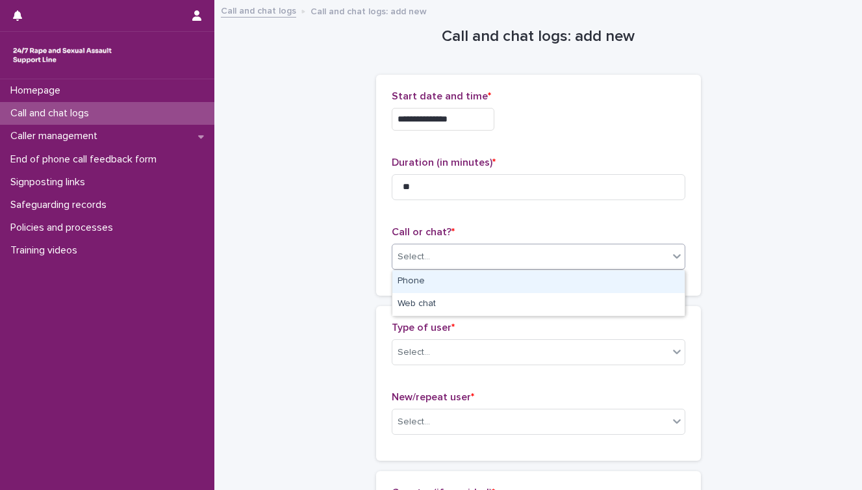
click at [451, 280] on div "Phone" at bounding box center [539, 281] width 292 height 23
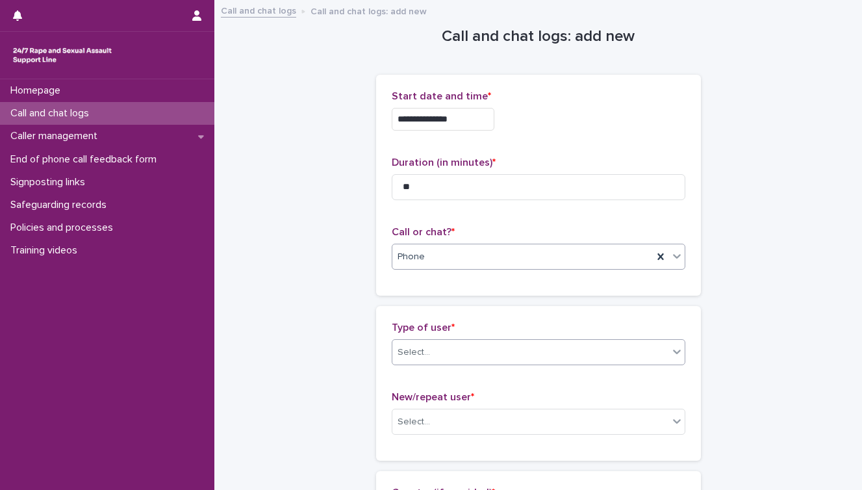
click at [435, 360] on div "Select..." at bounding box center [531, 352] width 276 height 21
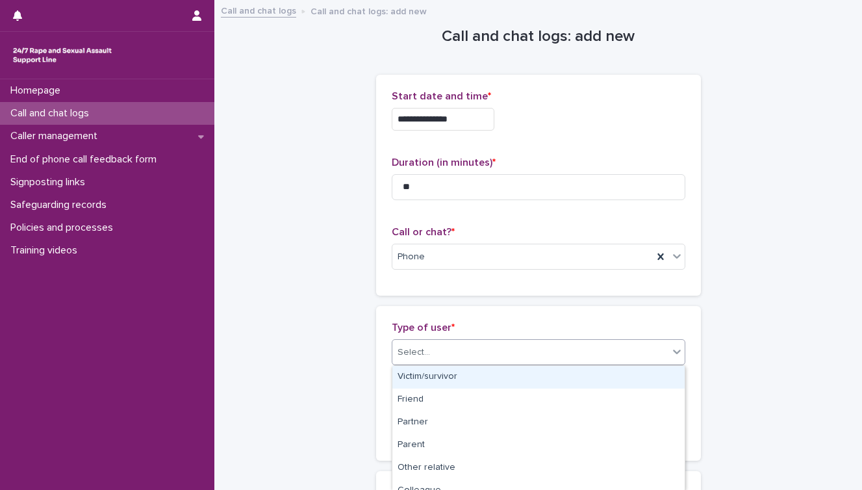
click at [435, 380] on div "Victim/survivor" at bounding box center [539, 377] width 292 height 23
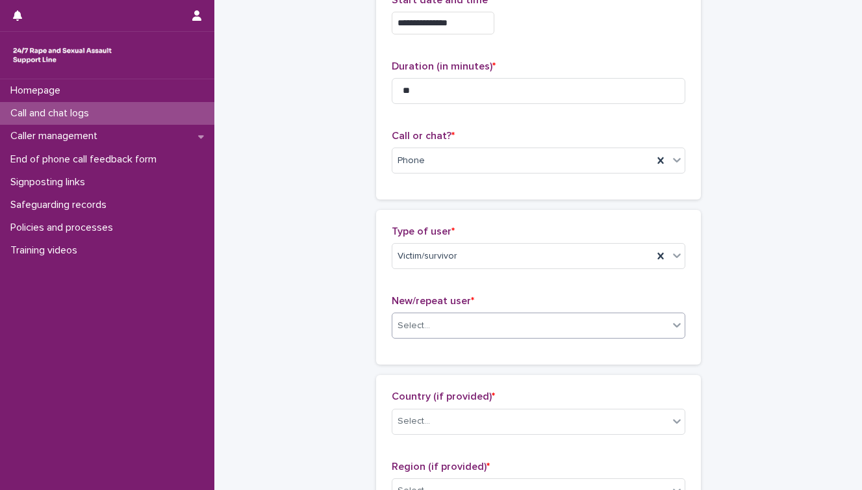
scroll to position [112, 0]
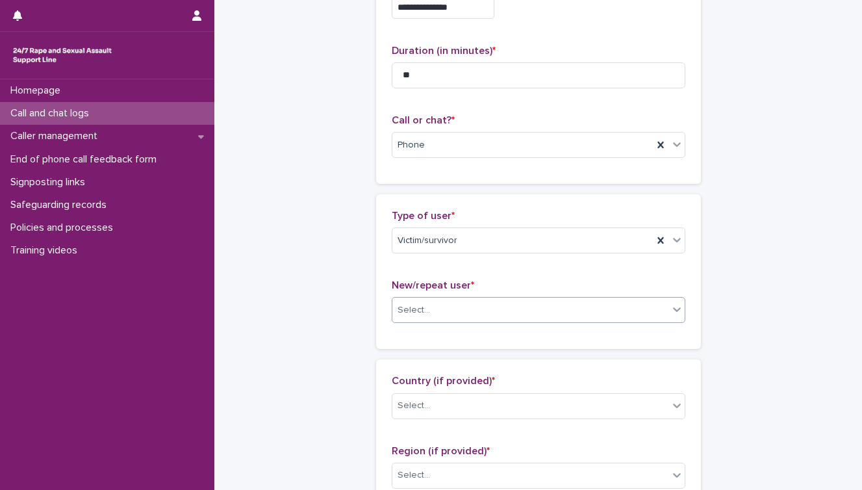
click at [450, 300] on div "Select..." at bounding box center [531, 310] width 276 height 21
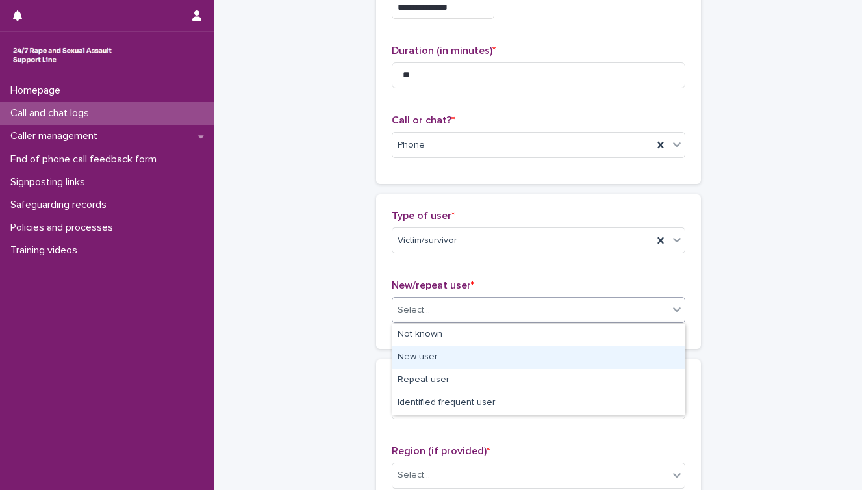
click at [437, 356] on div "New user" at bounding box center [539, 357] width 292 height 23
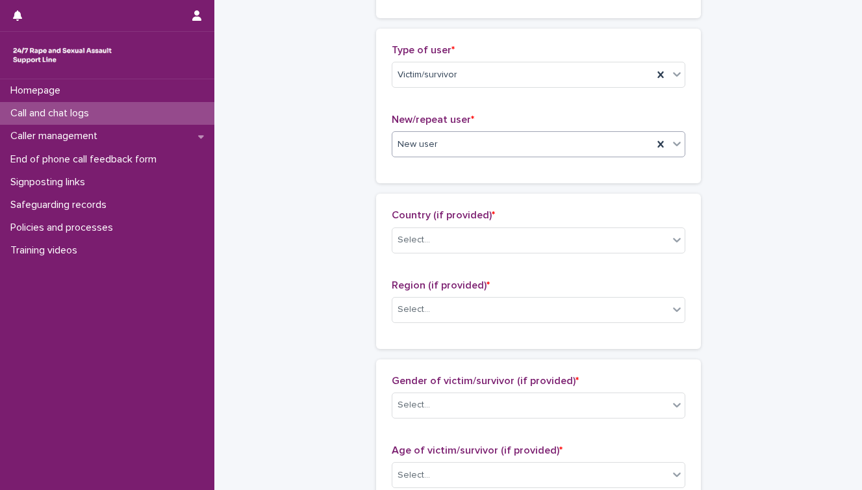
scroll to position [281, 0]
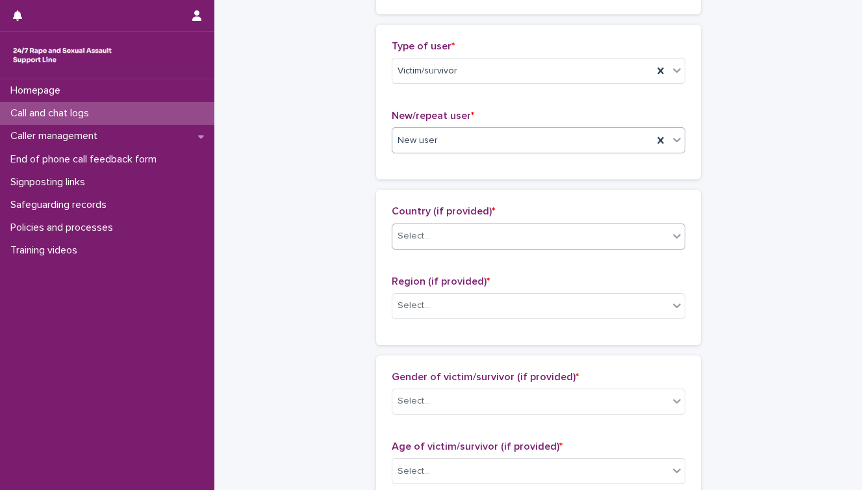
click at [459, 230] on div "Select..." at bounding box center [531, 236] width 276 height 21
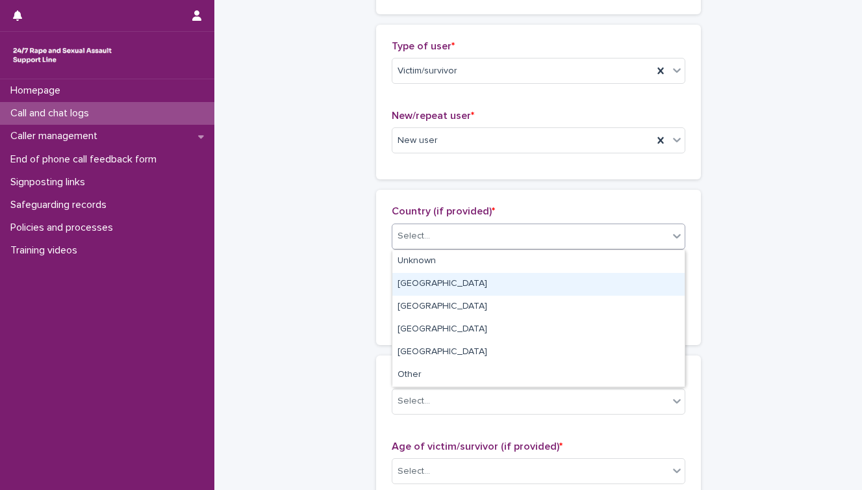
click at [448, 273] on div "[GEOGRAPHIC_DATA]" at bounding box center [539, 284] width 292 height 23
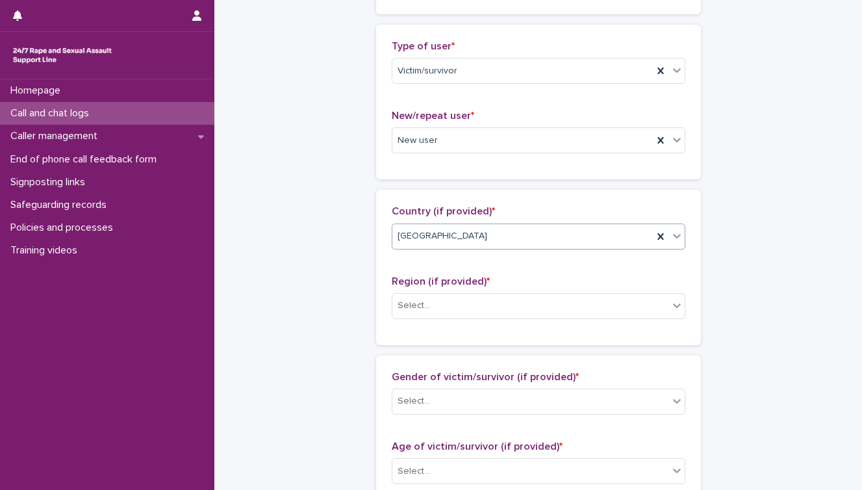
click at [442, 321] on div "Region (if provided) * Select..." at bounding box center [539, 303] width 294 height 54
click at [450, 309] on div "Select..." at bounding box center [531, 305] width 276 height 21
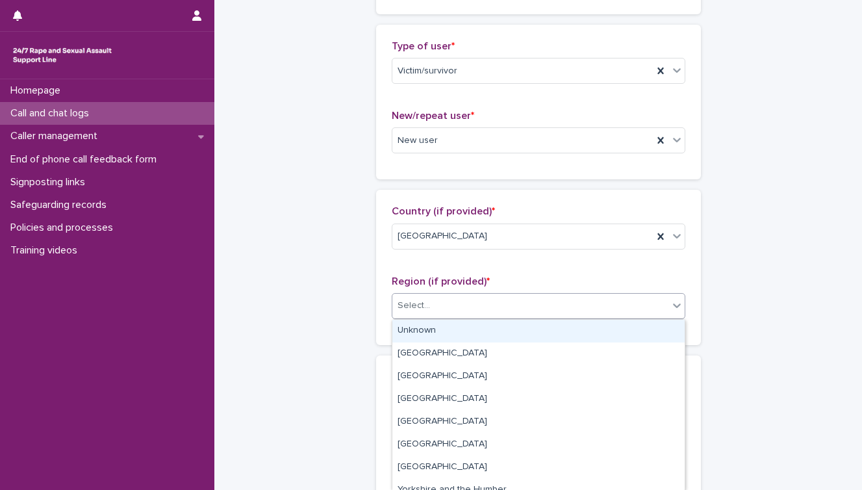
click at [439, 331] on div "Unknown" at bounding box center [539, 331] width 292 height 23
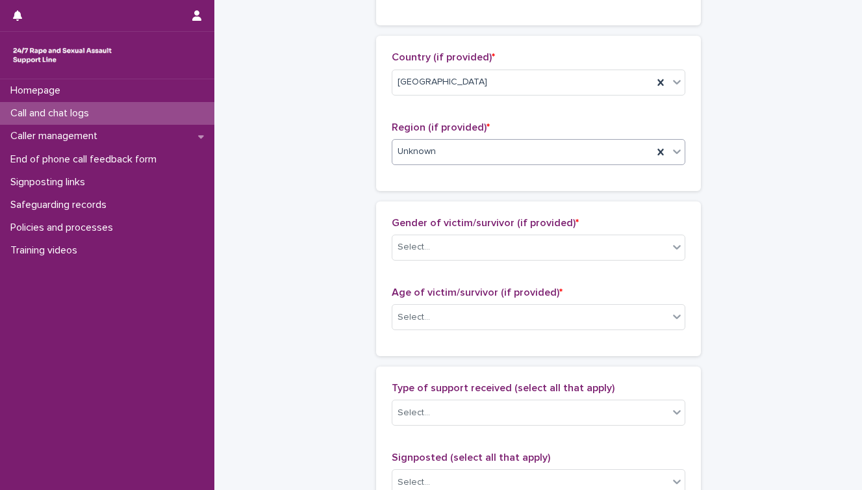
scroll to position [456, 0]
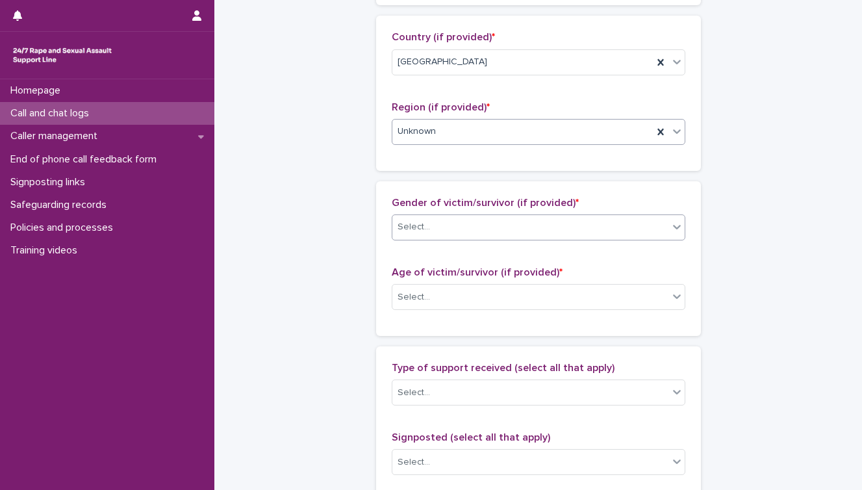
click at [450, 226] on div "Select..." at bounding box center [531, 226] width 276 height 21
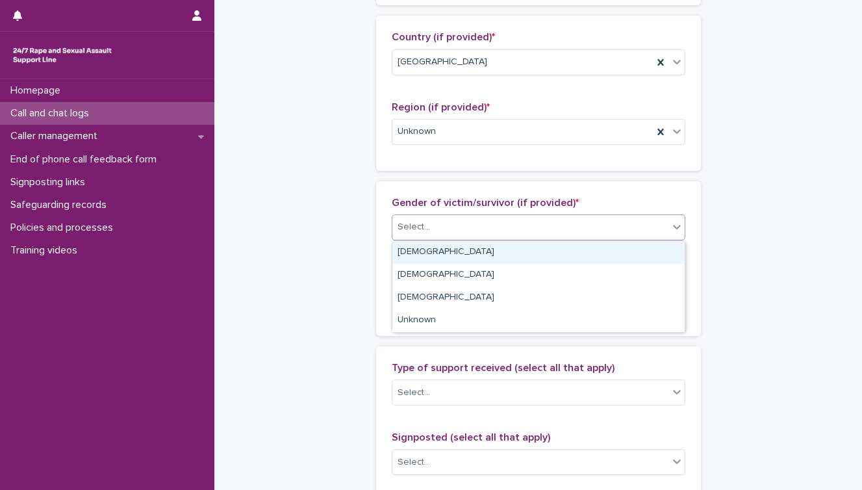
click at [440, 257] on div "[DEMOGRAPHIC_DATA]" at bounding box center [539, 252] width 292 height 23
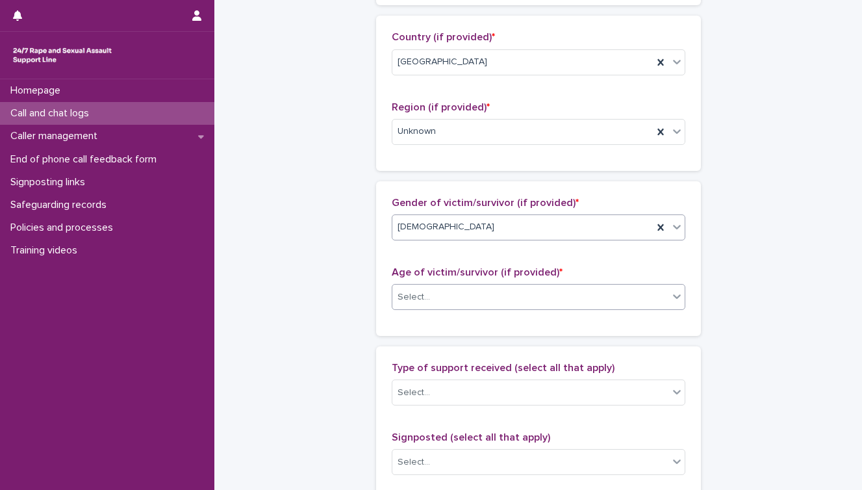
click at [435, 300] on div "Select..." at bounding box center [531, 297] width 276 height 21
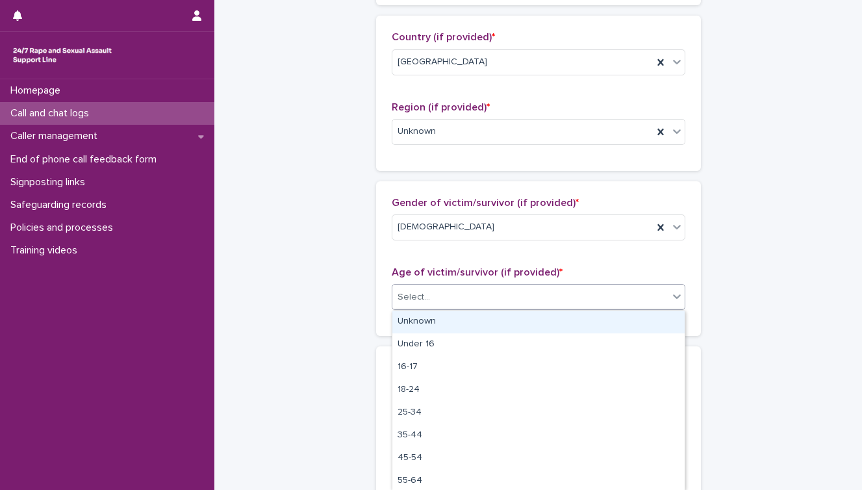
click at [428, 322] on div "Unknown" at bounding box center [539, 322] width 292 height 23
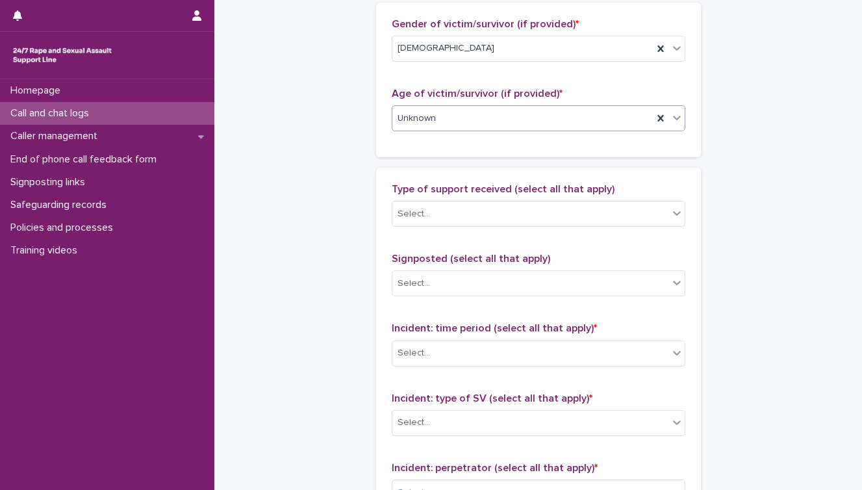
scroll to position [640, 0]
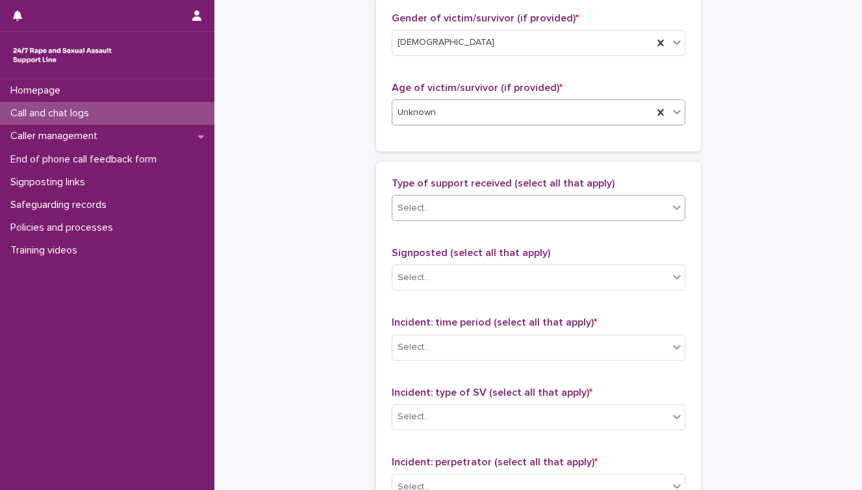
click at [456, 205] on div "Select..." at bounding box center [531, 208] width 276 height 21
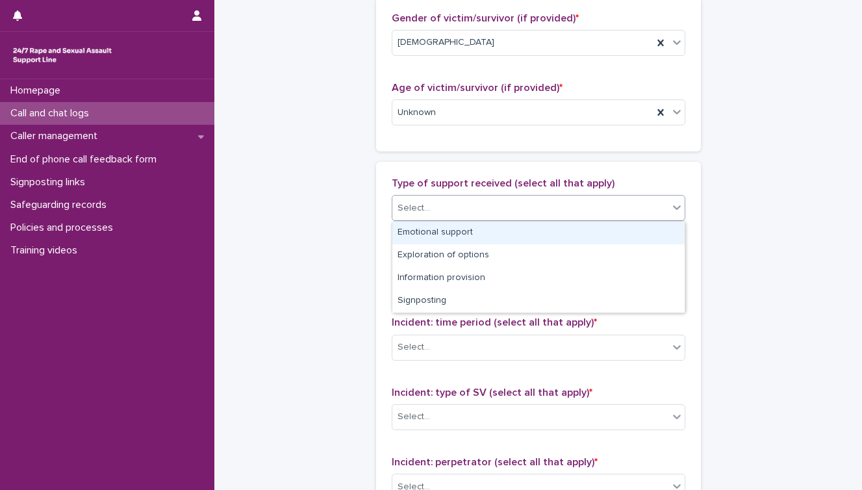
click at [450, 236] on div "Emotional support" at bounding box center [539, 233] width 292 height 23
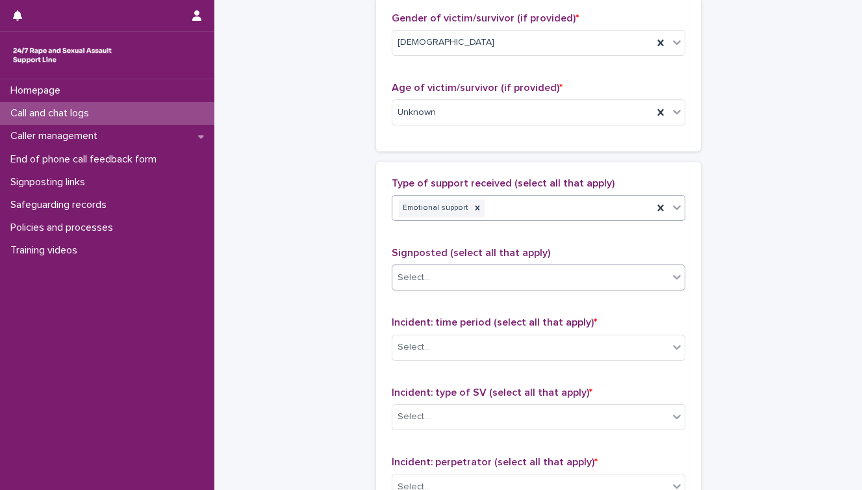
click at [448, 274] on div "Select..." at bounding box center [531, 277] width 276 height 21
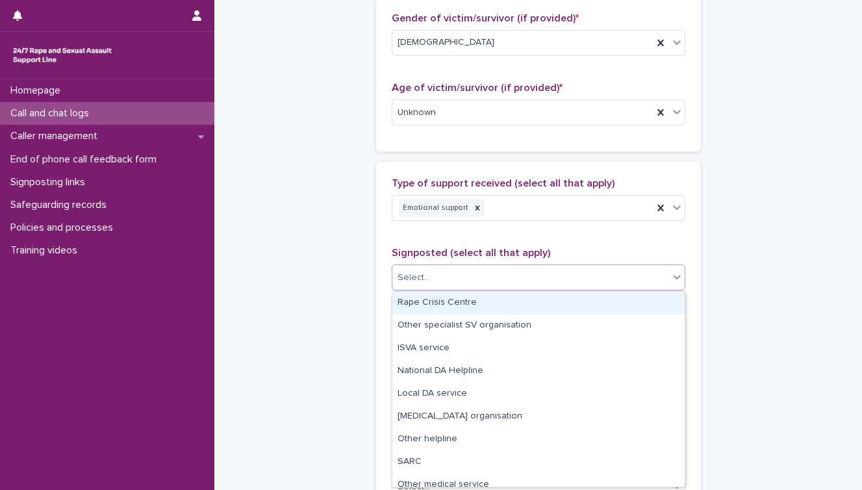
click at [343, 314] on div "**********" at bounding box center [538, 64] width 622 height 1407
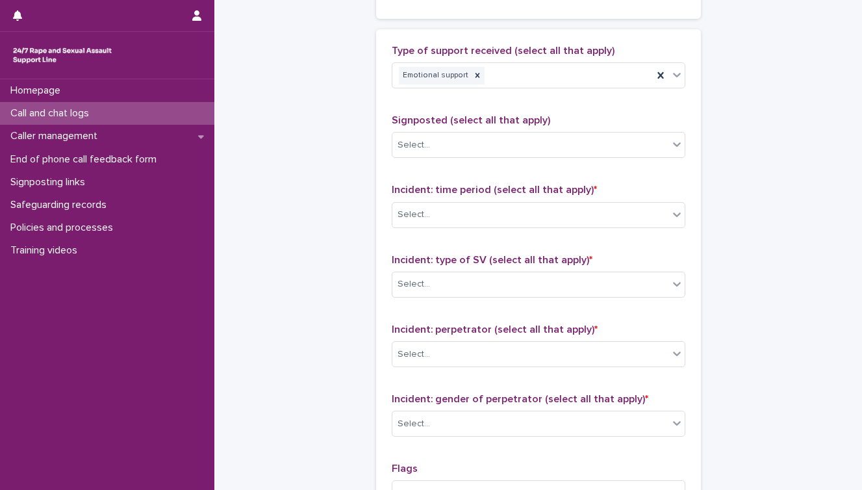
scroll to position [777, 0]
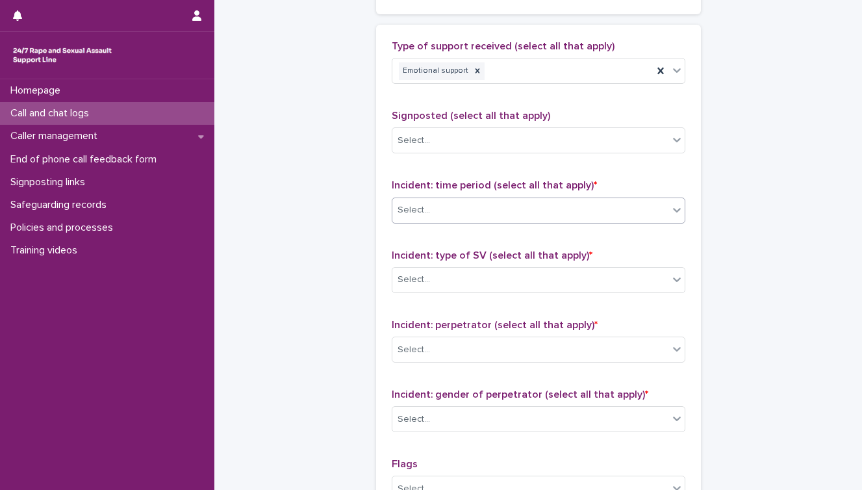
click at [456, 210] on div "Select..." at bounding box center [531, 210] width 276 height 21
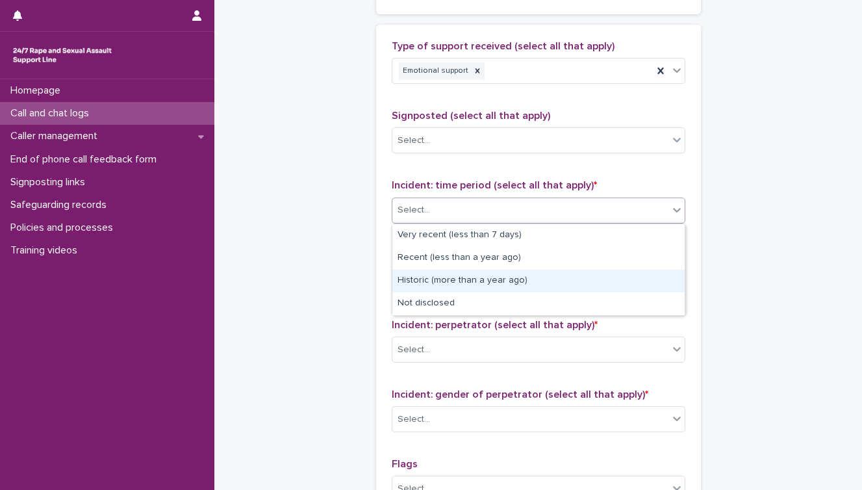
click at [452, 277] on div "Historic (more than a year ago)" at bounding box center [539, 281] width 292 height 23
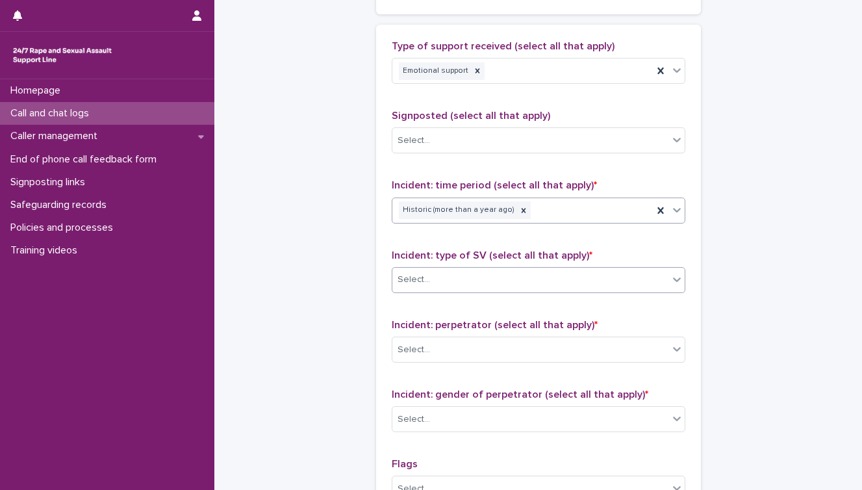
click at [466, 276] on div "Select..." at bounding box center [531, 279] width 276 height 21
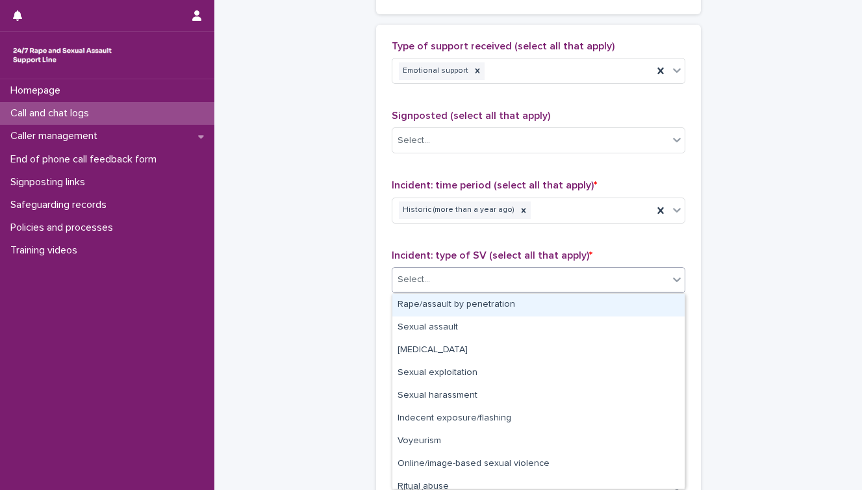
click at [452, 307] on div "Rape/assault by penetration" at bounding box center [539, 305] width 292 height 23
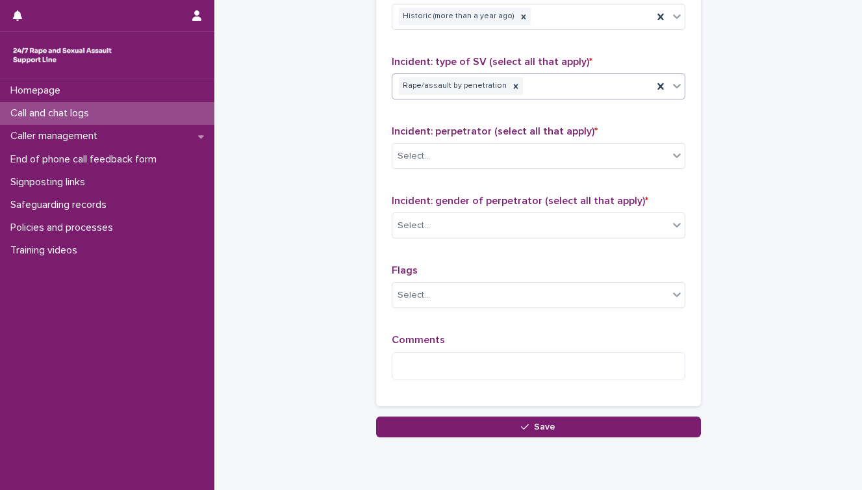
scroll to position [976, 0]
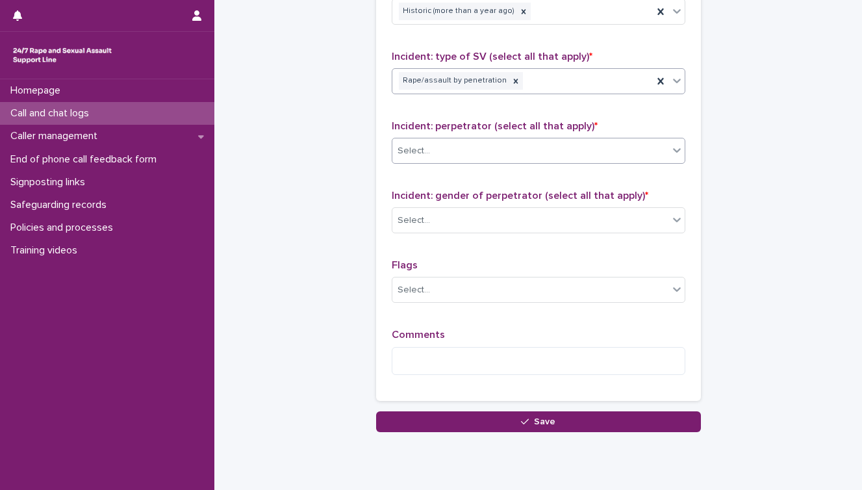
click at [459, 149] on div "Select..." at bounding box center [531, 150] width 276 height 21
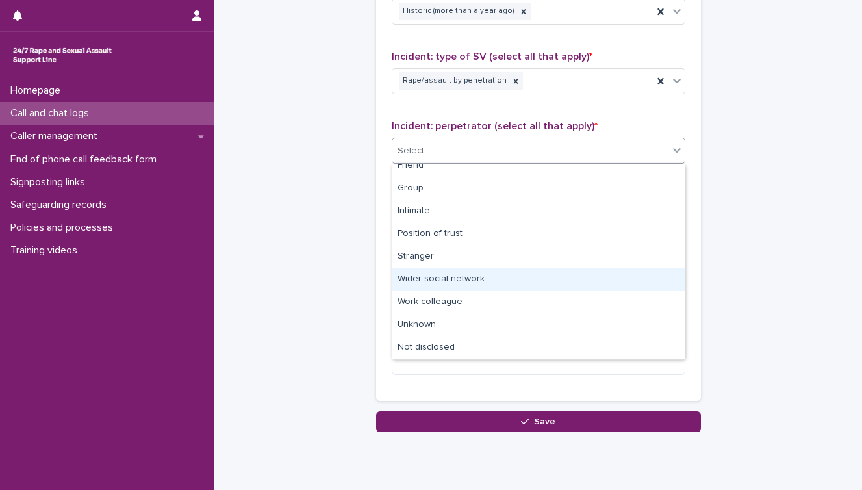
scroll to position [0, 0]
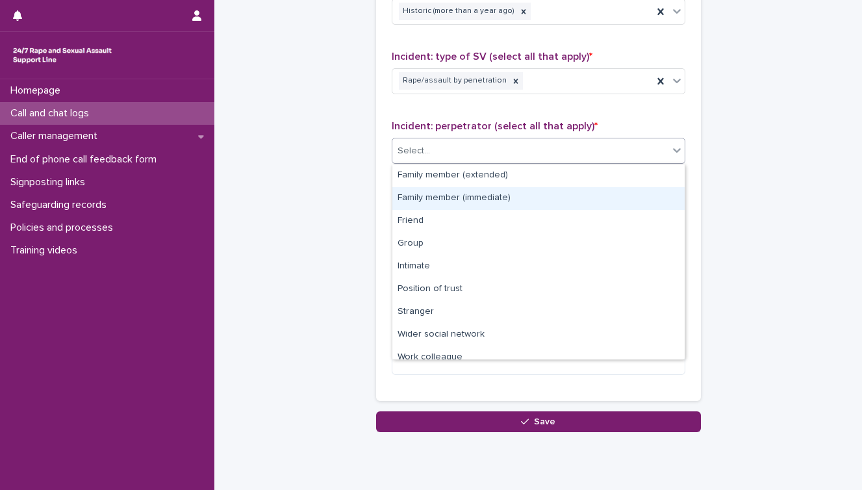
click at [471, 204] on div "Family member (immediate)" at bounding box center [539, 198] width 292 height 23
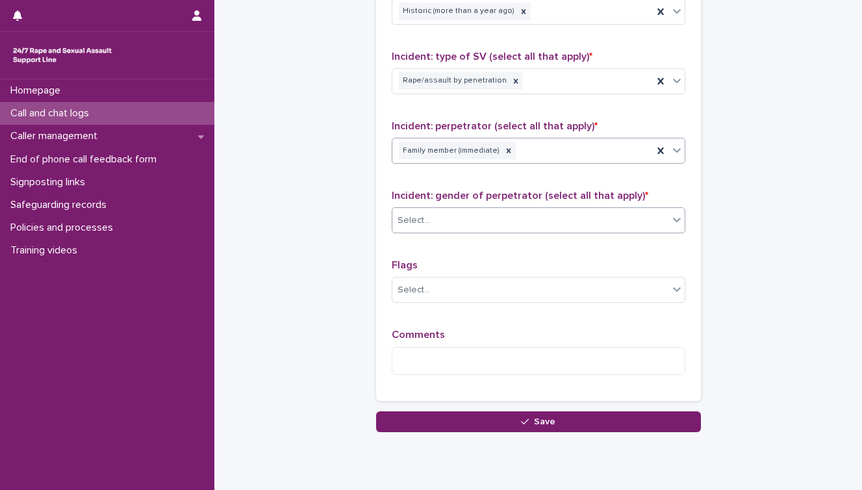
click at [457, 211] on div "Select..." at bounding box center [531, 220] width 276 height 21
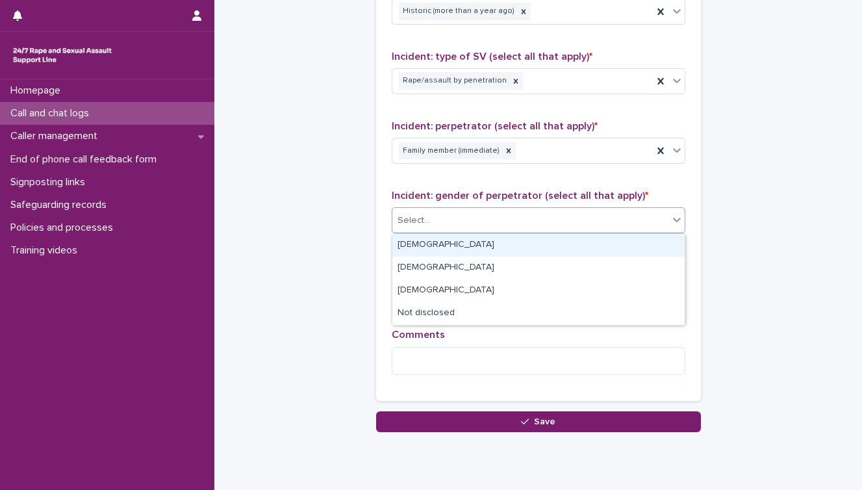
click at [440, 246] on div "[DEMOGRAPHIC_DATA]" at bounding box center [539, 245] width 292 height 23
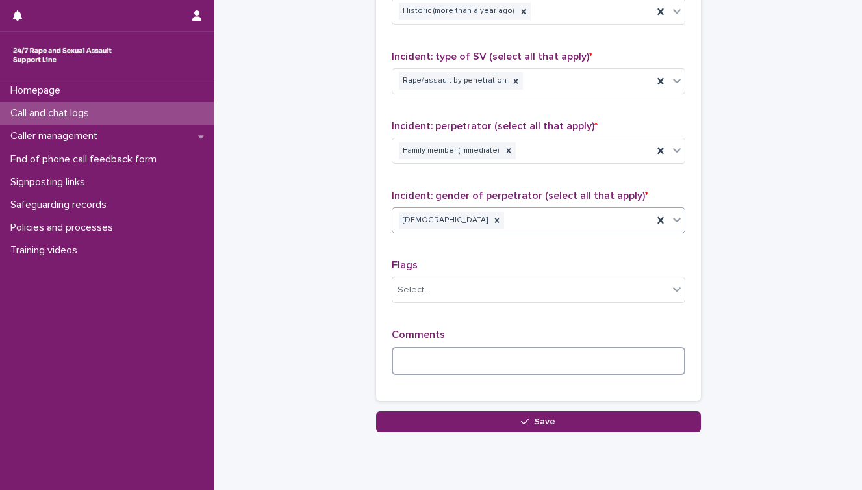
click at [435, 352] on textarea at bounding box center [539, 361] width 294 height 28
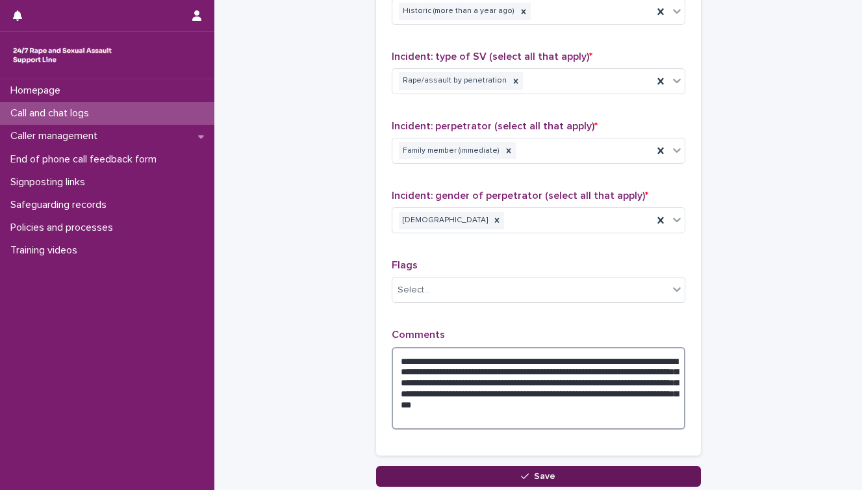
type textarea "**********"
click at [503, 474] on button "Save" at bounding box center [538, 476] width 325 height 21
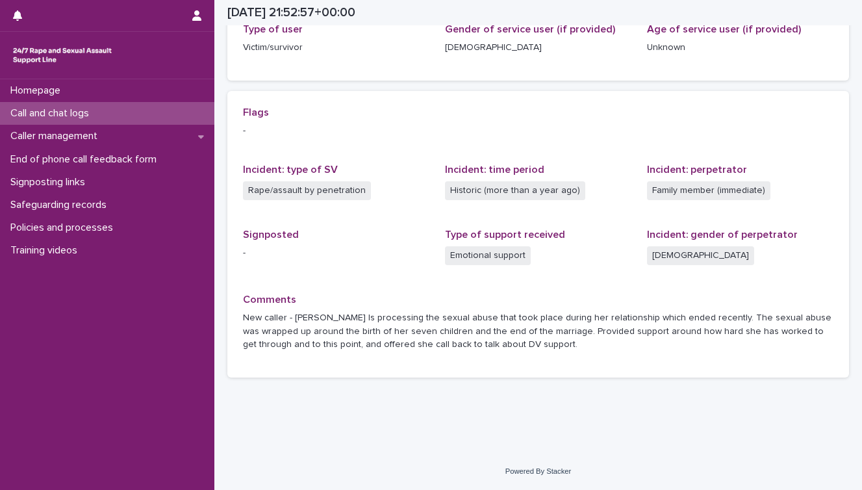
scroll to position [227, 0]
